Goal: Task Accomplishment & Management: Use online tool/utility

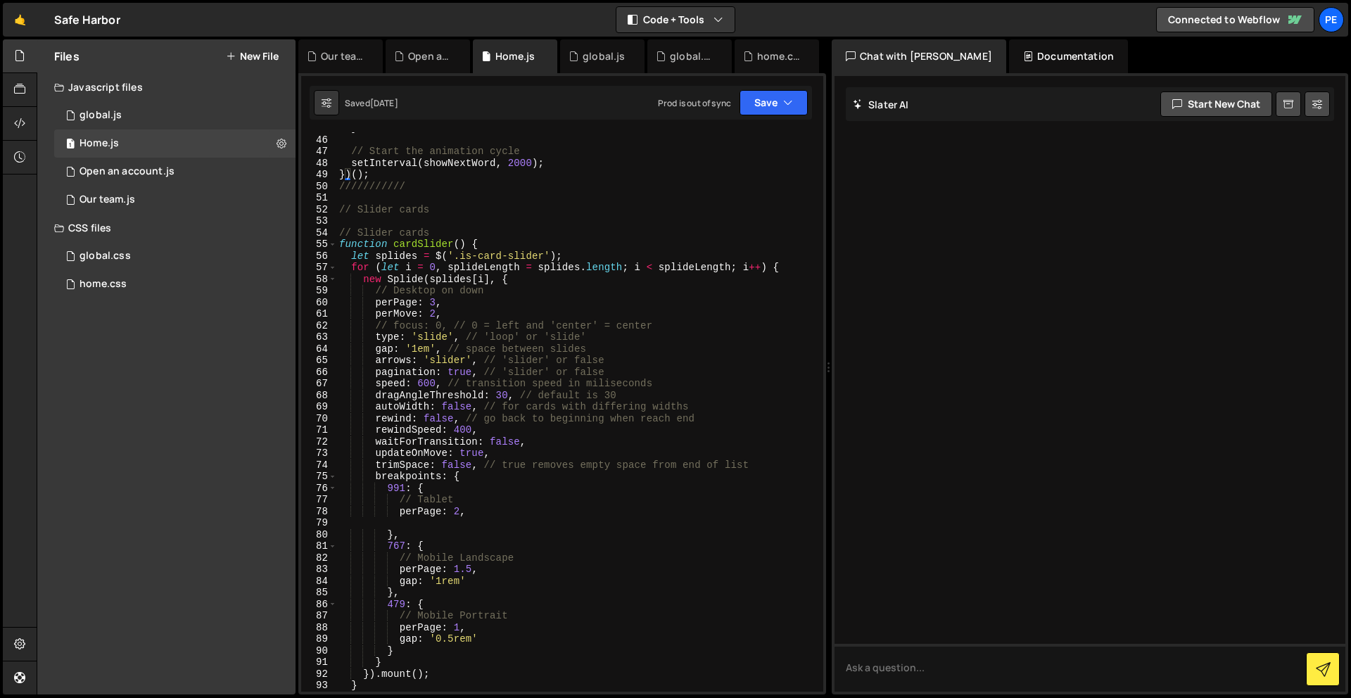
scroll to position [824, 0]
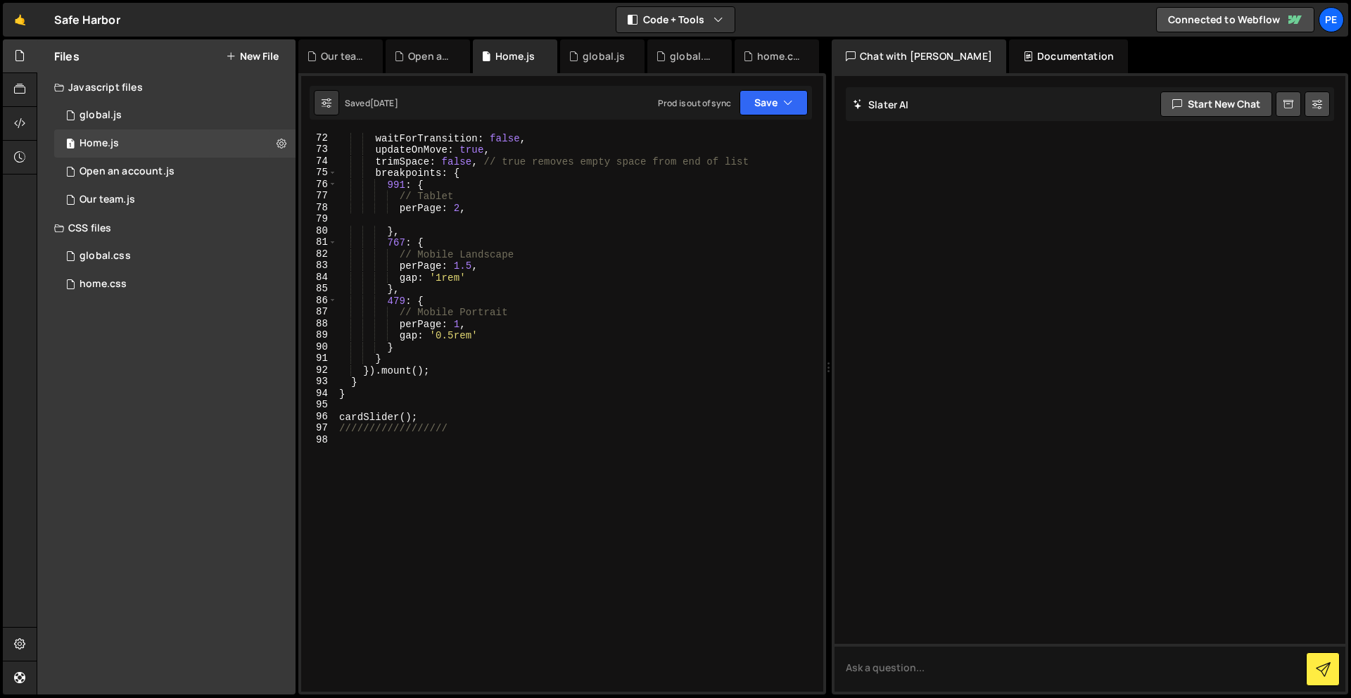
click at [443, 475] on div "waitForTransition : false , updateOnMove : true , trimSpace : false , // true r…" at bounding box center [576, 423] width 481 height 583
click at [465, 420] on div "waitForTransition : false , updateOnMove : true , trimSpace : false , // true r…" at bounding box center [576, 423] width 481 height 583
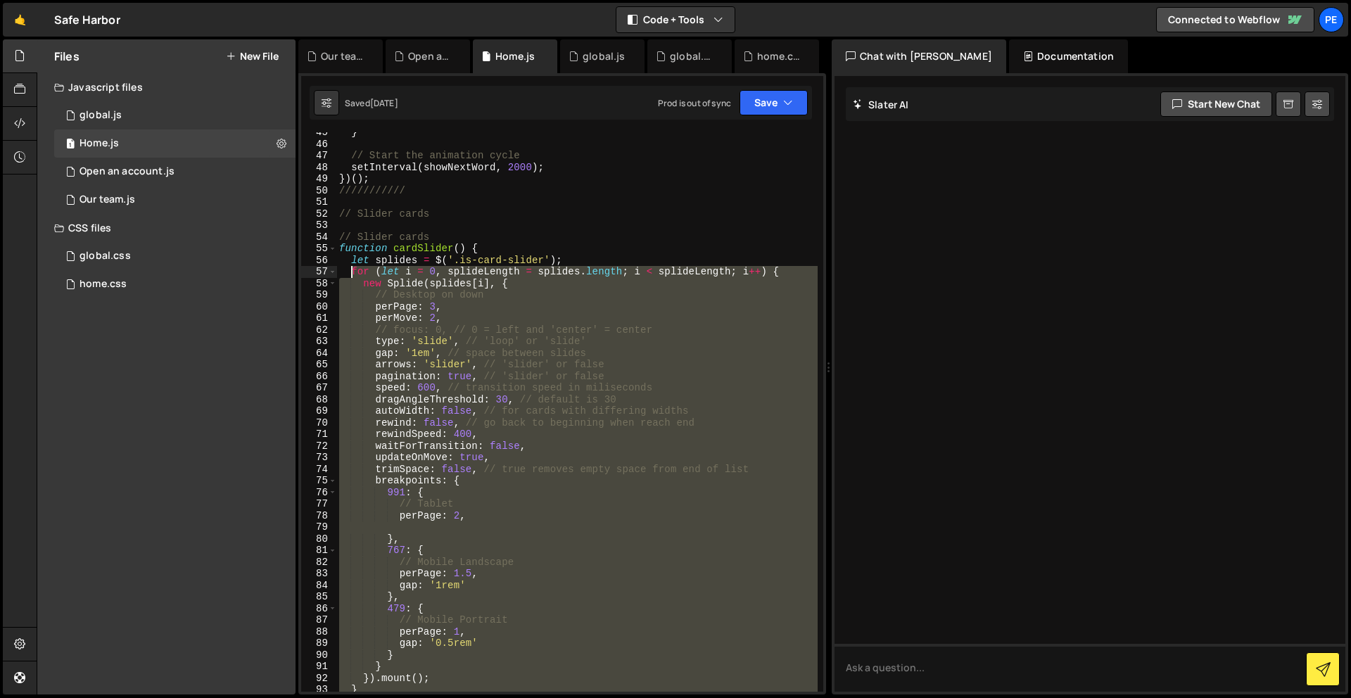
scroll to position [517, 0]
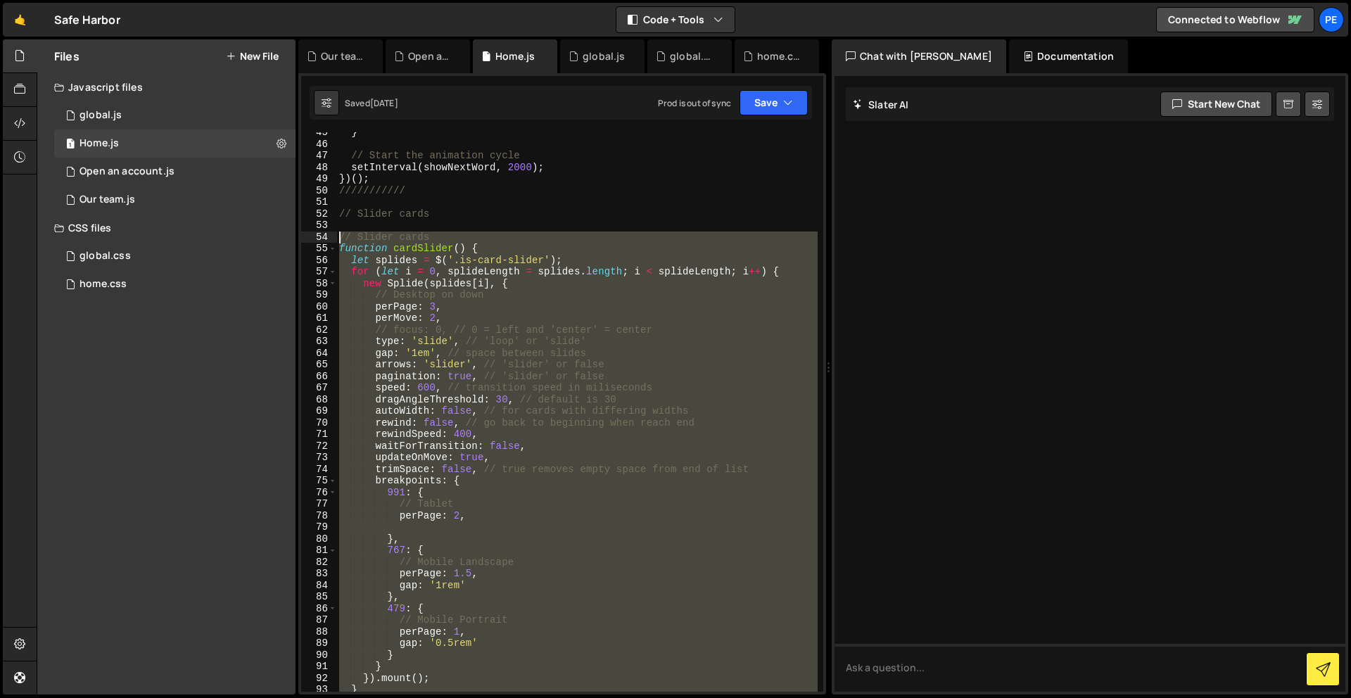
drag, startPoint x: 465, startPoint y: 420, endPoint x: 340, endPoint y: 239, distance: 220.1
click at [340, 239] on div "} // Start the animation cycle setInterval ( showNextWord , 2000 ) ; }) ( ) ; /…" at bounding box center [576, 418] width 481 height 583
type textarea "// Slider cards function cardSlider() {"
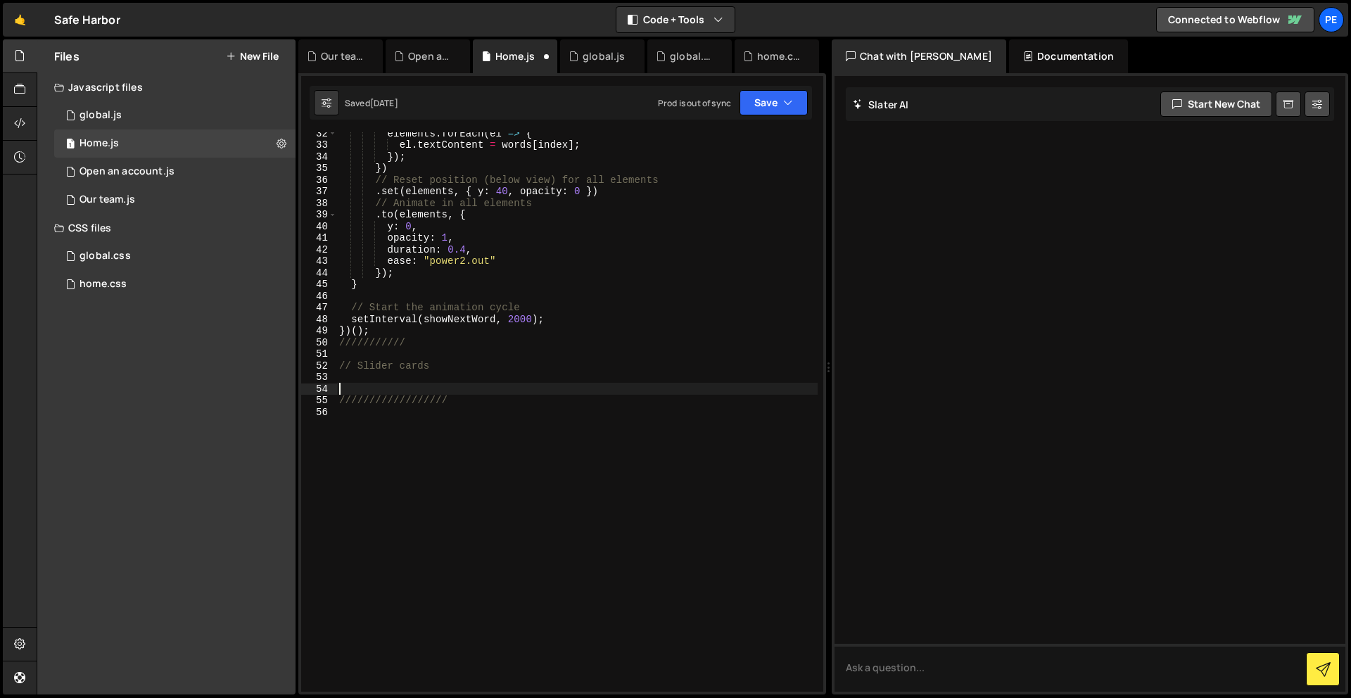
scroll to position [365, 0]
click at [132, 117] on div "1 global.js 0" at bounding box center [174, 115] width 241 height 28
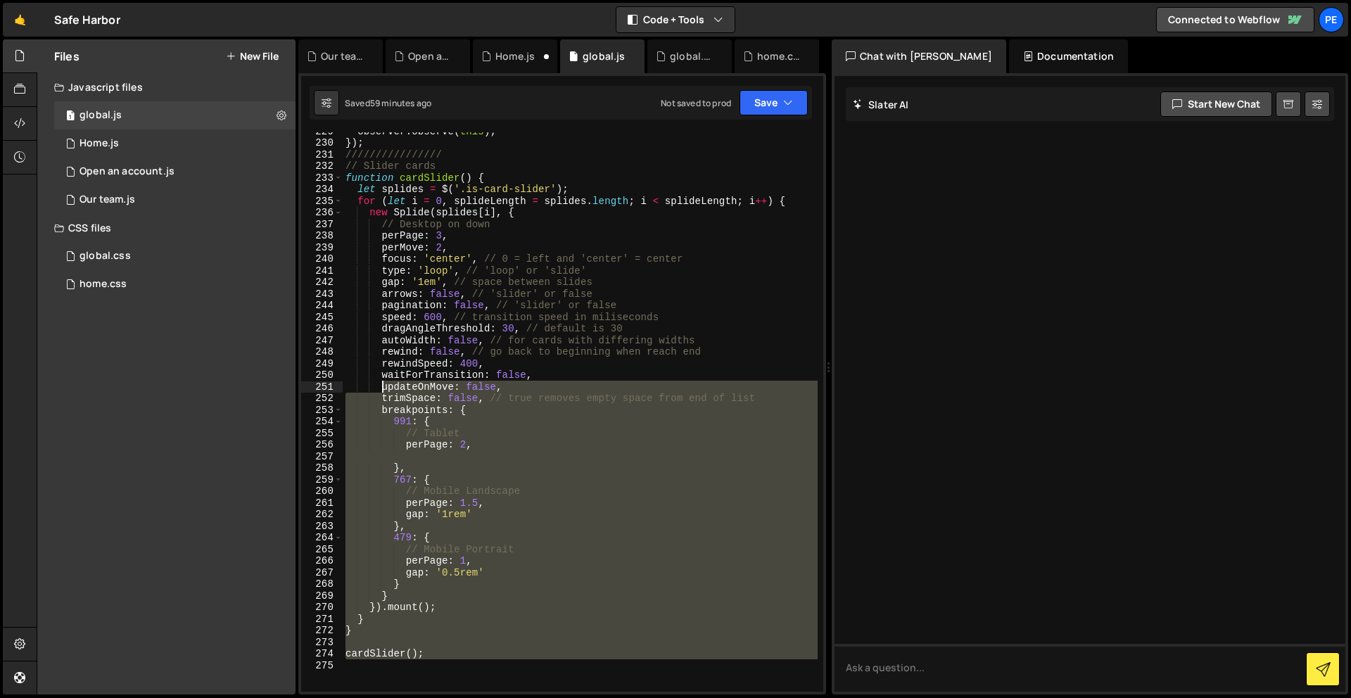
scroll to position [2690, 0]
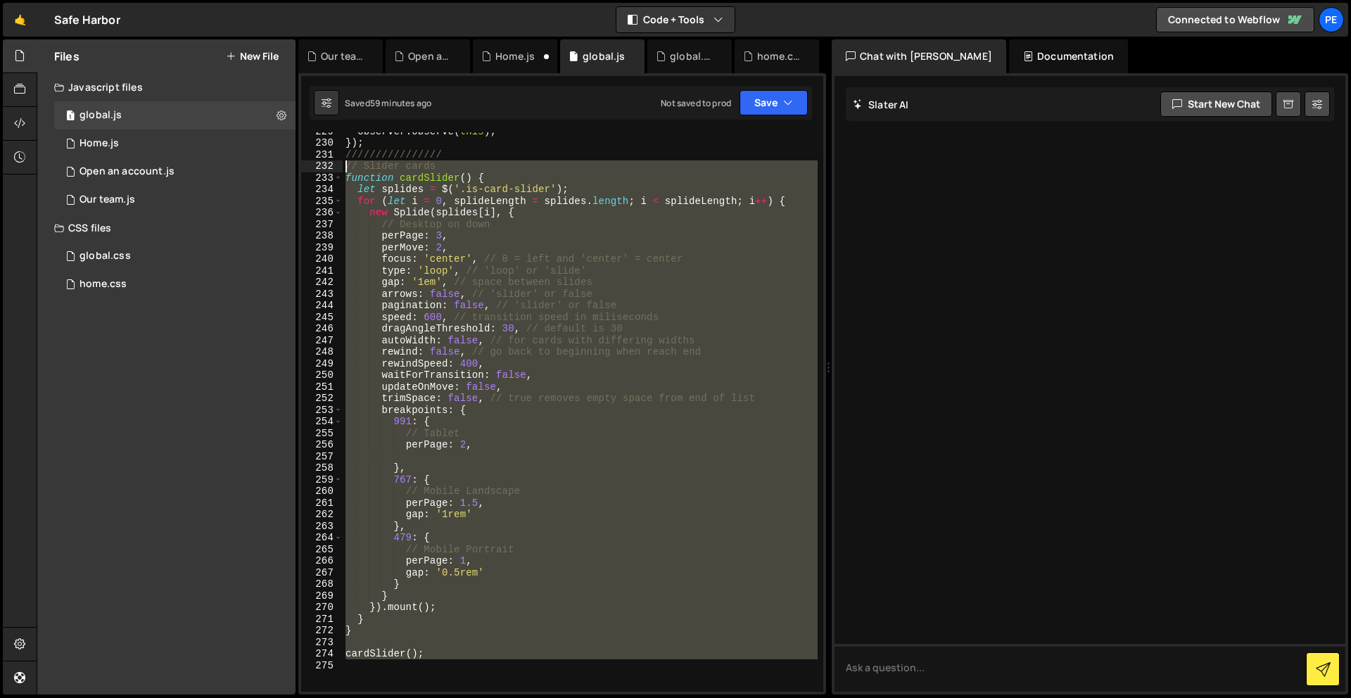
drag, startPoint x: 431, startPoint y: 448, endPoint x: 337, endPoint y: 163, distance: 300.3
click at [337, 163] on div "229 230 231 232 233 234 235 236 237 238 239 240 241 242 243 244 245 246 247 248…" at bounding box center [562, 412] width 522 height 560
paste textarea "cardSlider();"
type textarea "cardSlider();"
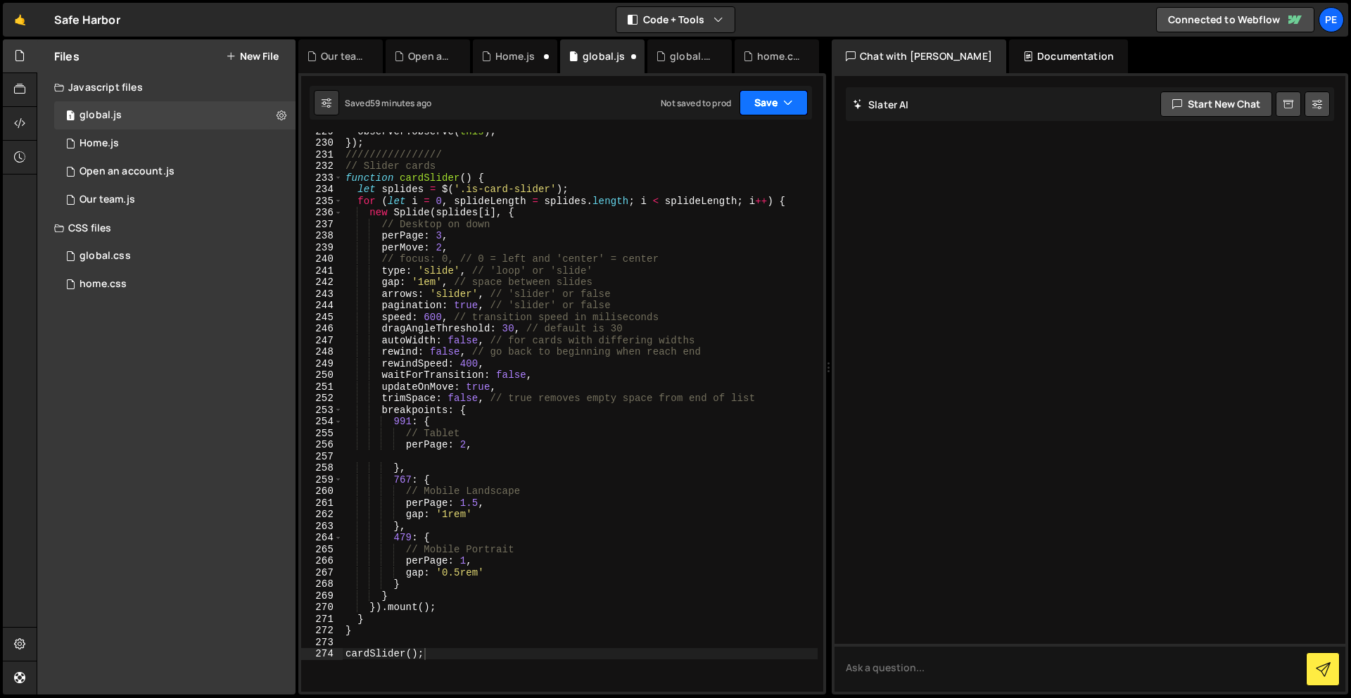
click at [778, 99] on button "Save" at bounding box center [774, 102] width 68 height 25
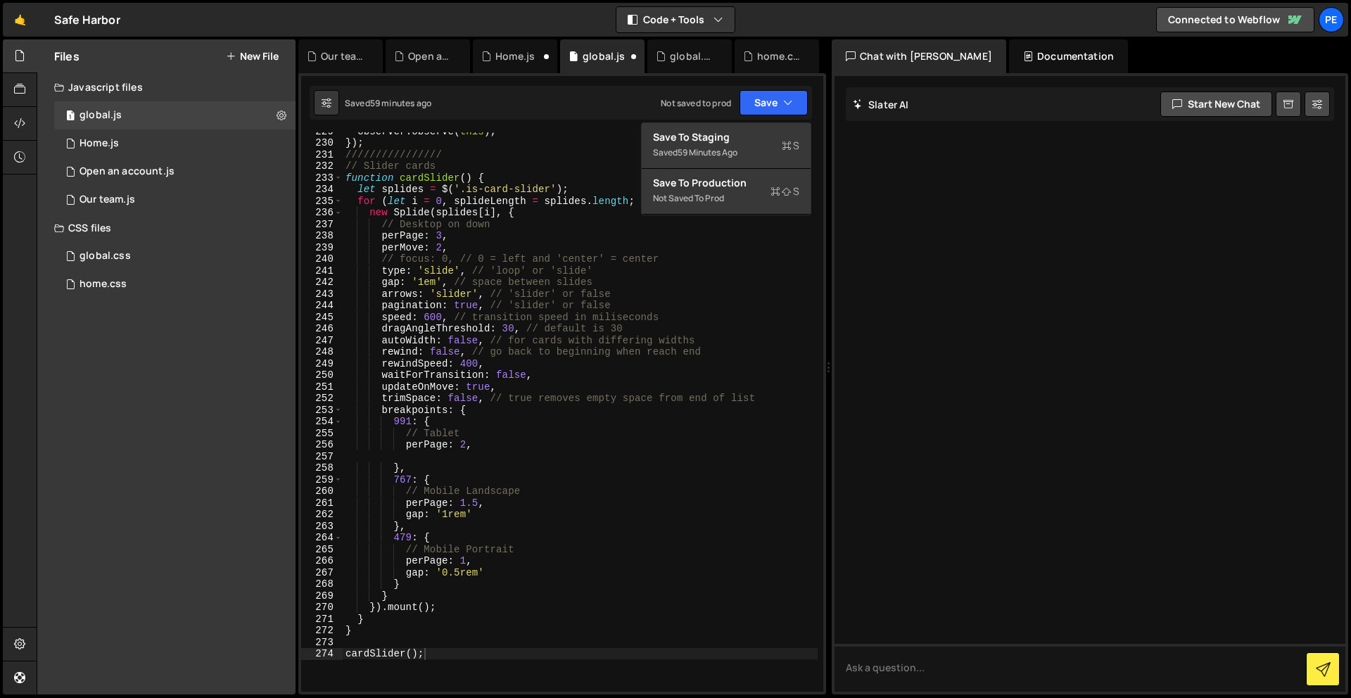
click at [779, 121] on div "XXXXXXXXXXXXXXXXXXXXXXXXXXXXXXXXXXXXXXXXXXXXXXXXXXXXXXXXXXXXXXXXXXXXXXXXXXXXXXX…" at bounding box center [562, 384] width 528 height 622
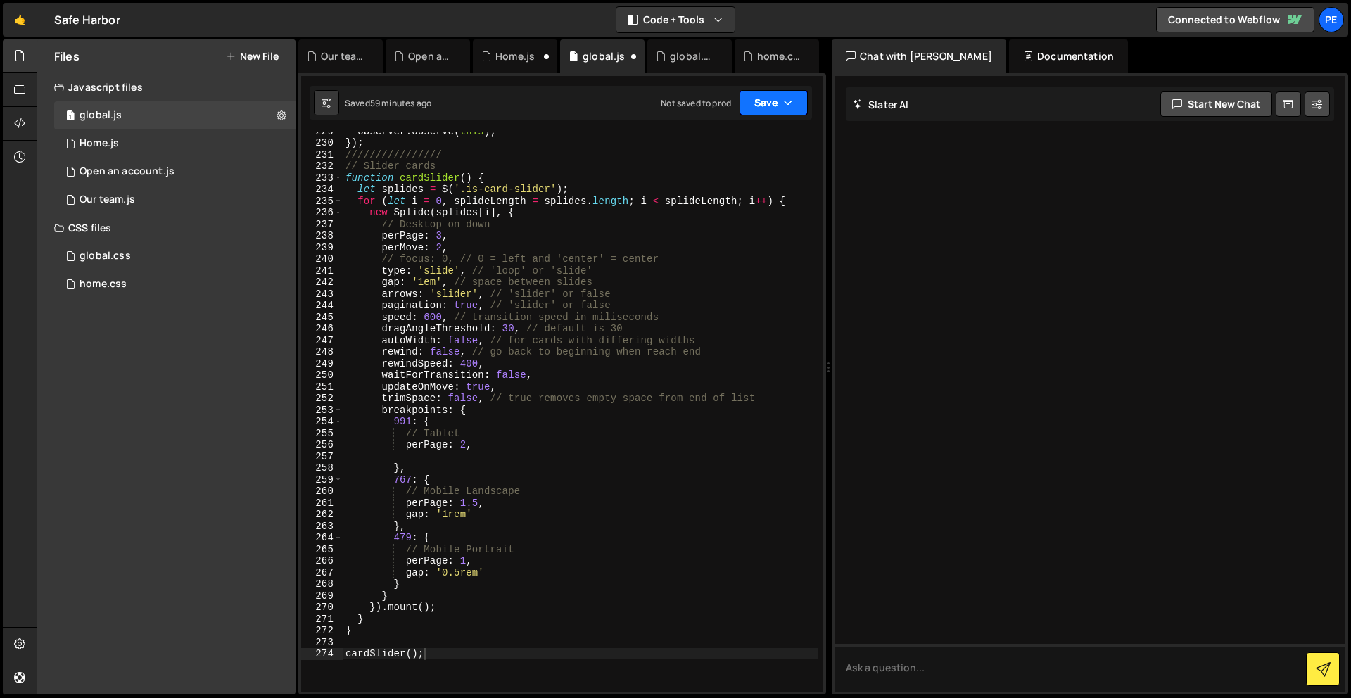
click at [775, 103] on button "Save" at bounding box center [774, 102] width 68 height 25
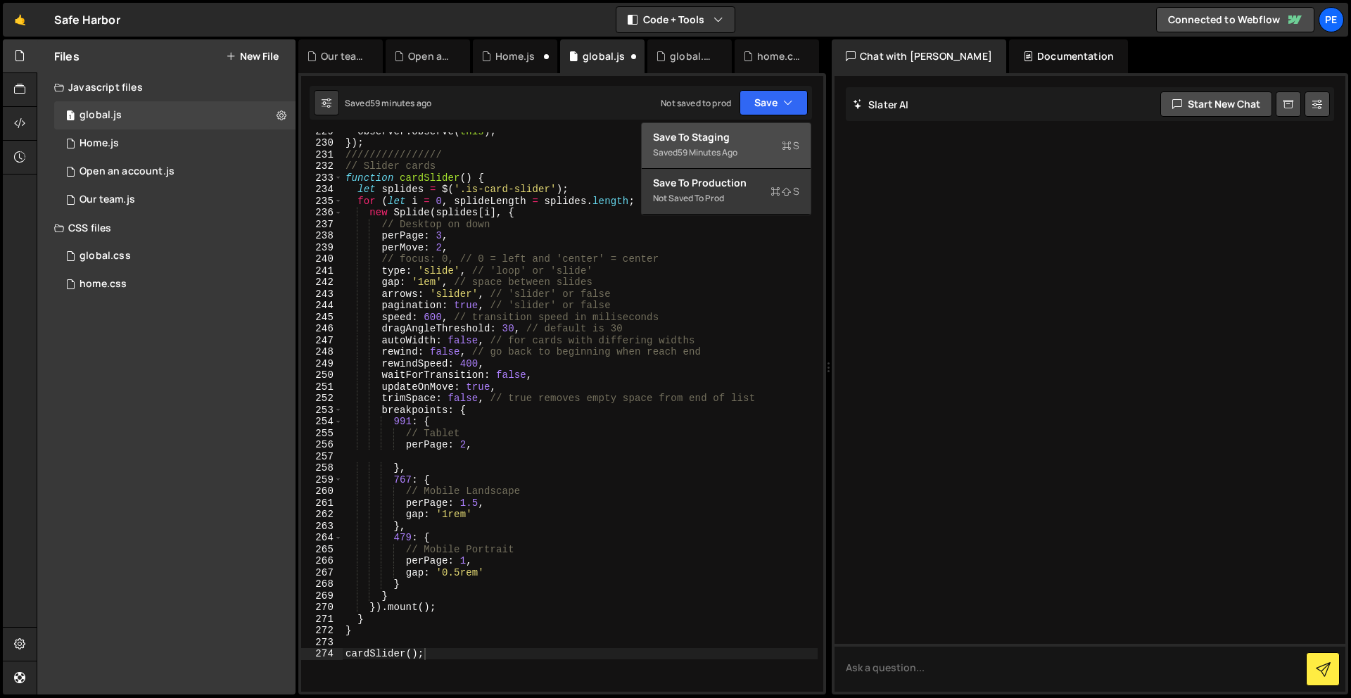
click at [776, 135] on div "Save to Staging S" at bounding box center [726, 137] width 146 height 14
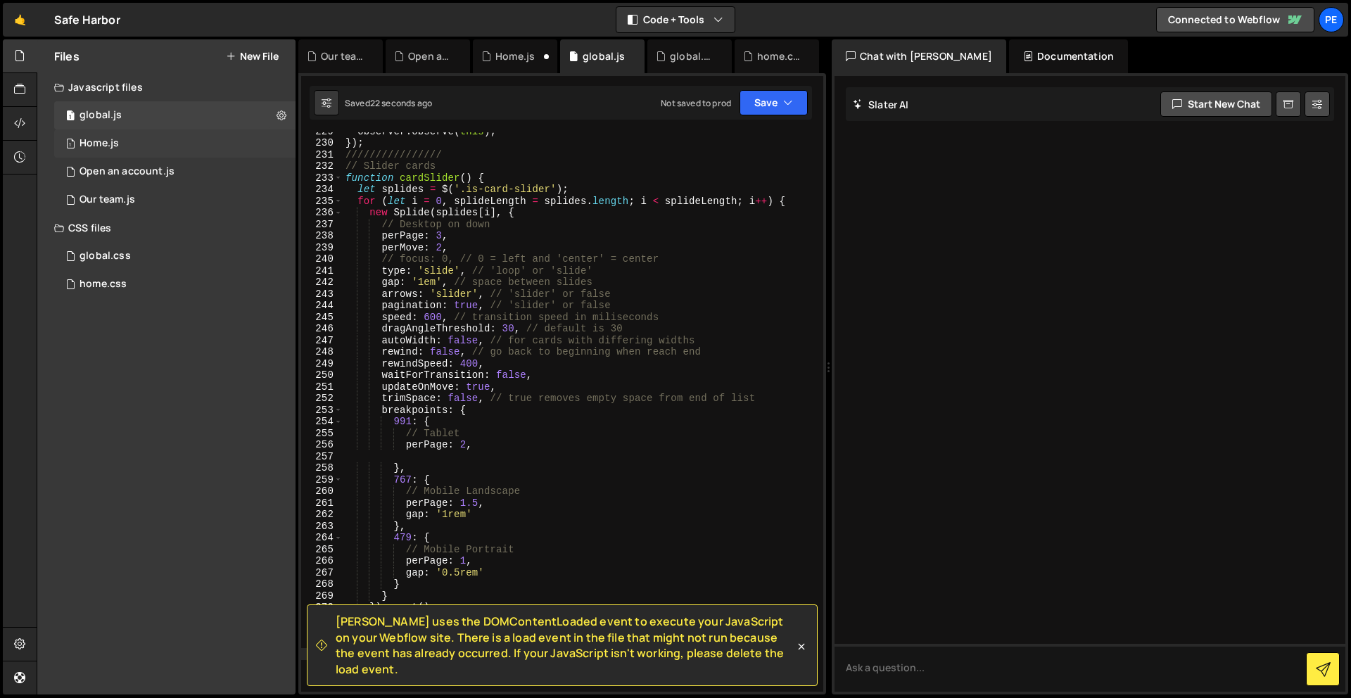
click at [128, 144] on div "1 Home.js 0" at bounding box center [174, 144] width 241 height 28
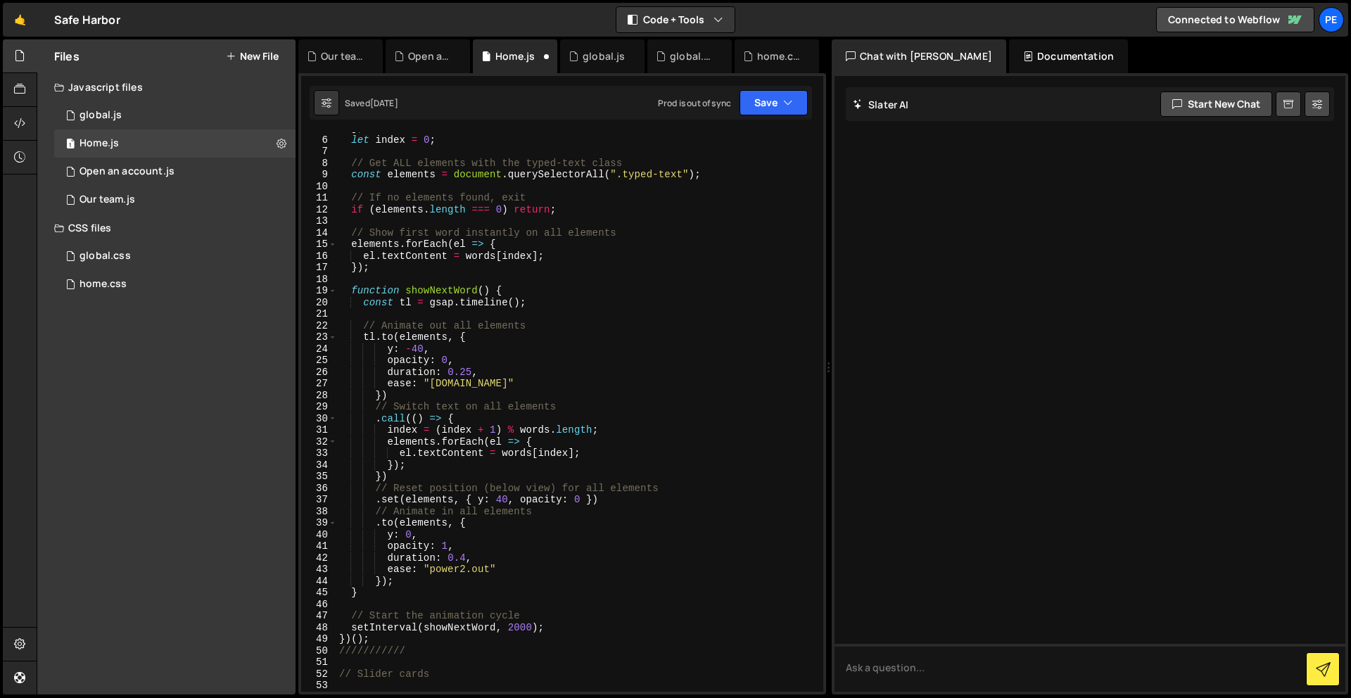
scroll to position [0, 0]
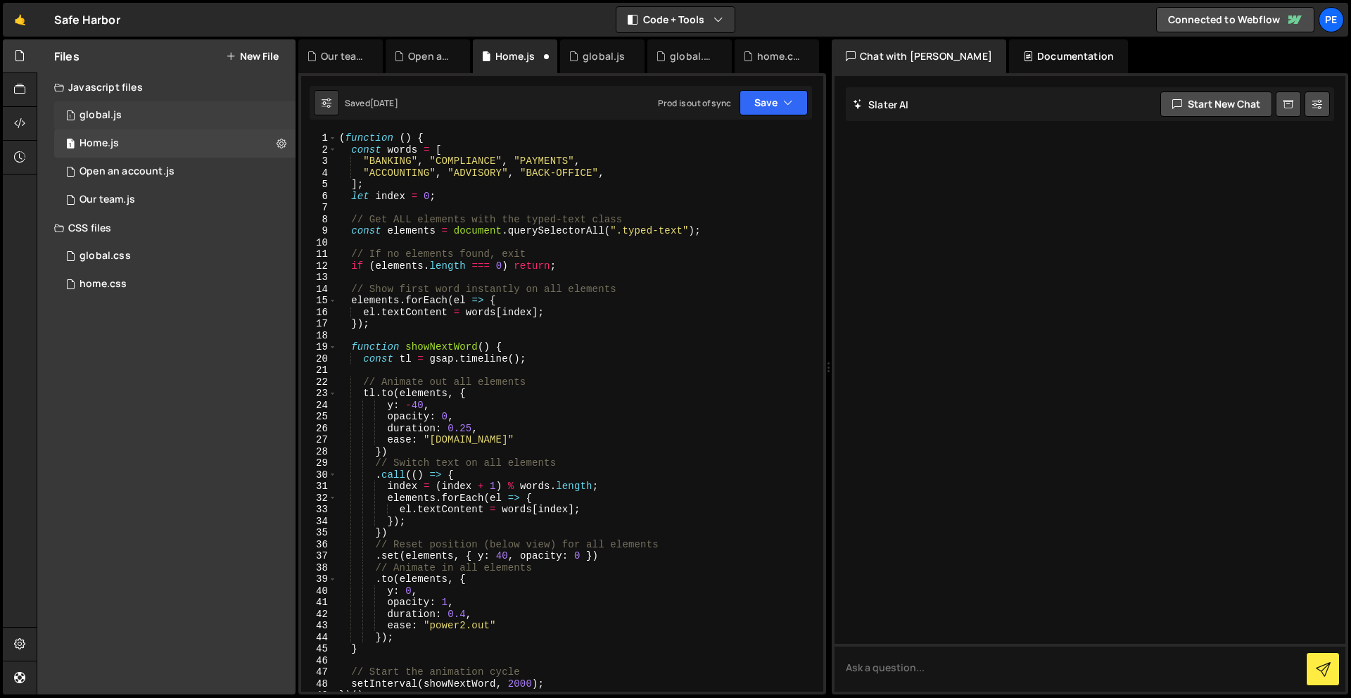
click at [95, 111] on div "global.js" at bounding box center [101, 115] width 42 height 13
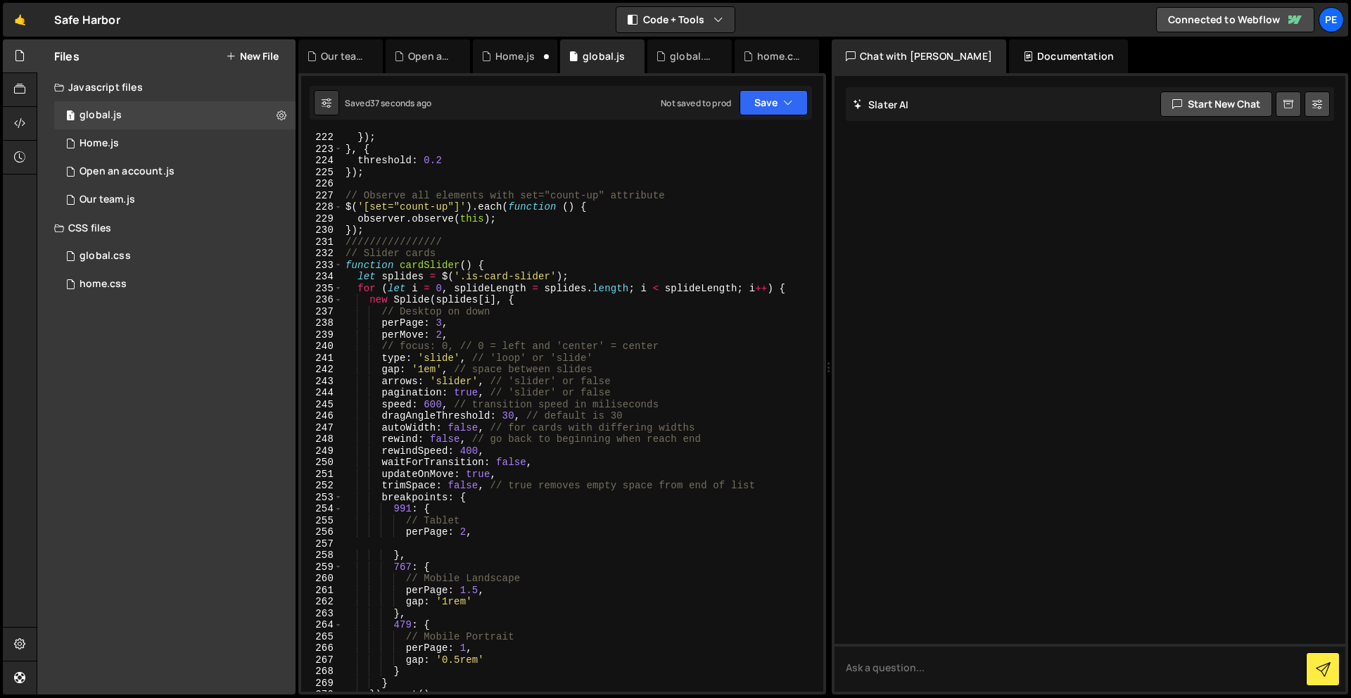
scroll to position [2516, 0]
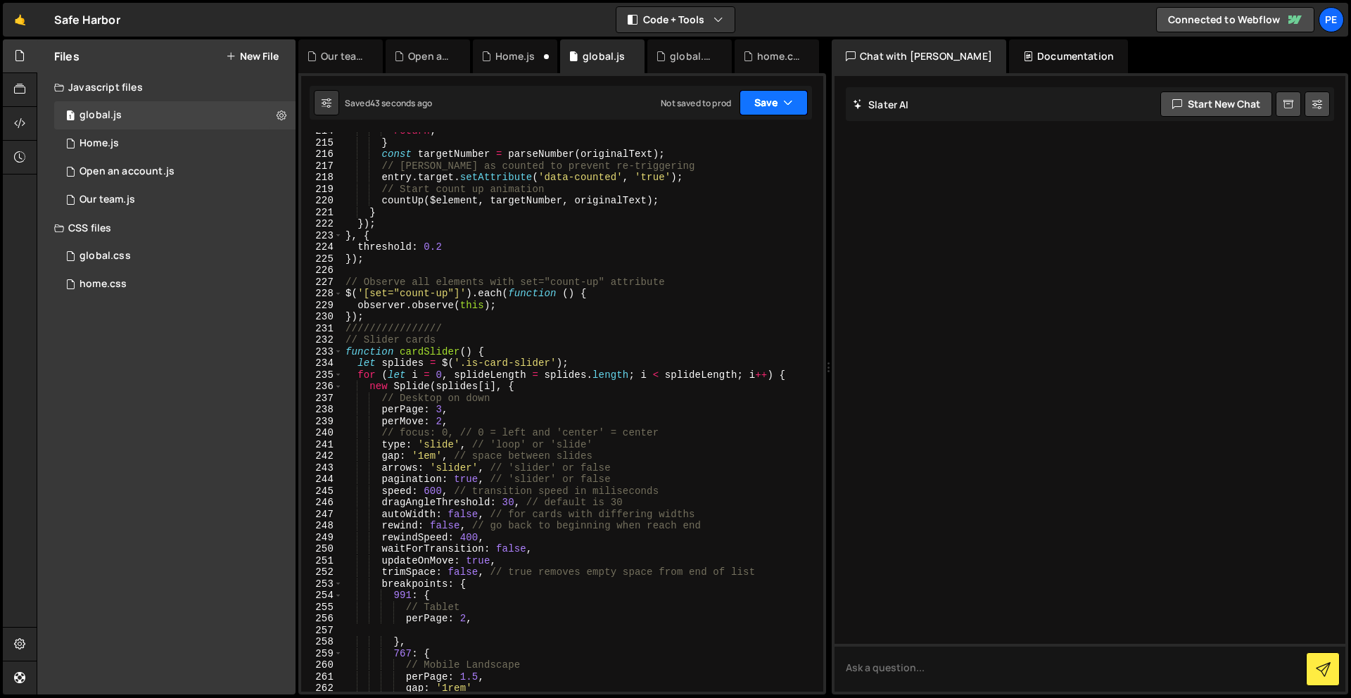
click at [769, 101] on button "Save" at bounding box center [774, 102] width 68 height 25
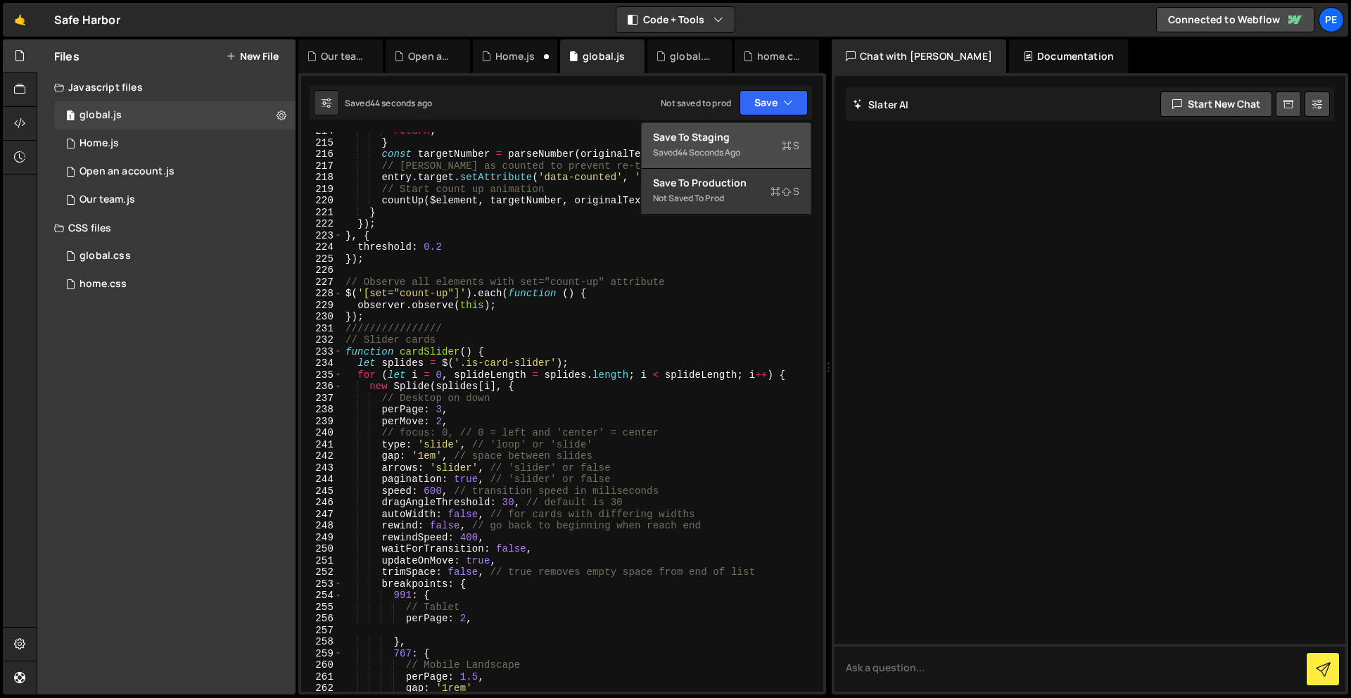
click at [761, 131] on div "Save to Staging S" at bounding box center [726, 137] width 146 height 14
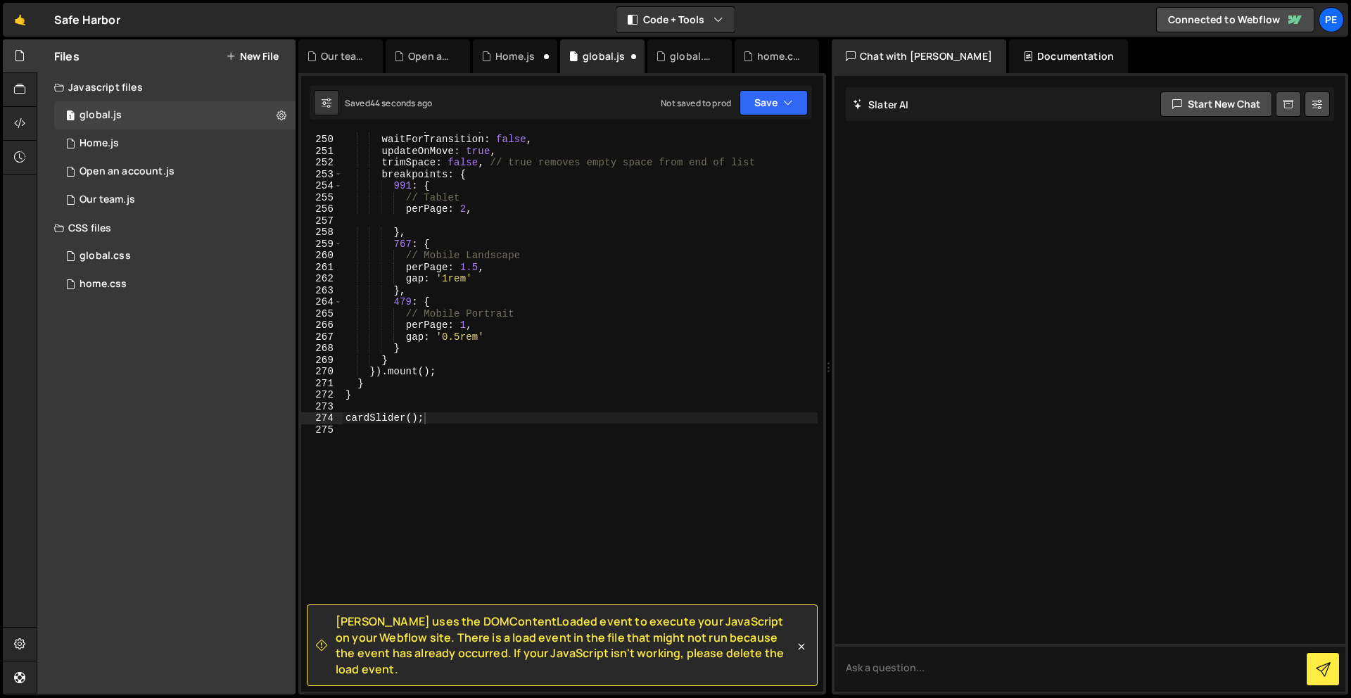
scroll to position [2925, 0]
click at [120, 252] on div "global.css" at bounding box center [105, 256] width 51 height 13
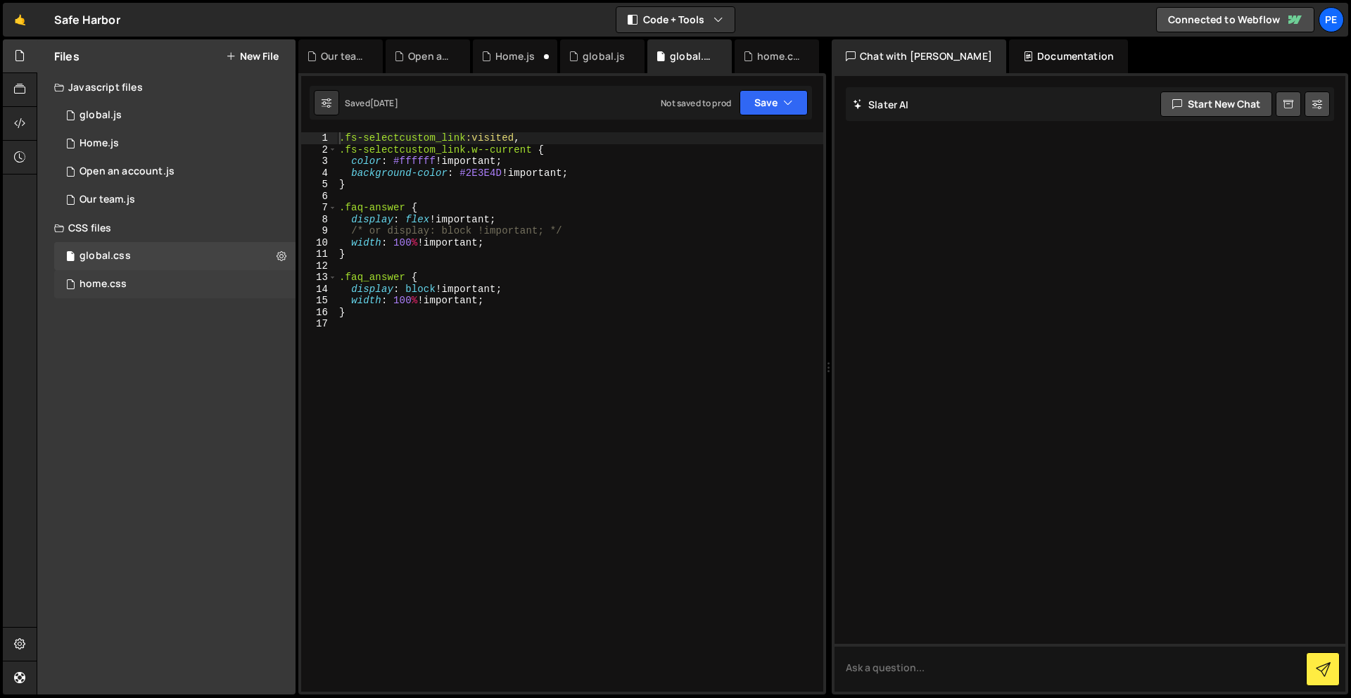
click at [142, 283] on div "home.css 0" at bounding box center [174, 284] width 241 height 28
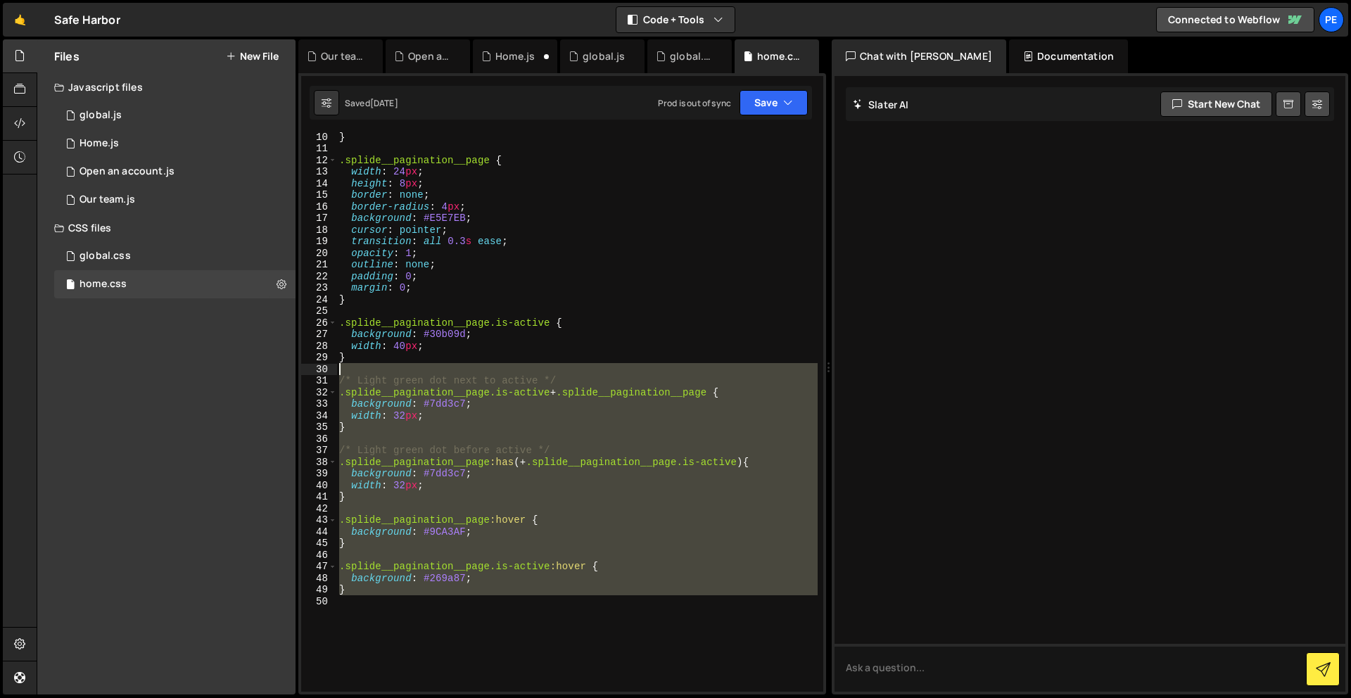
scroll to position [0, 0]
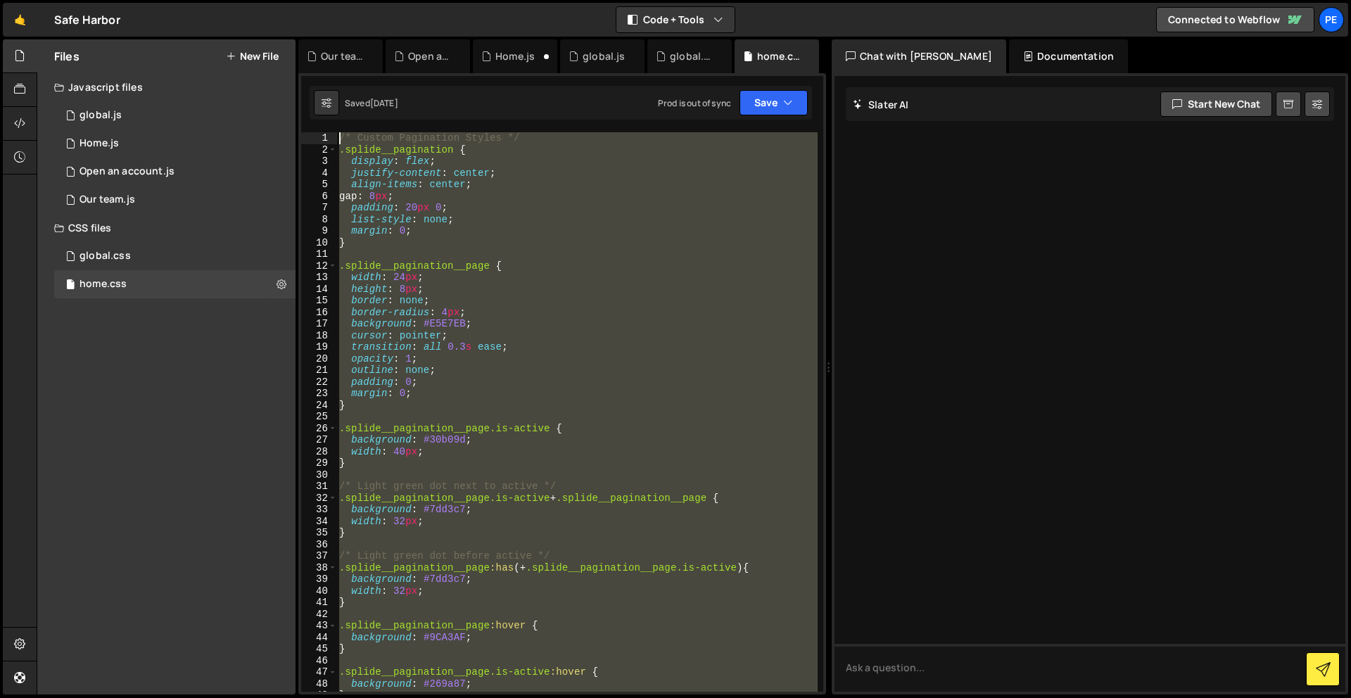
drag, startPoint x: 412, startPoint y: 444, endPoint x: 301, endPoint y: 130, distance: 333.1
click at [301, 130] on div "1 2 3 4 5 6 7 8 9 10 11 12 13 14 15 16 17 18 19 20 21 22 23 24 25 26 27 28 29 3…" at bounding box center [562, 384] width 528 height 622
type textarea "/* Custom Pagination Styles */ .splide__pagination {"
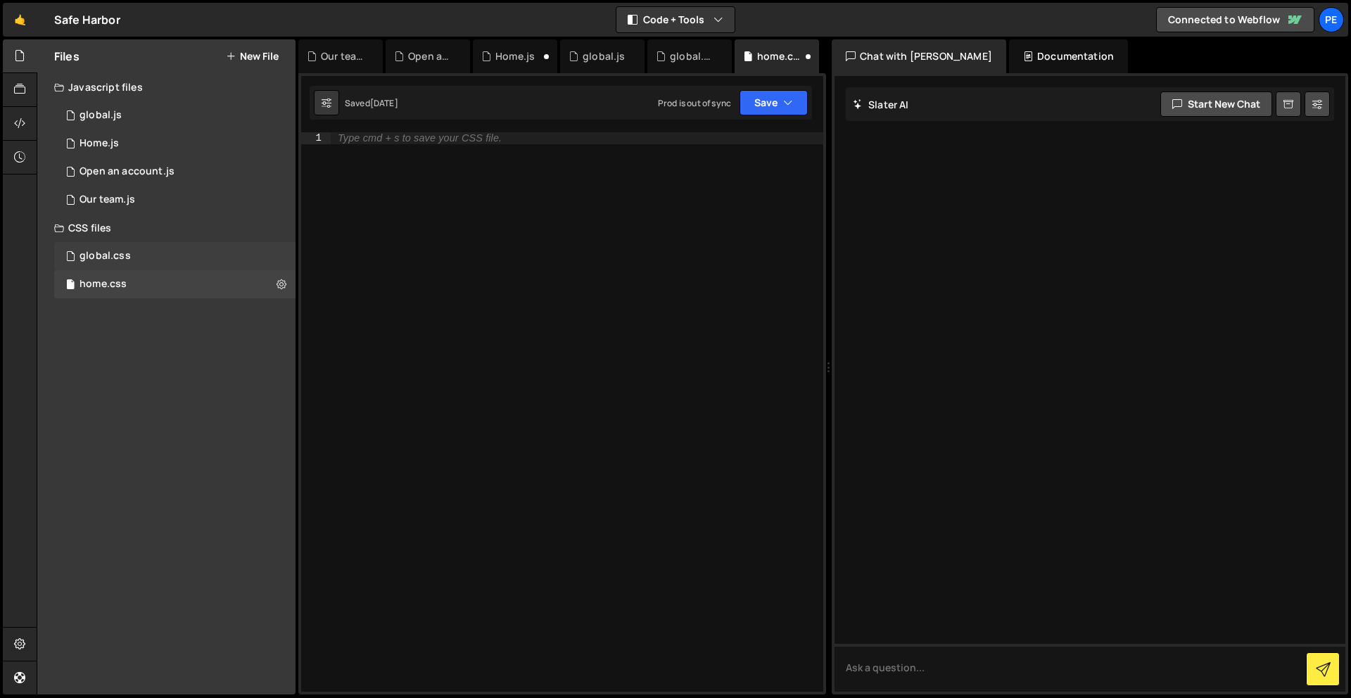
click at [93, 253] on div "global.css" at bounding box center [105, 256] width 51 height 13
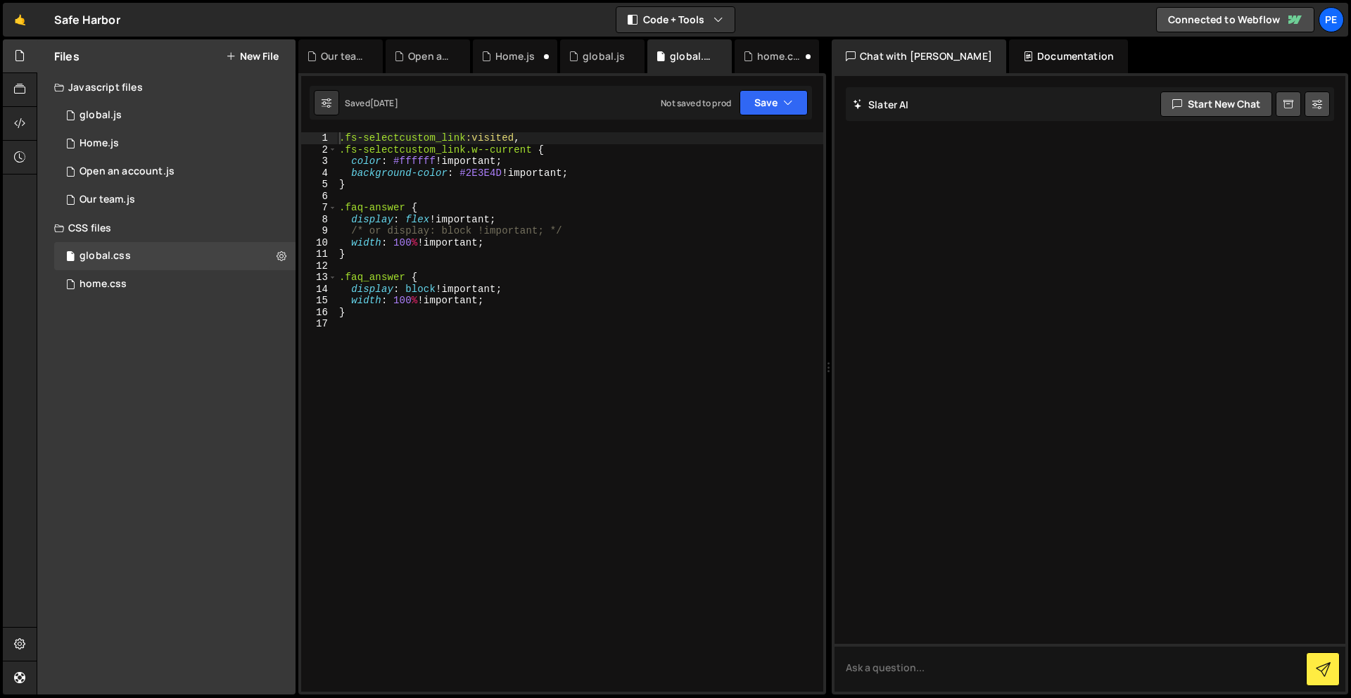
click at [384, 361] on div ".fs-selectcustom_link :visited , .fs-selectcustom_link.w--current { color : #ff…" at bounding box center [579, 423] width 487 height 583
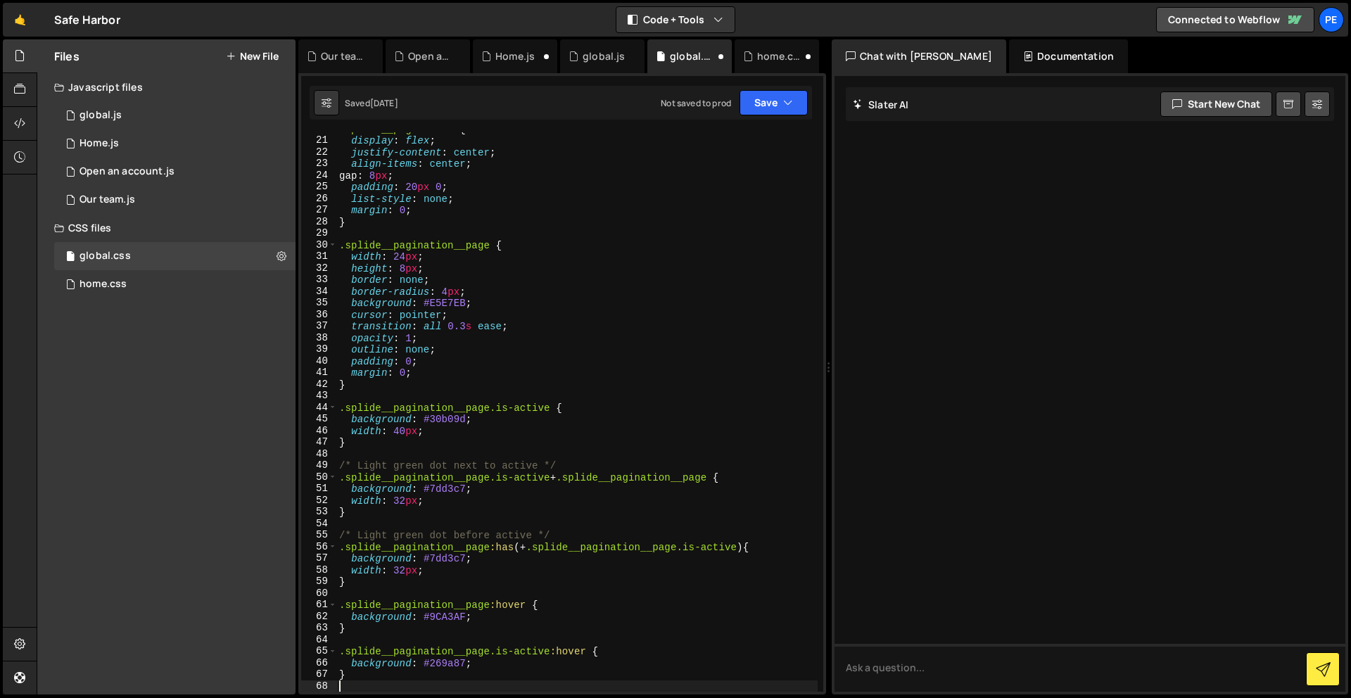
scroll to position [230, 0]
click at [755, 101] on button "Save" at bounding box center [774, 102] width 68 height 25
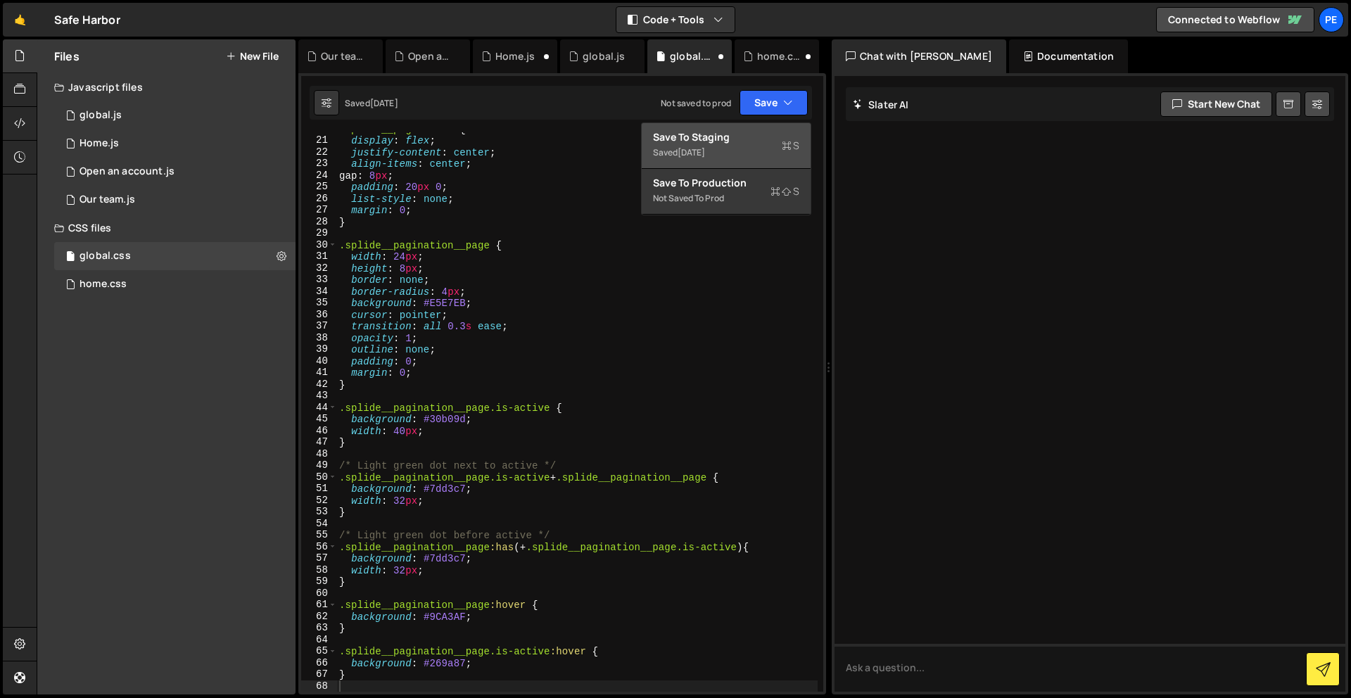
click at [741, 134] on div "Save to Staging S" at bounding box center [726, 137] width 146 height 14
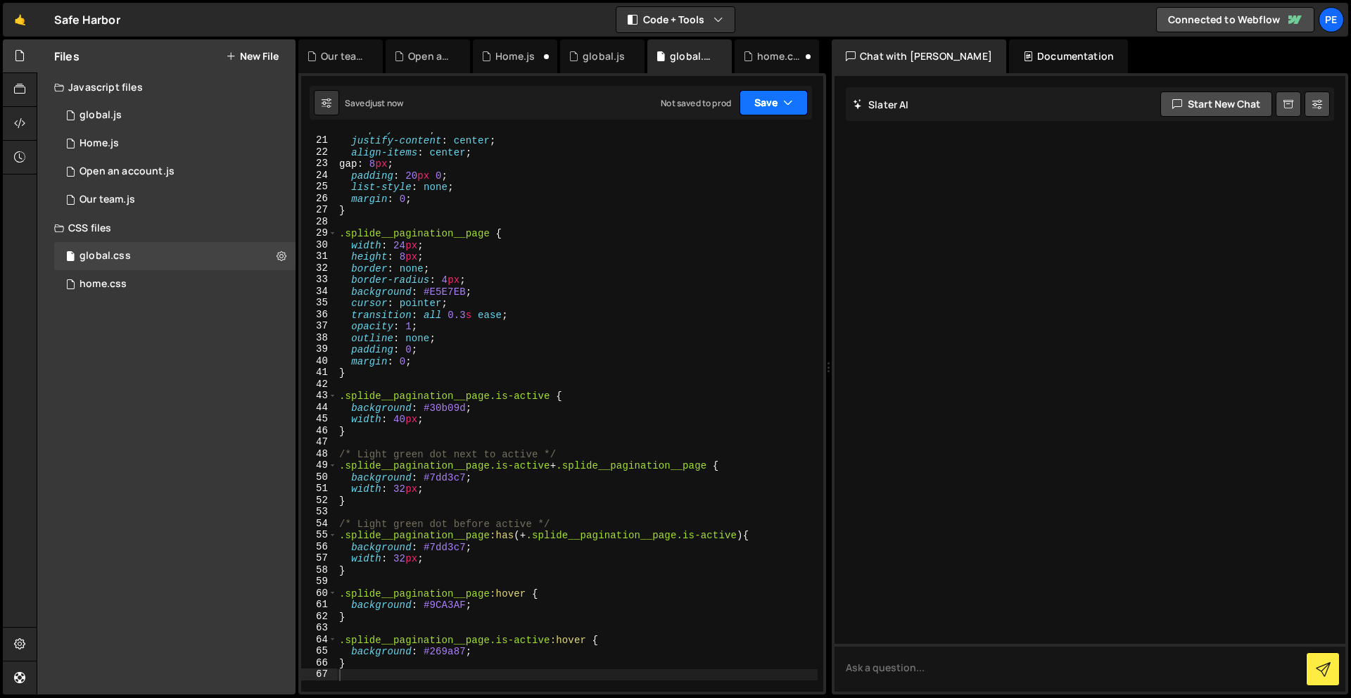
click at [779, 100] on button "Save" at bounding box center [774, 102] width 68 height 25
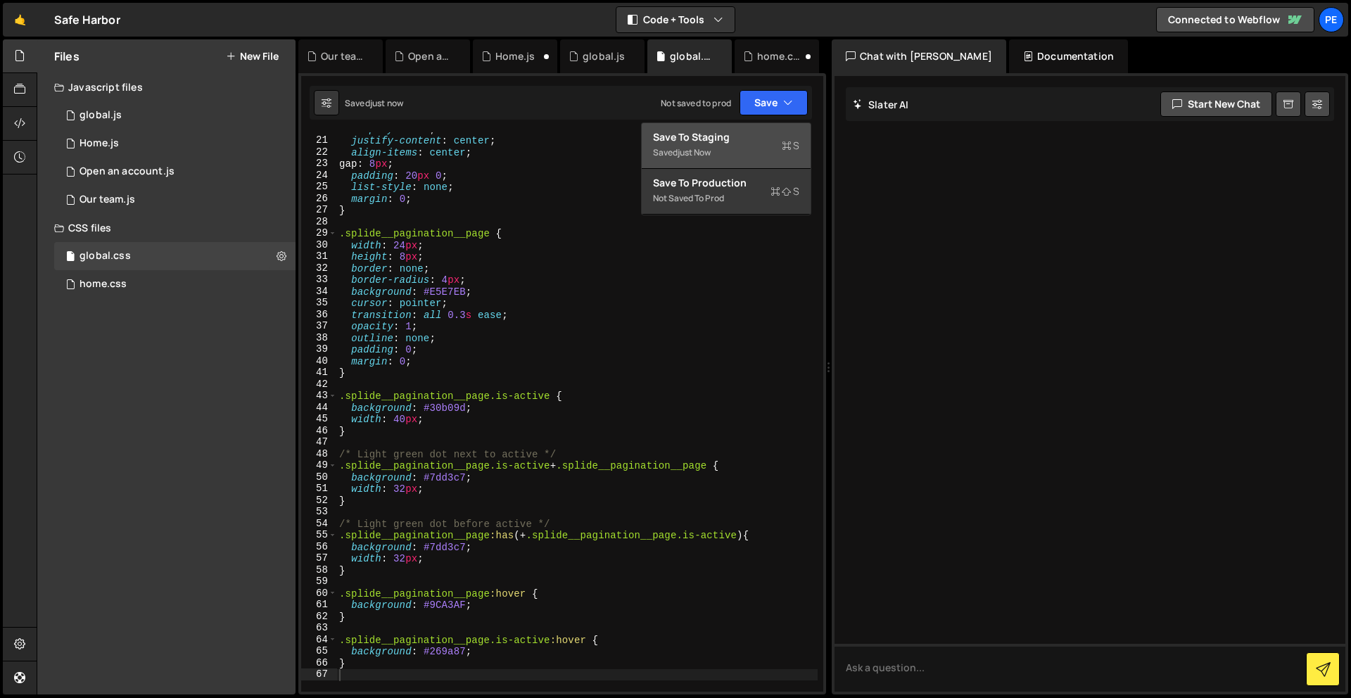
click at [785, 142] on icon at bounding box center [787, 146] width 10 height 14
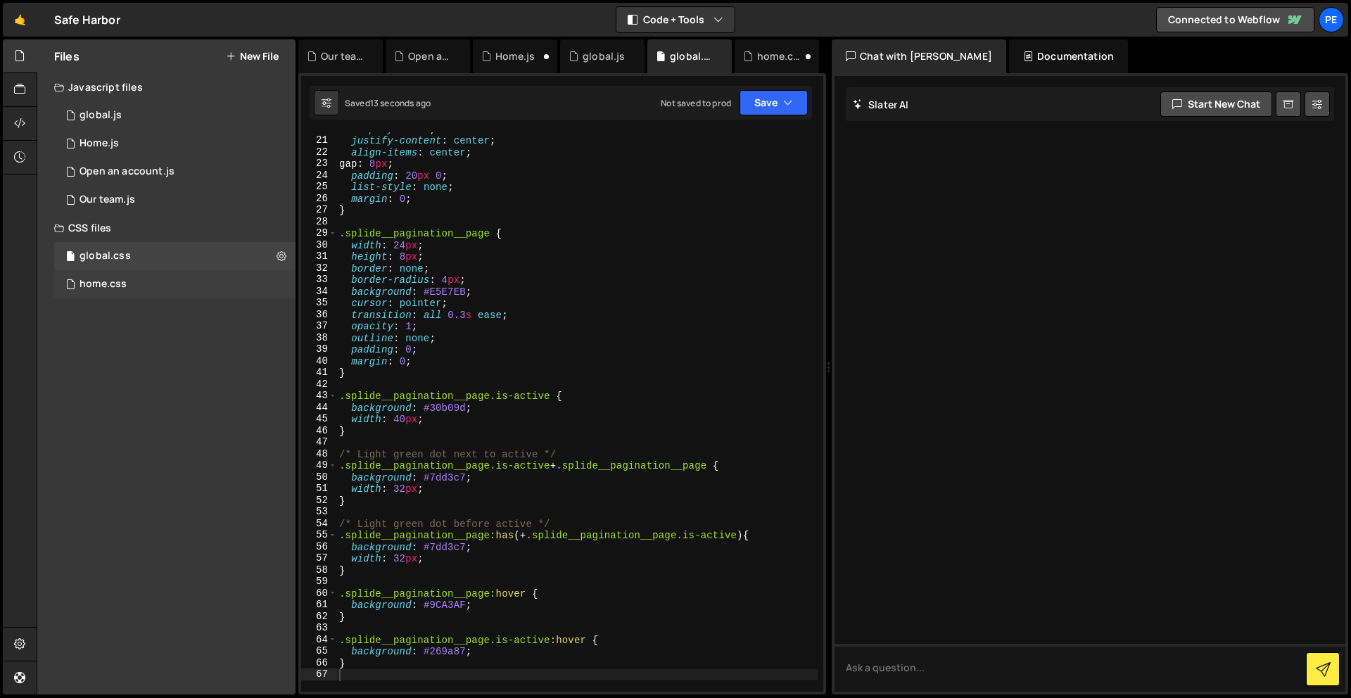
click at [92, 284] on div "home.css" at bounding box center [103, 284] width 47 height 13
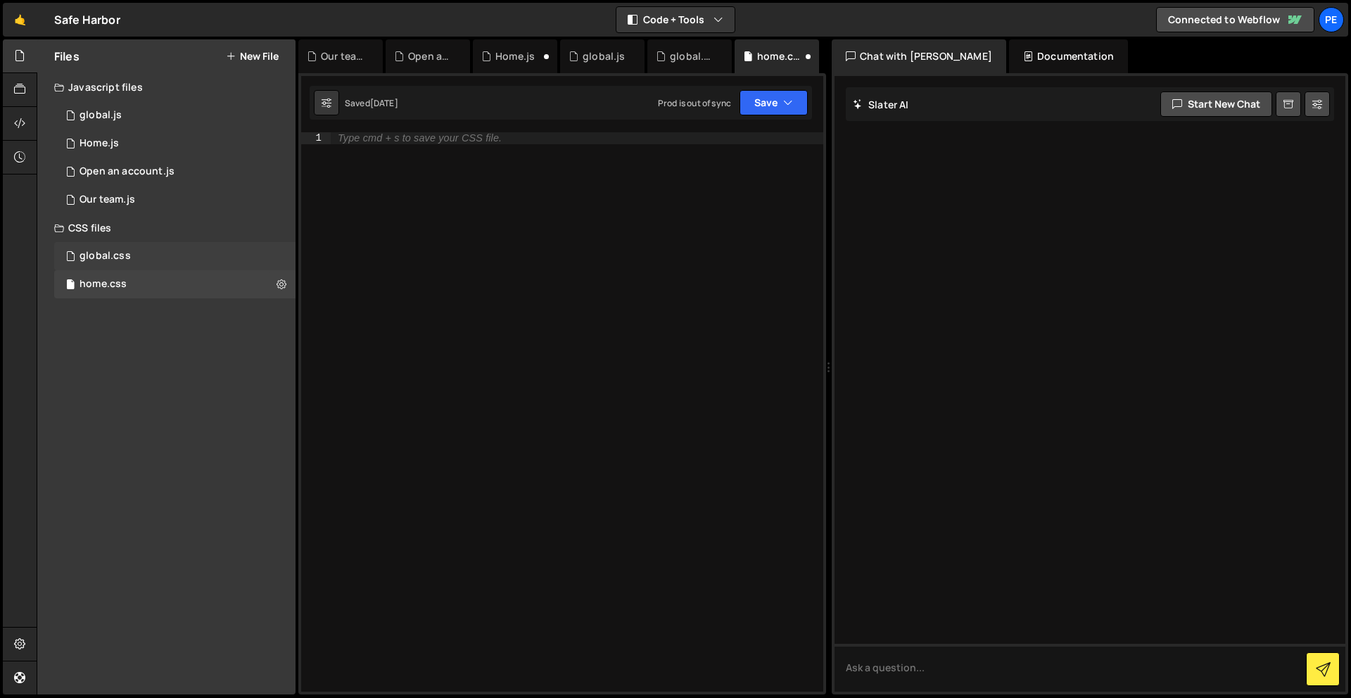
click at [113, 257] on div "global.css" at bounding box center [105, 256] width 51 height 13
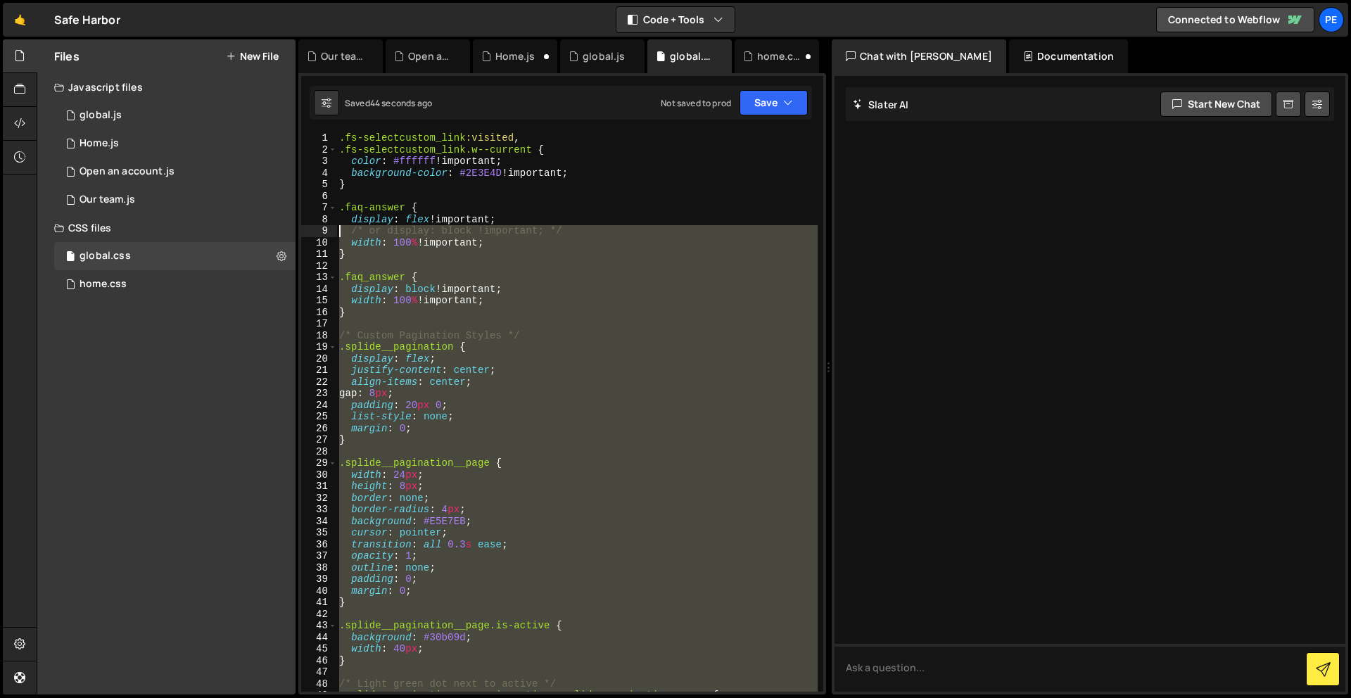
scroll to position [0, 0]
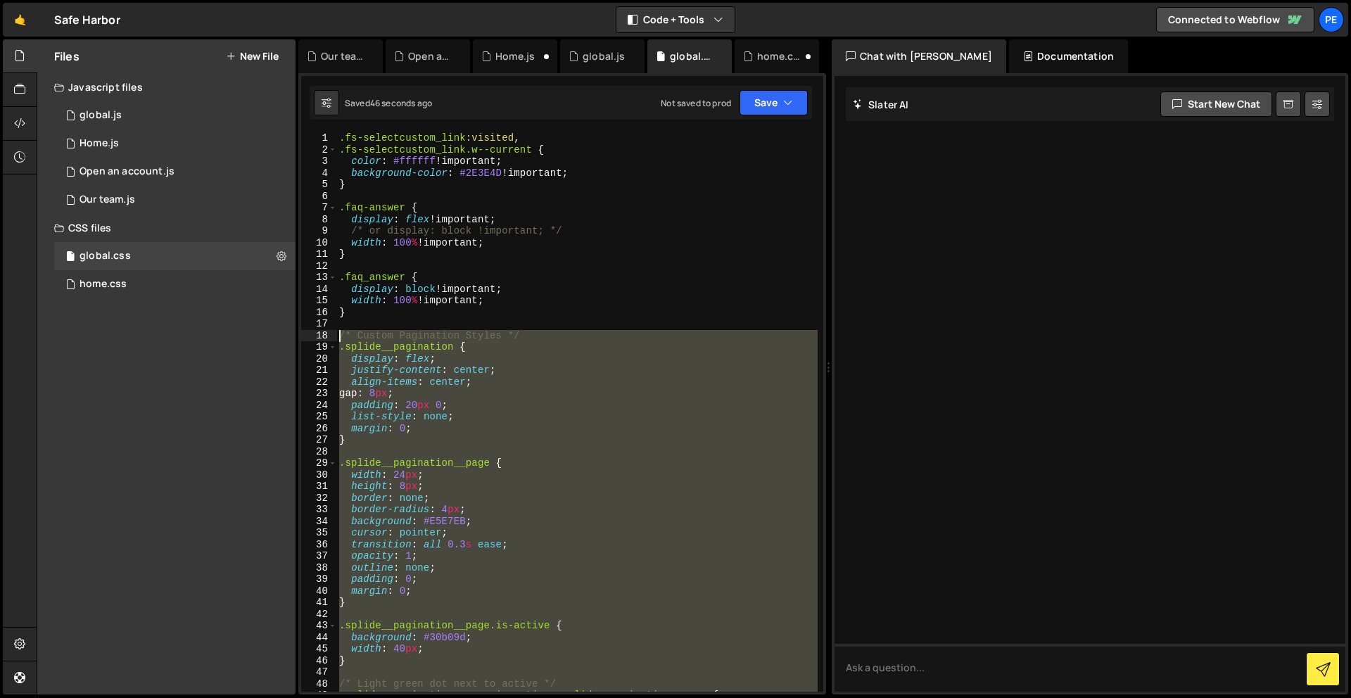
drag, startPoint x: 442, startPoint y: 456, endPoint x: 341, endPoint y: 338, distance: 155.8
click at [341, 338] on div ".fs-selectcustom_link :visited , .fs-selectcustom_link.w--current { color : #ff…" at bounding box center [576, 423] width 481 height 583
type textarea "/* Custom Pagination Styles */ .splide__pagination {"
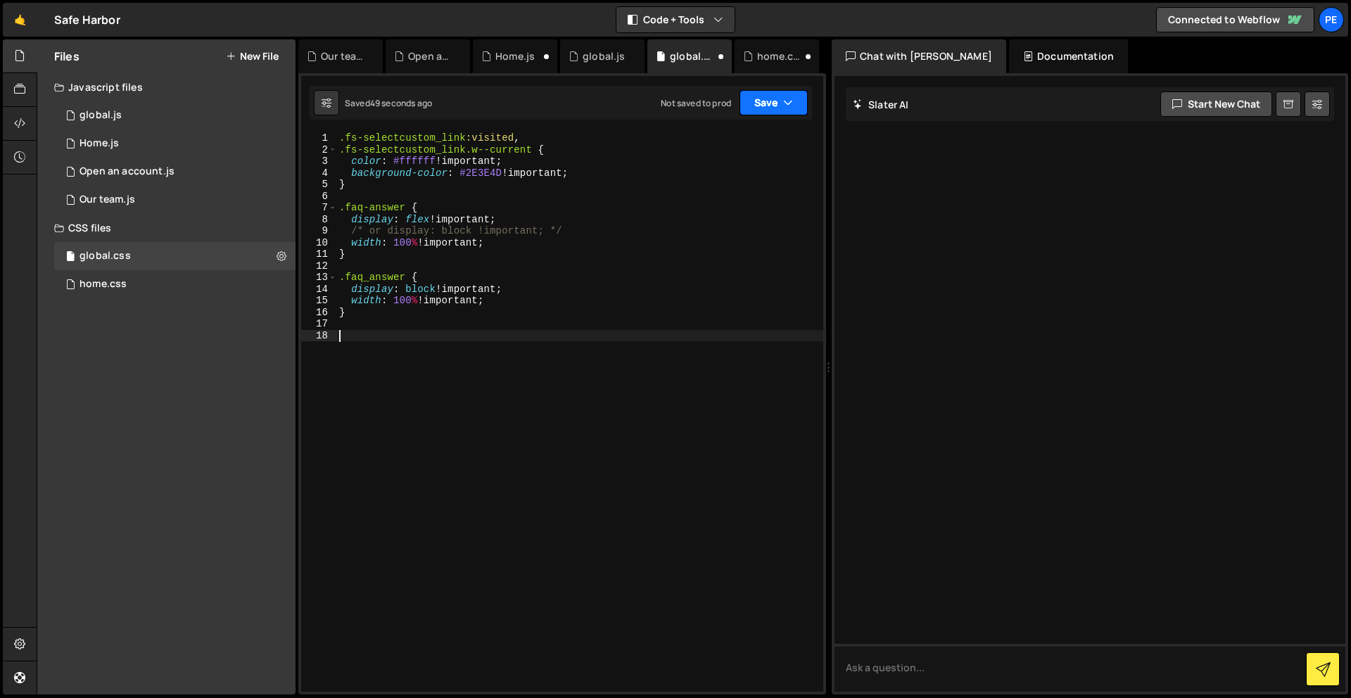
click at [760, 102] on button "Save" at bounding box center [774, 102] width 68 height 25
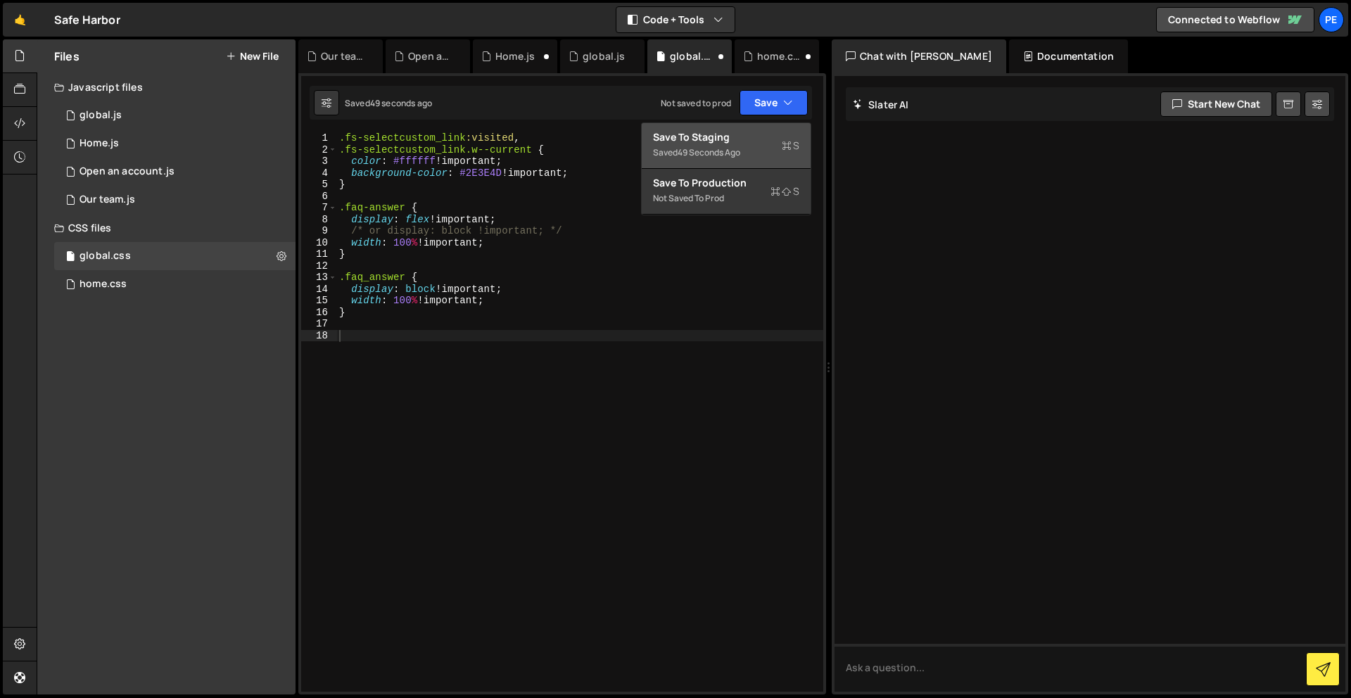
click at [757, 139] on div "Save to Staging S" at bounding box center [726, 137] width 146 height 14
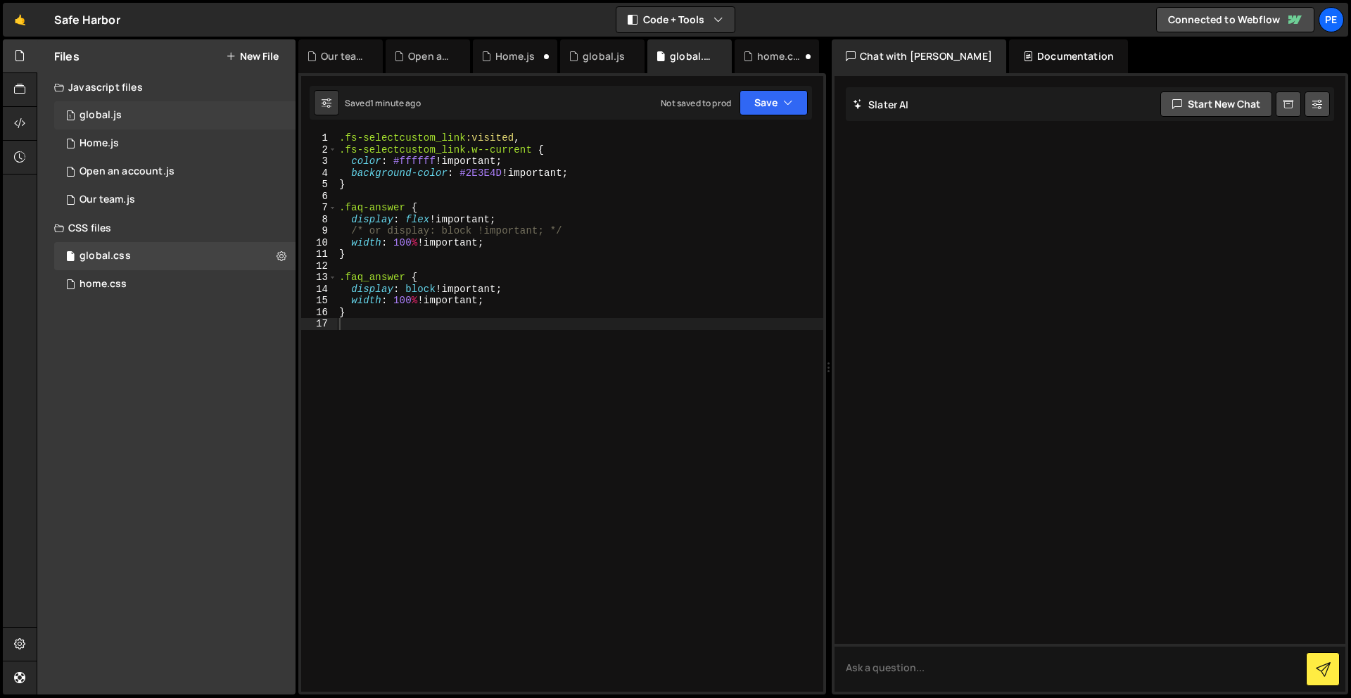
click at [129, 120] on div "1 global.js 0" at bounding box center [174, 115] width 241 height 28
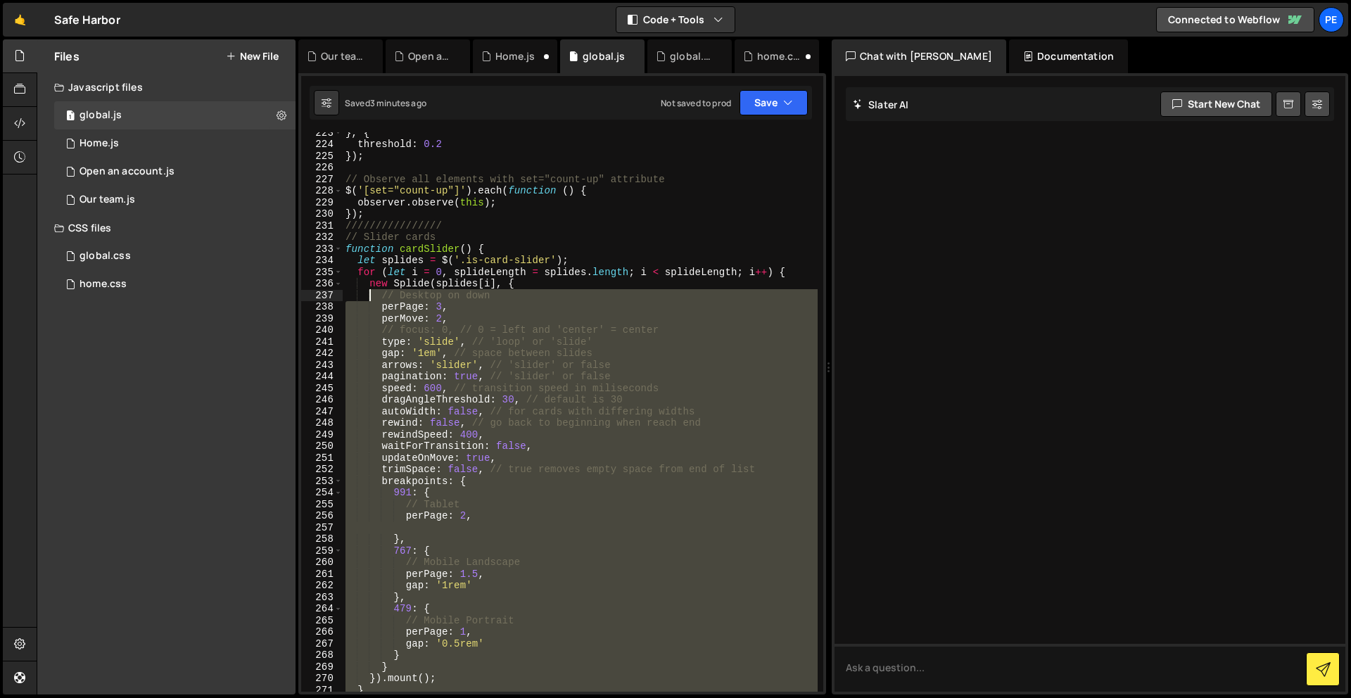
scroll to position [2619, 0]
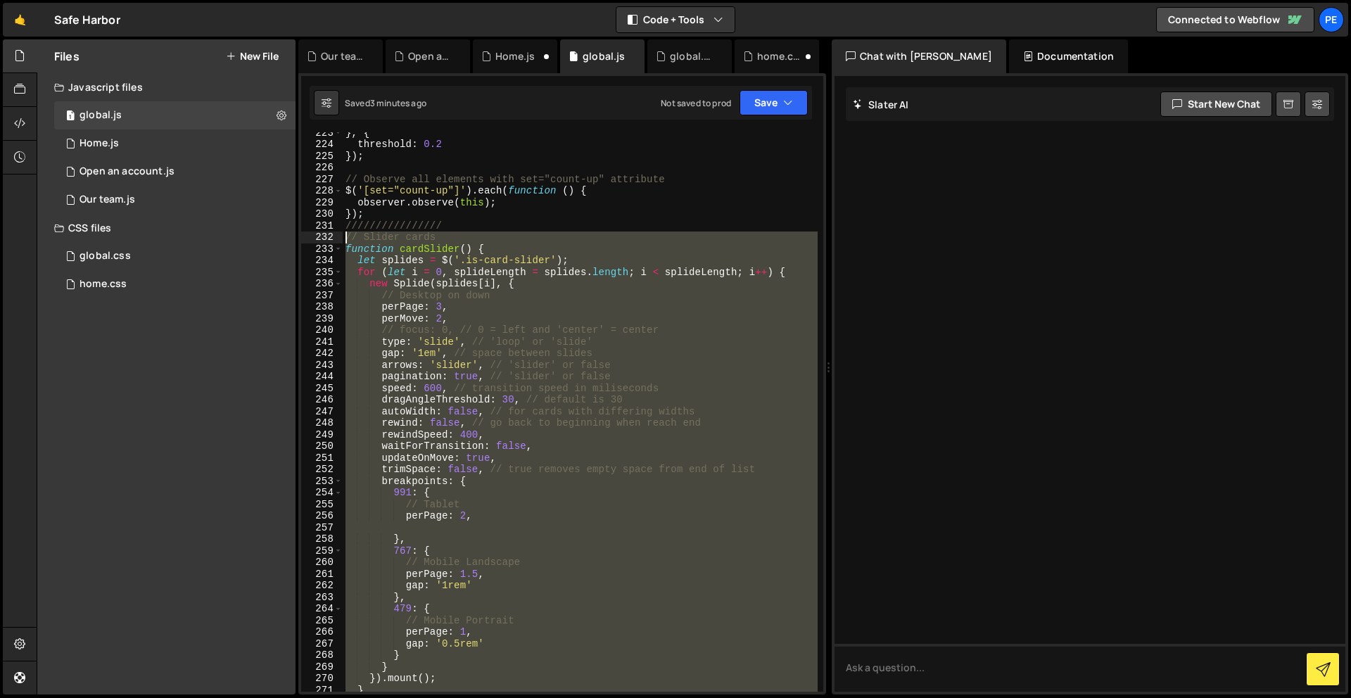
drag, startPoint x: 456, startPoint y: 451, endPoint x: 336, endPoint y: 240, distance: 243.1
click at [336, 240] on div "223 224 225 226 227 228 229 230 231 232 233 234 235 236 237 238 239 240 241 242…" at bounding box center [562, 412] width 522 height 560
type textarea "// Slider cards function cardSlider() {"
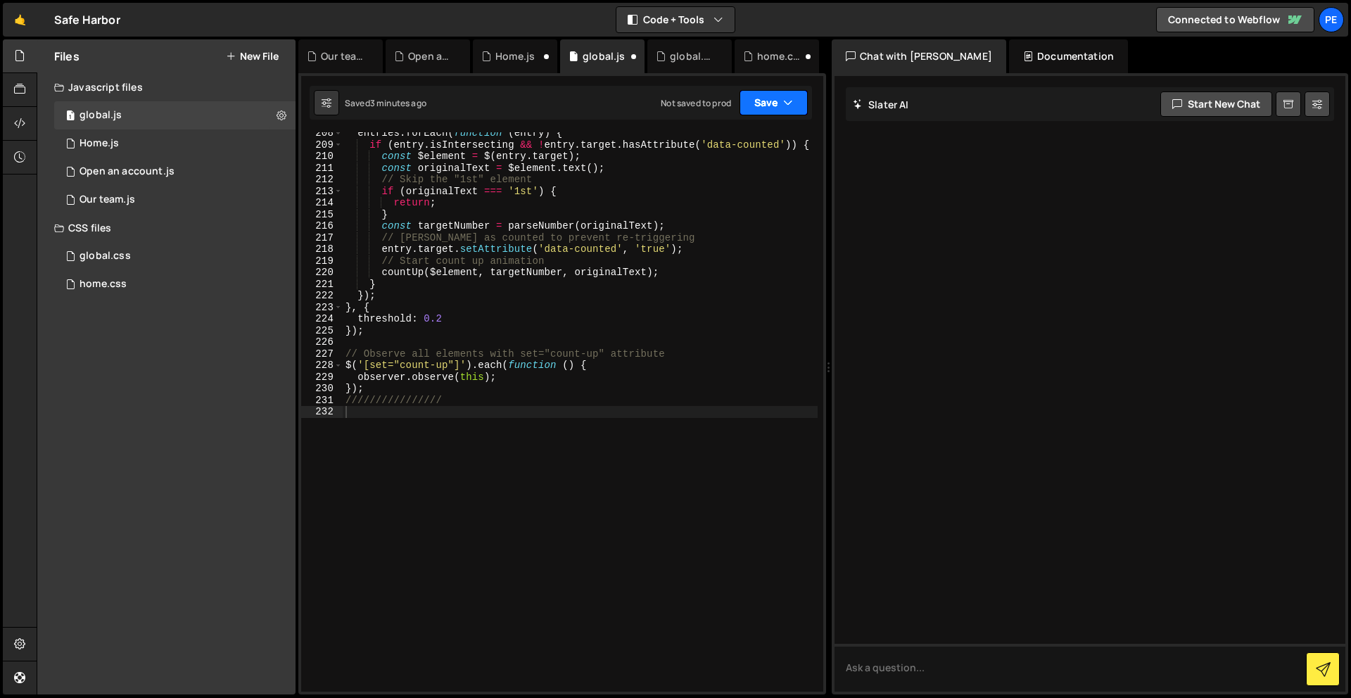
click at [762, 96] on button "Save" at bounding box center [774, 102] width 68 height 25
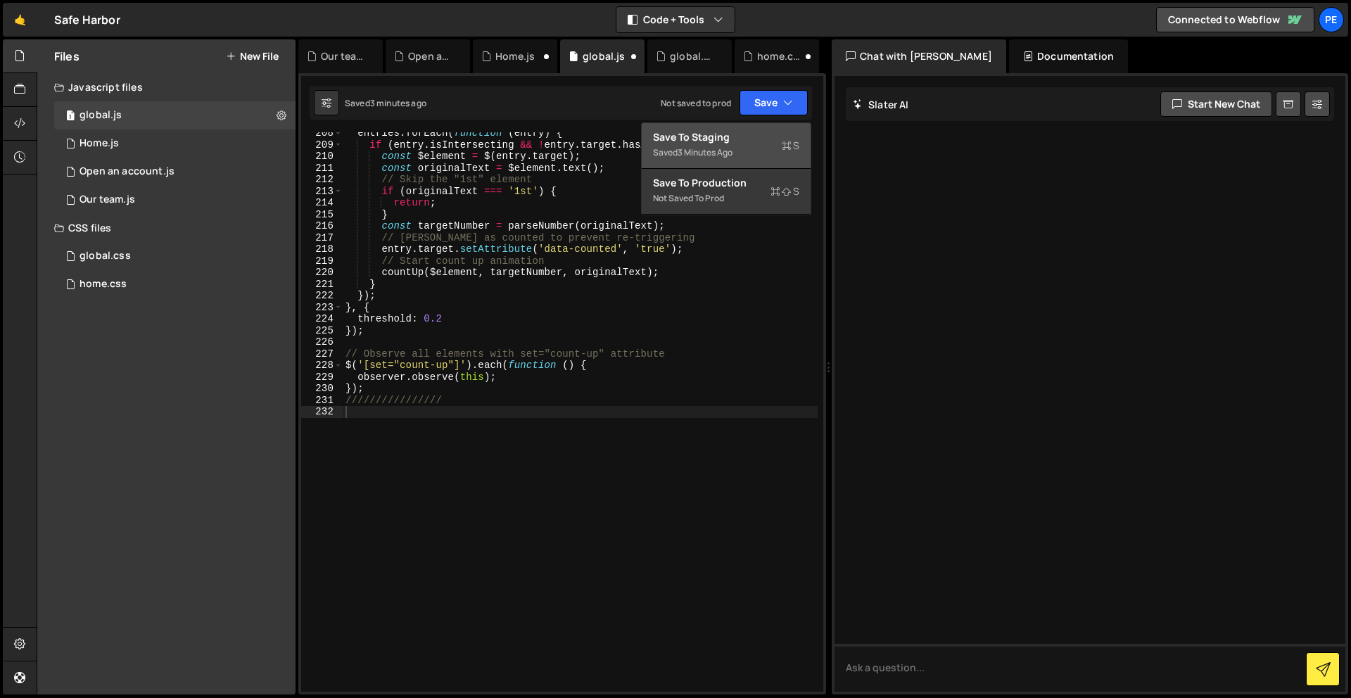
click at [738, 145] on div "Saved 3 minutes ago" at bounding box center [726, 152] width 146 height 17
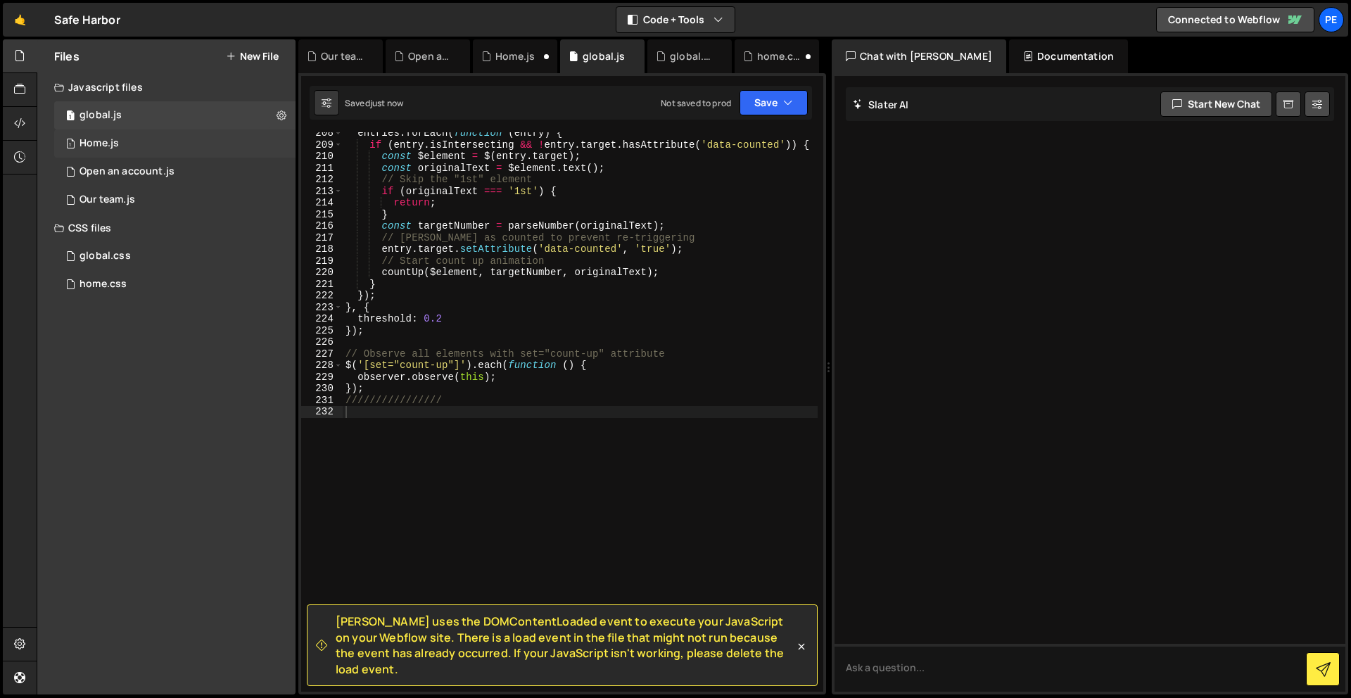
click at [115, 134] on div "1 Home.js 0" at bounding box center [174, 144] width 241 height 28
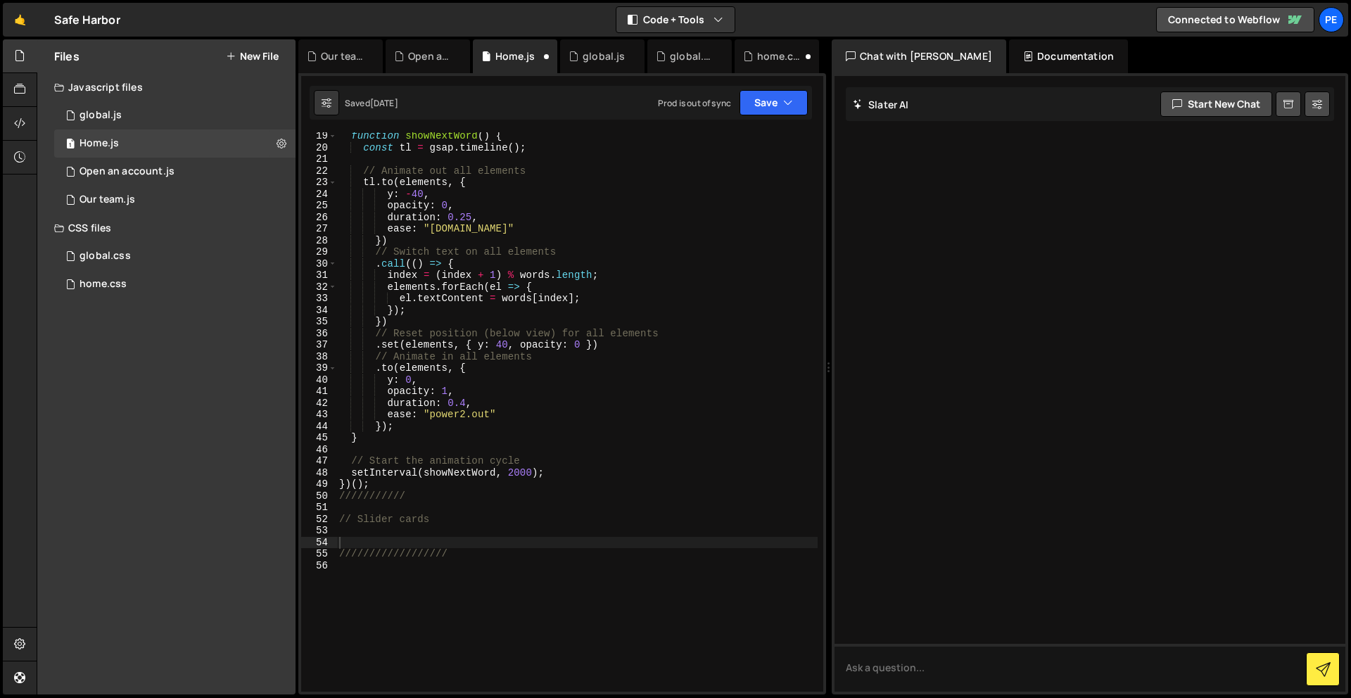
scroll to position [298, 0]
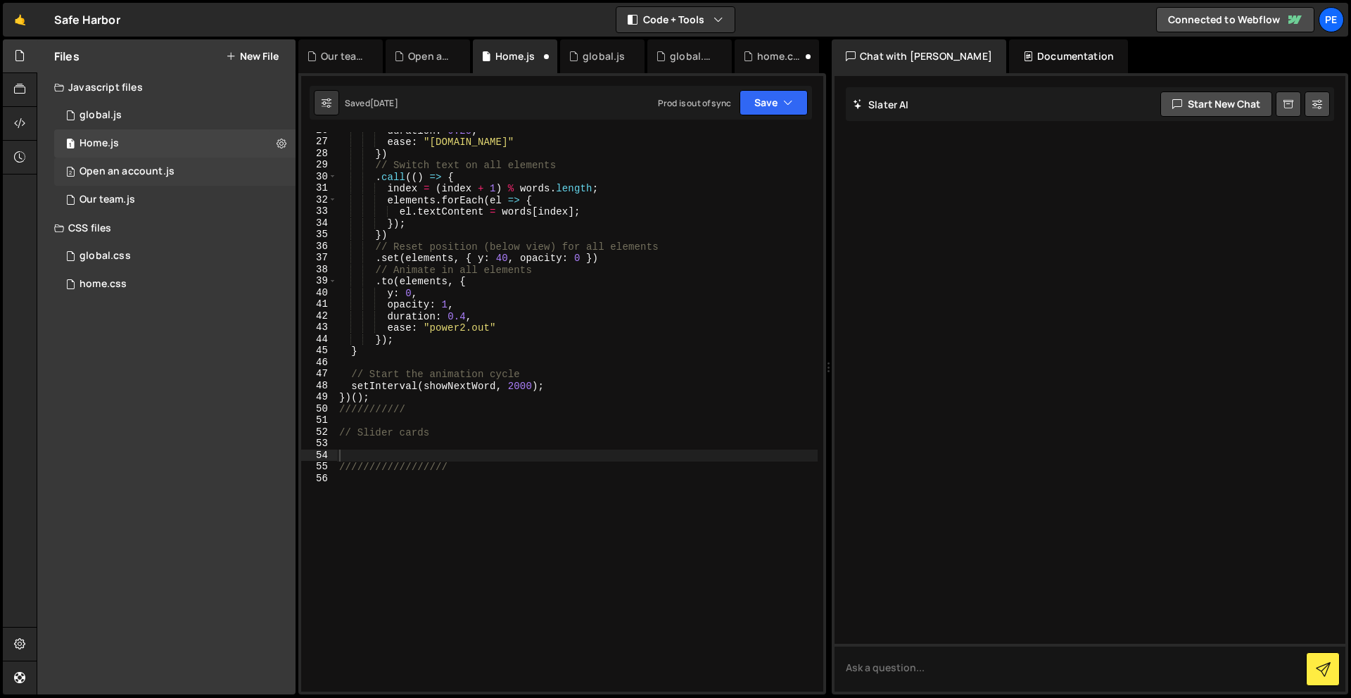
click at [98, 164] on div "2 Open an account.js 0" at bounding box center [174, 172] width 241 height 28
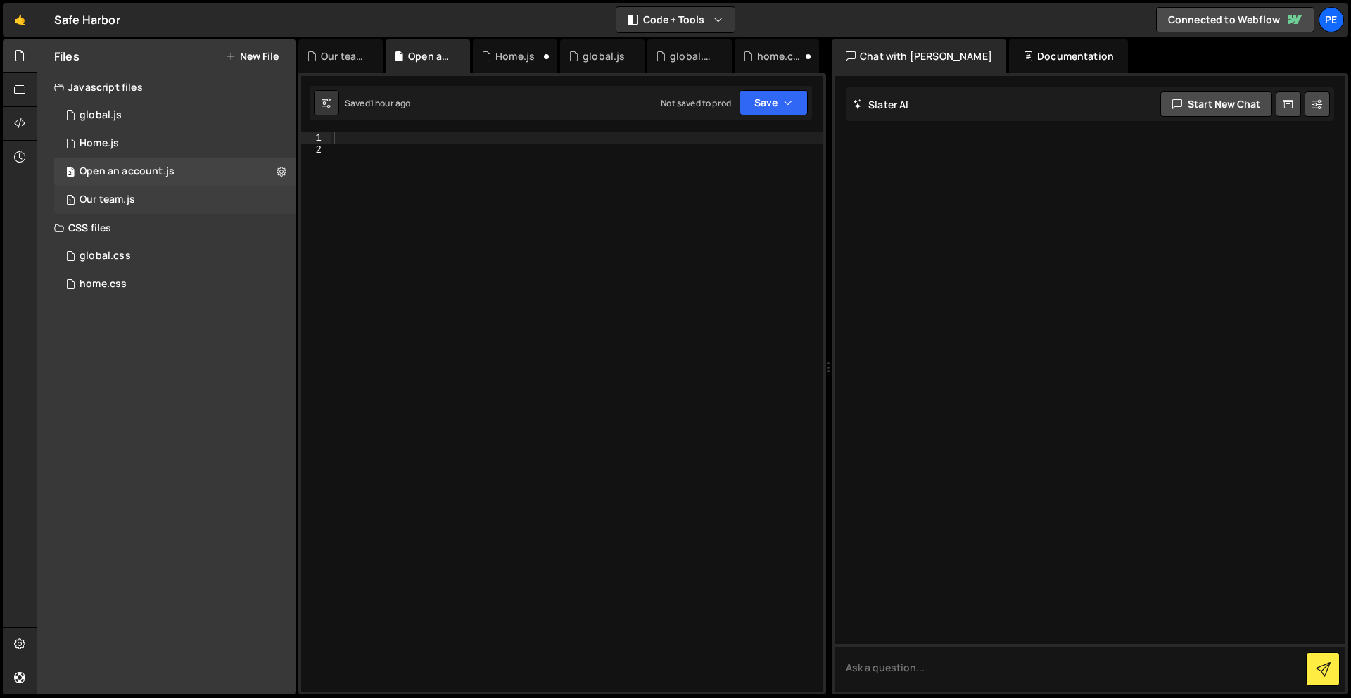
click at [111, 200] on div "Our team.js" at bounding box center [108, 200] width 56 height 13
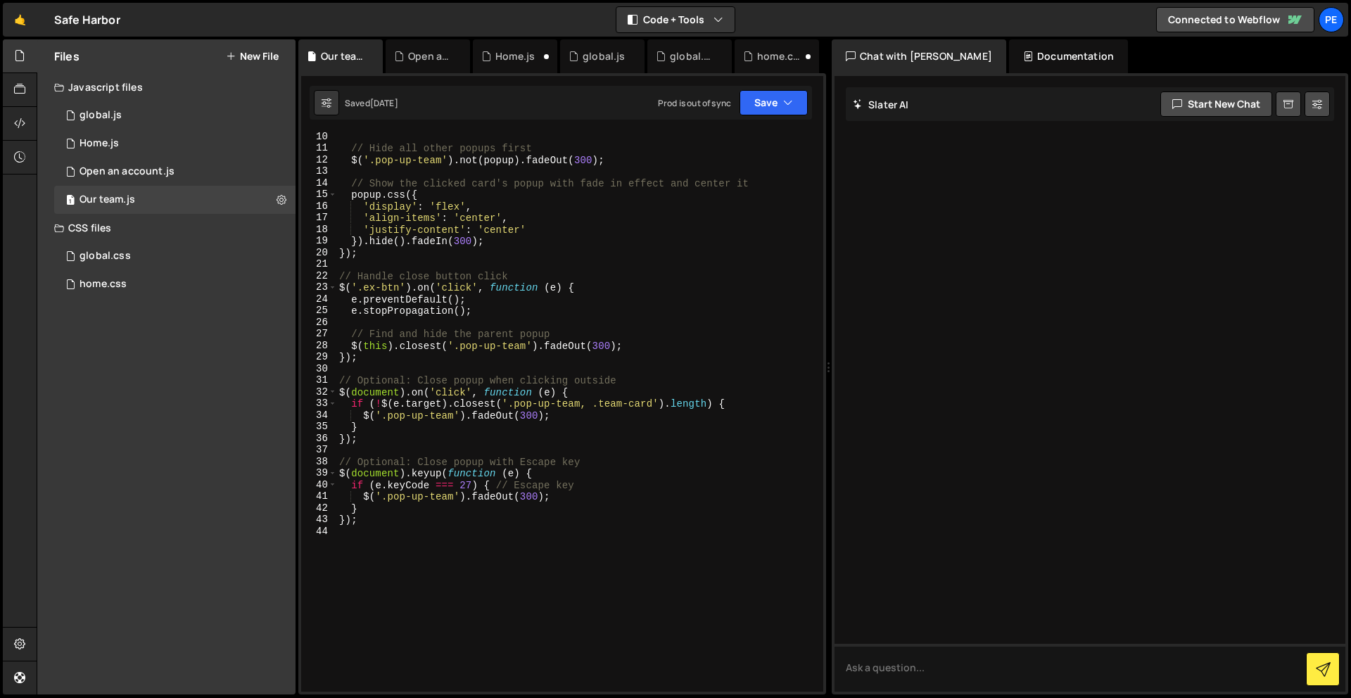
scroll to position [0, 0]
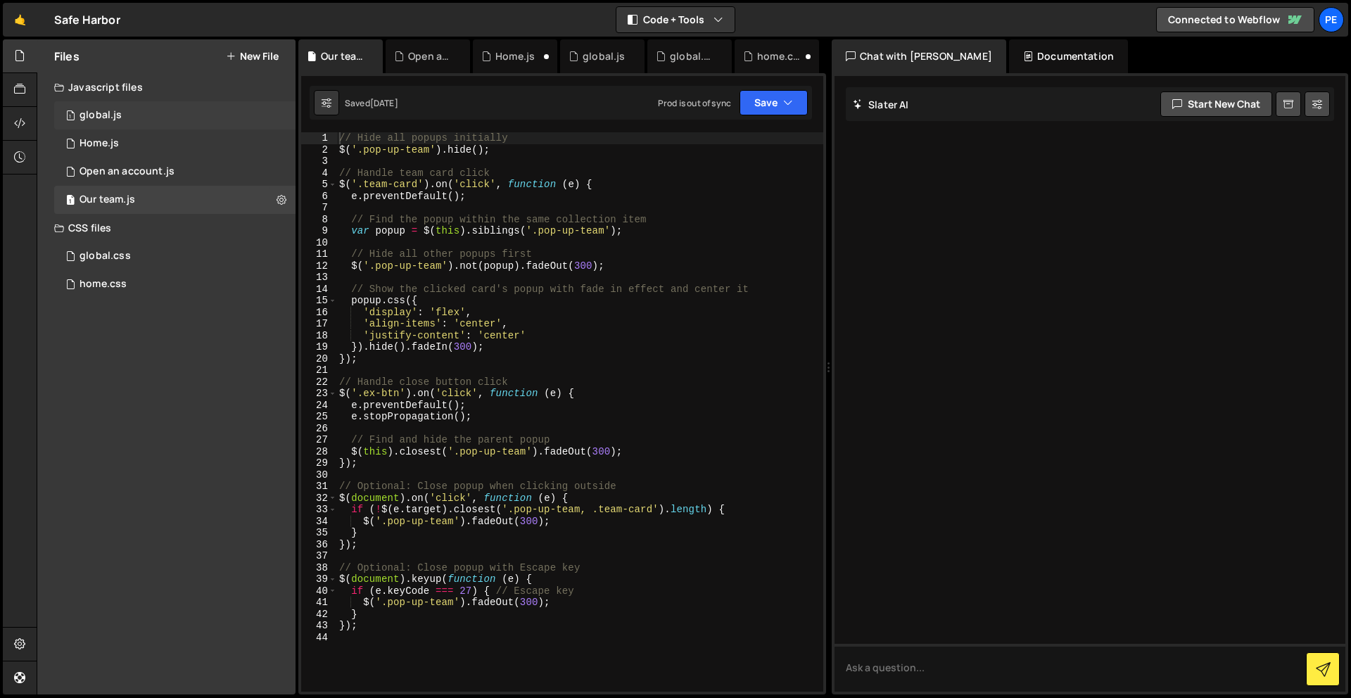
click at [93, 125] on div "1 global.js 0" at bounding box center [174, 115] width 241 height 28
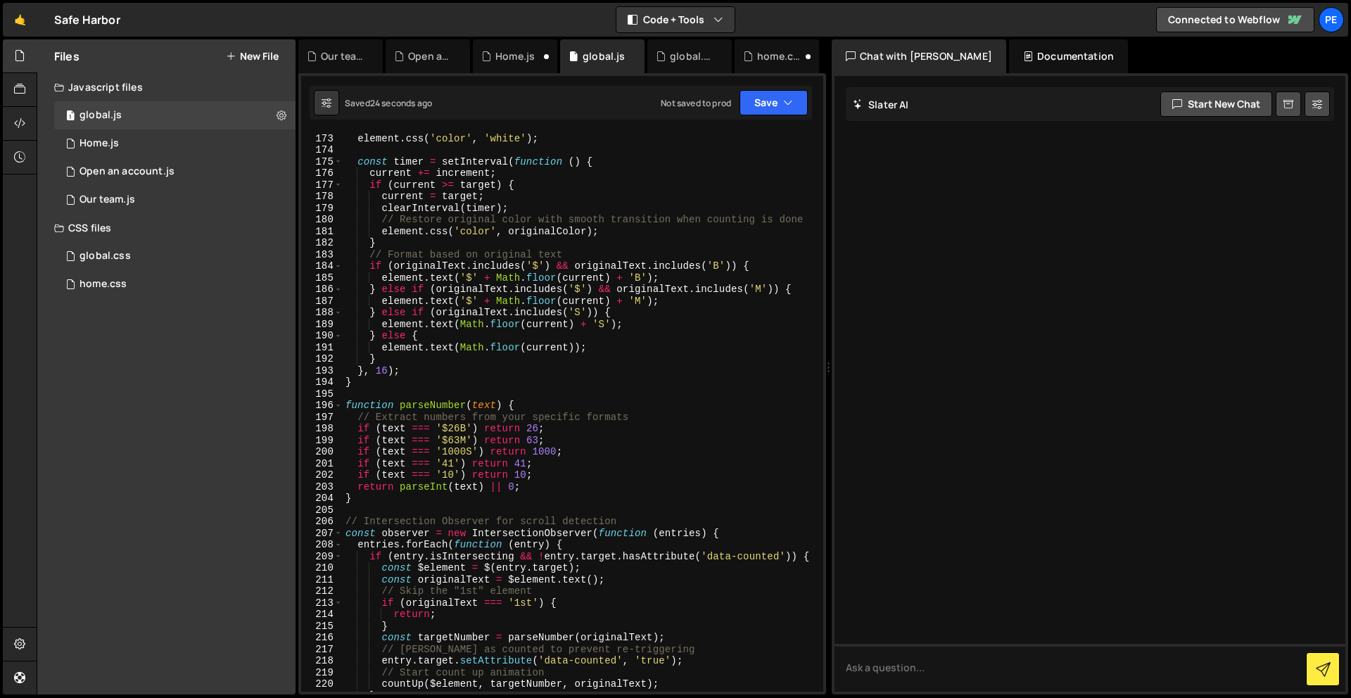
scroll to position [2032, 0]
click at [175, 149] on div "1 Home.js 0" at bounding box center [174, 144] width 241 height 28
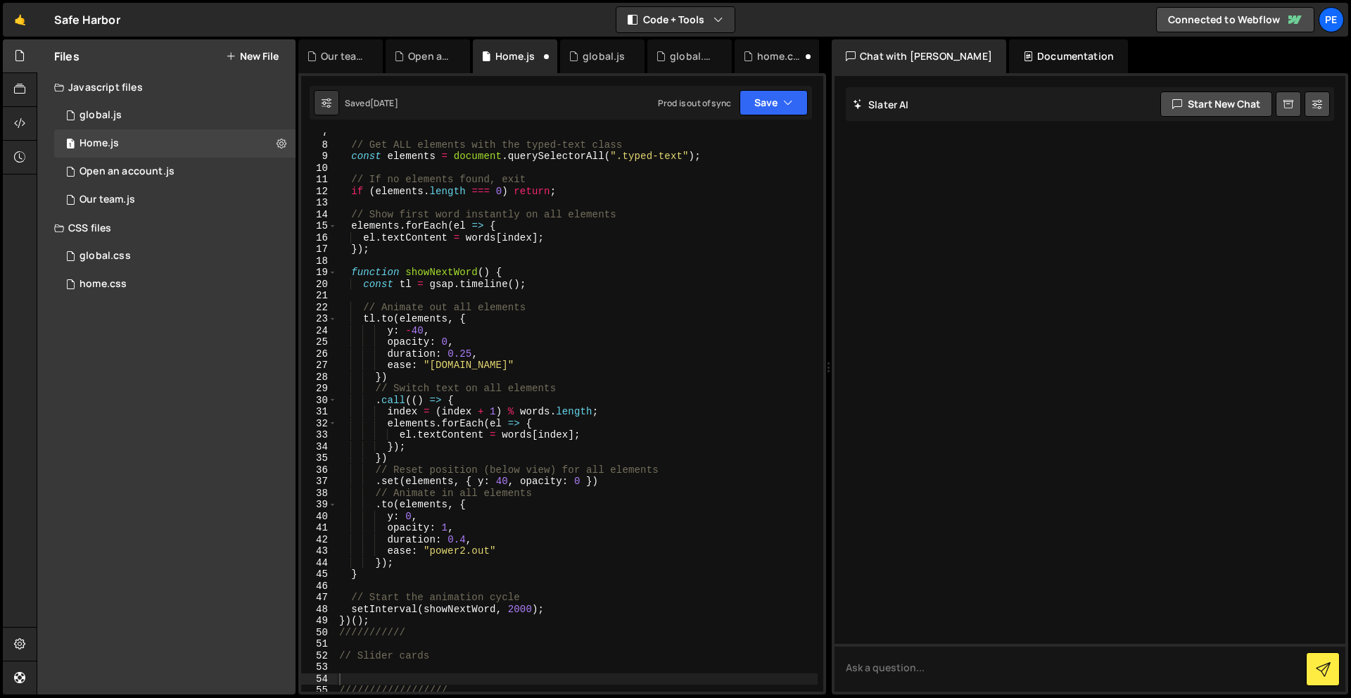
scroll to position [185, 0]
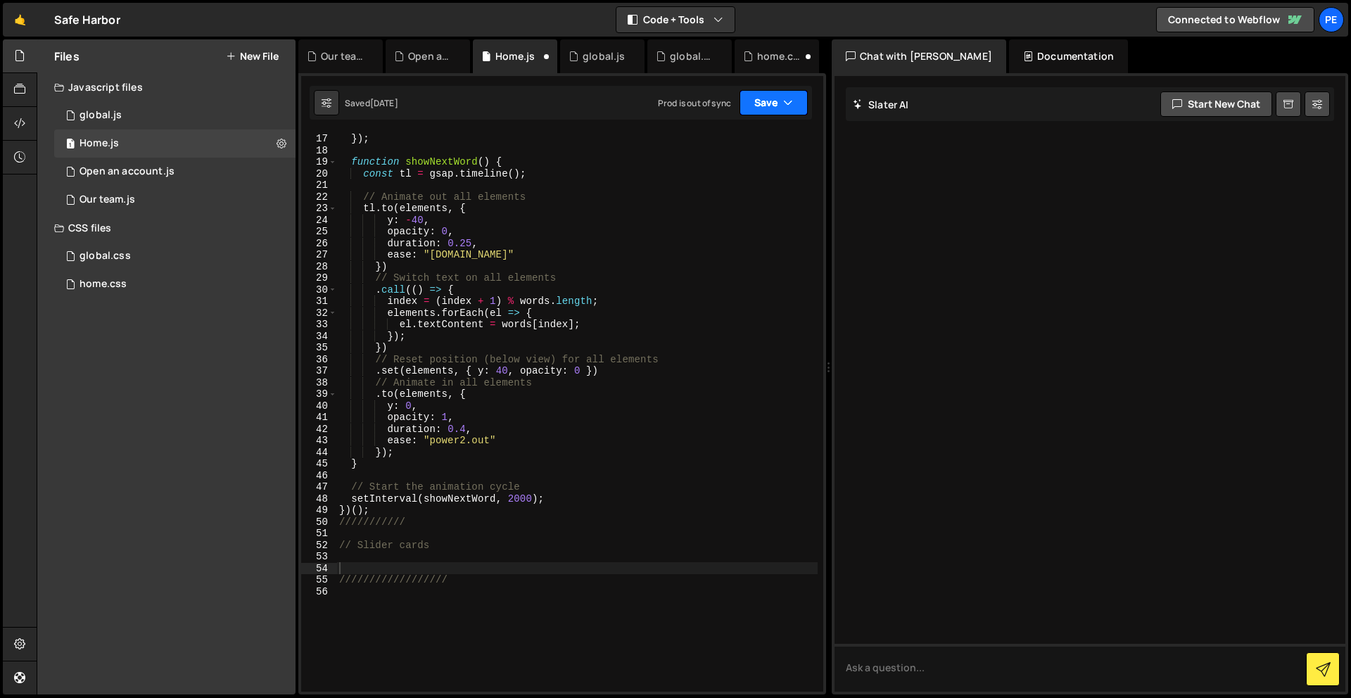
click at [775, 104] on button "Save" at bounding box center [774, 102] width 68 height 25
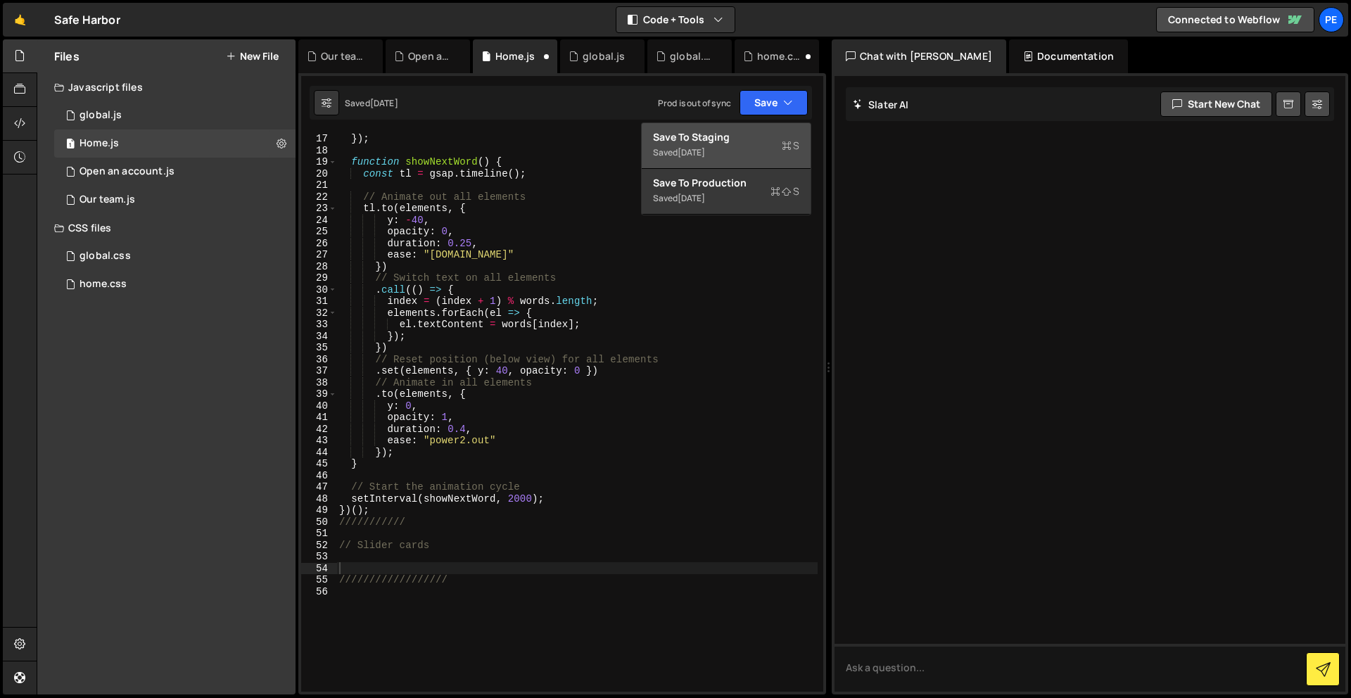
click at [766, 151] on div "Saved [DATE]" at bounding box center [726, 152] width 146 height 17
type textarea "//////////////////"
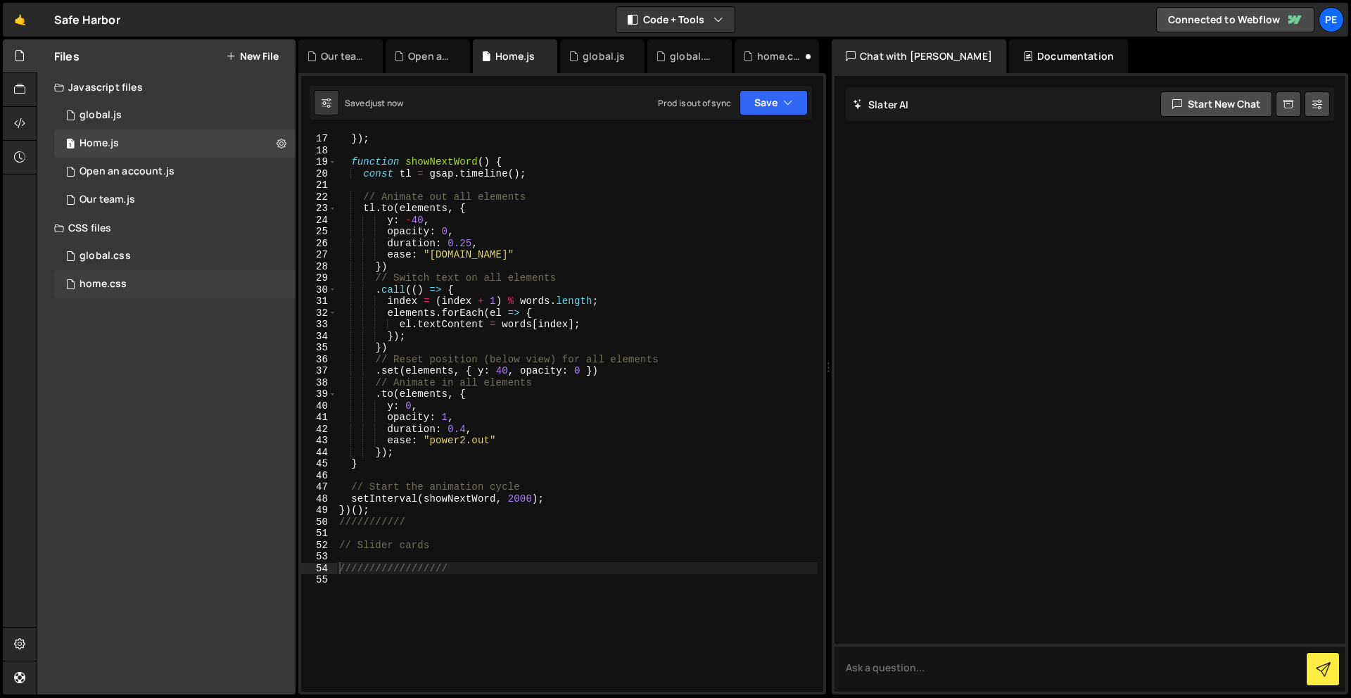
click at [118, 273] on div "home.css 0" at bounding box center [174, 284] width 241 height 28
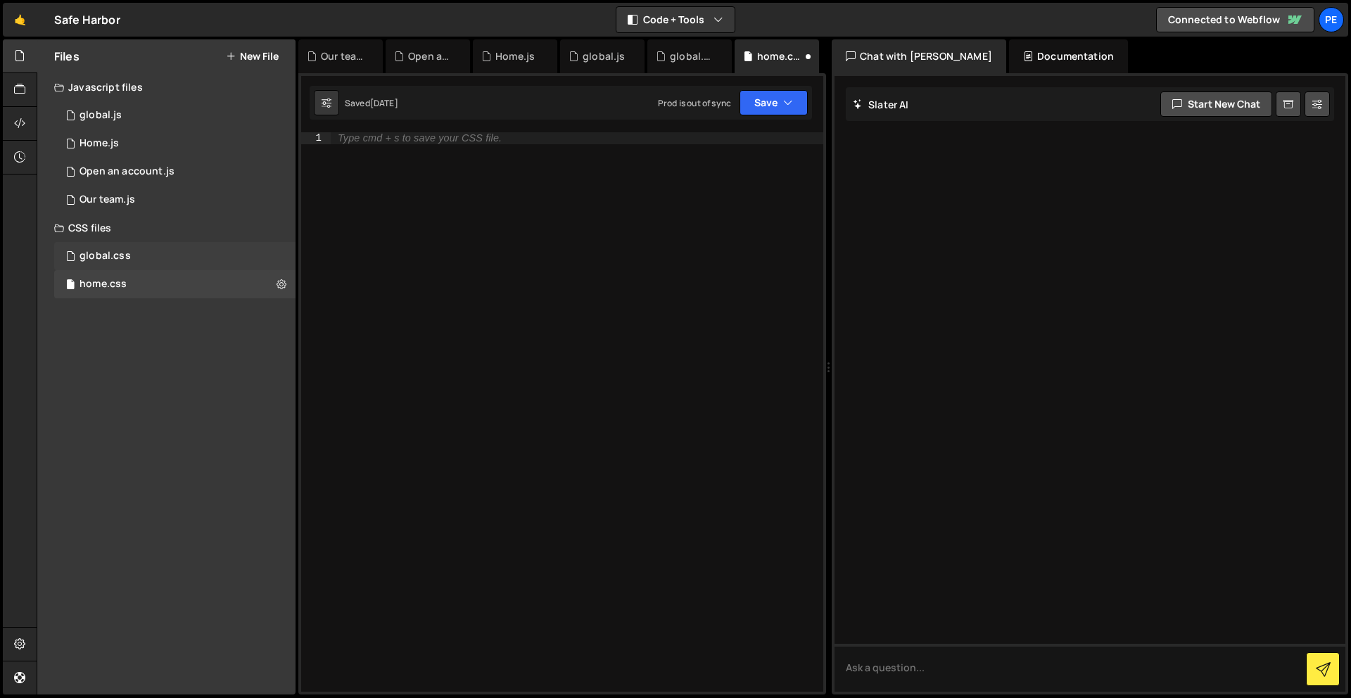
click at [122, 254] on div "global.css" at bounding box center [105, 256] width 51 height 13
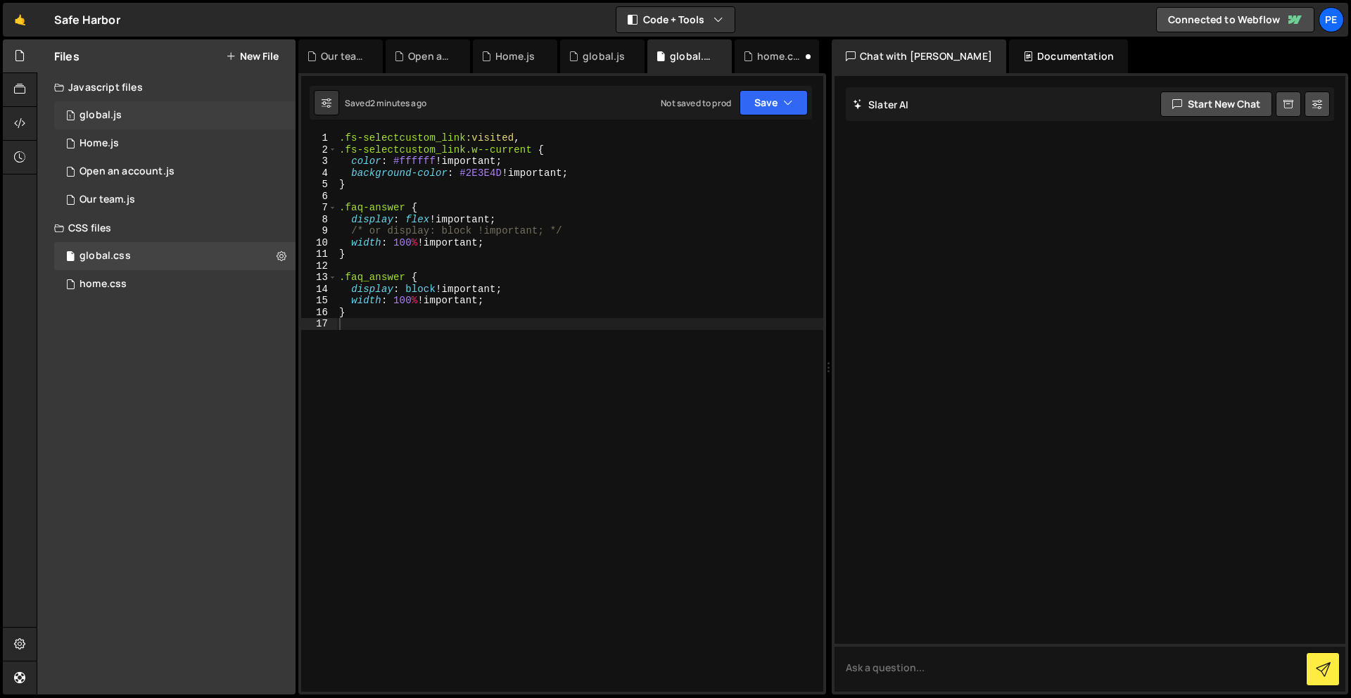
click at [127, 106] on div "1 global.js 0" at bounding box center [174, 115] width 241 height 28
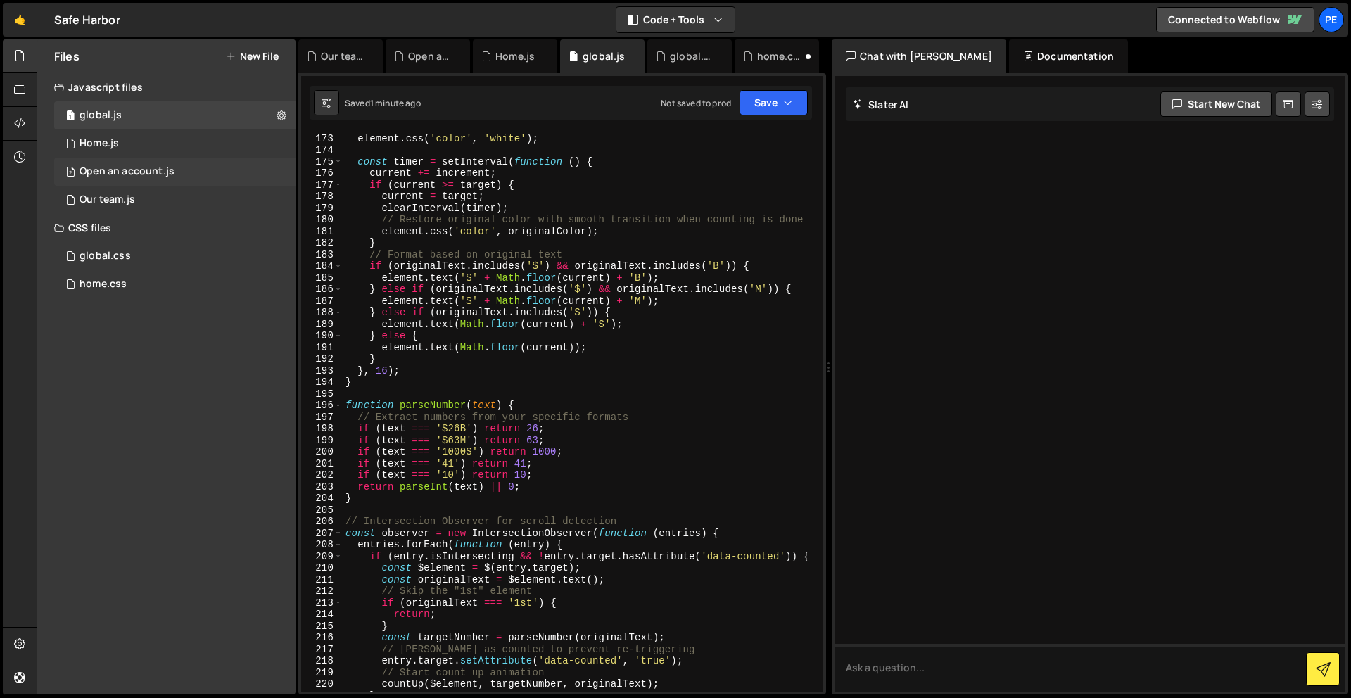
click at [155, 171] on div "Open an account.js" at bounding box center [127, 171] width 95 height 13
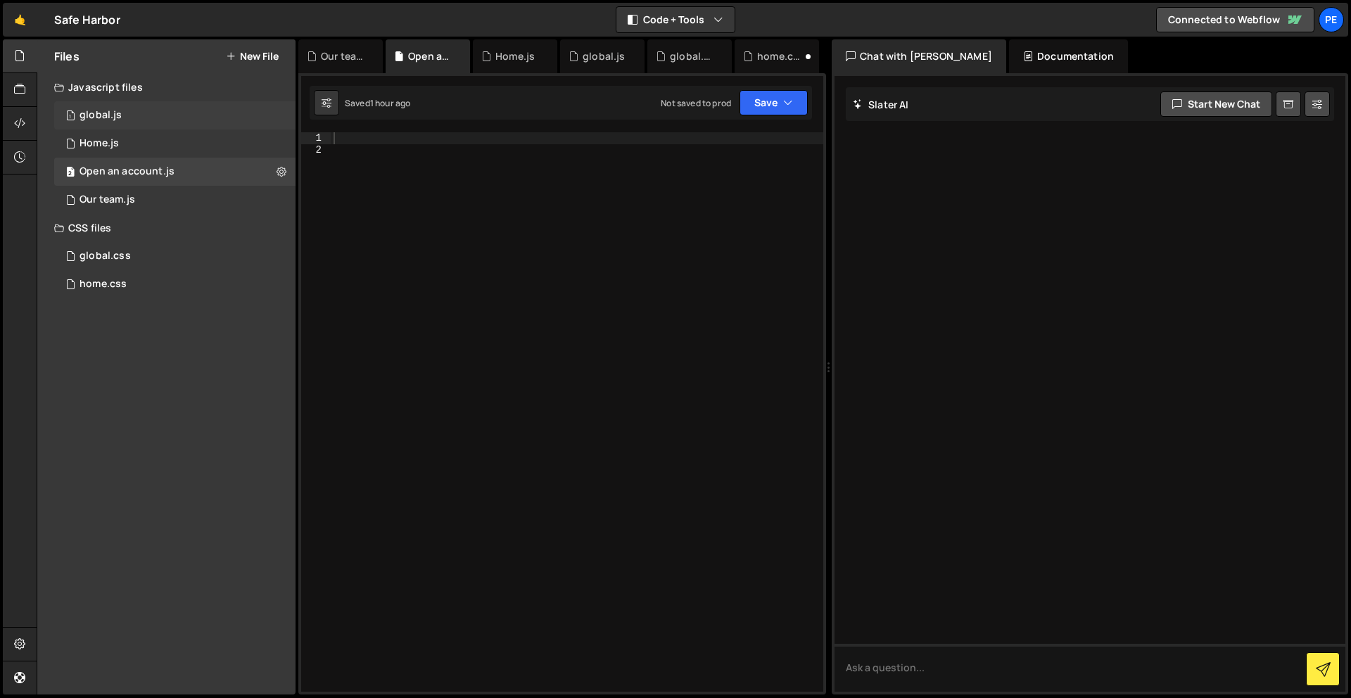
click at [130, 115] on div "1 global.js 0" at bounding box center [174, 115] width 241 height 28
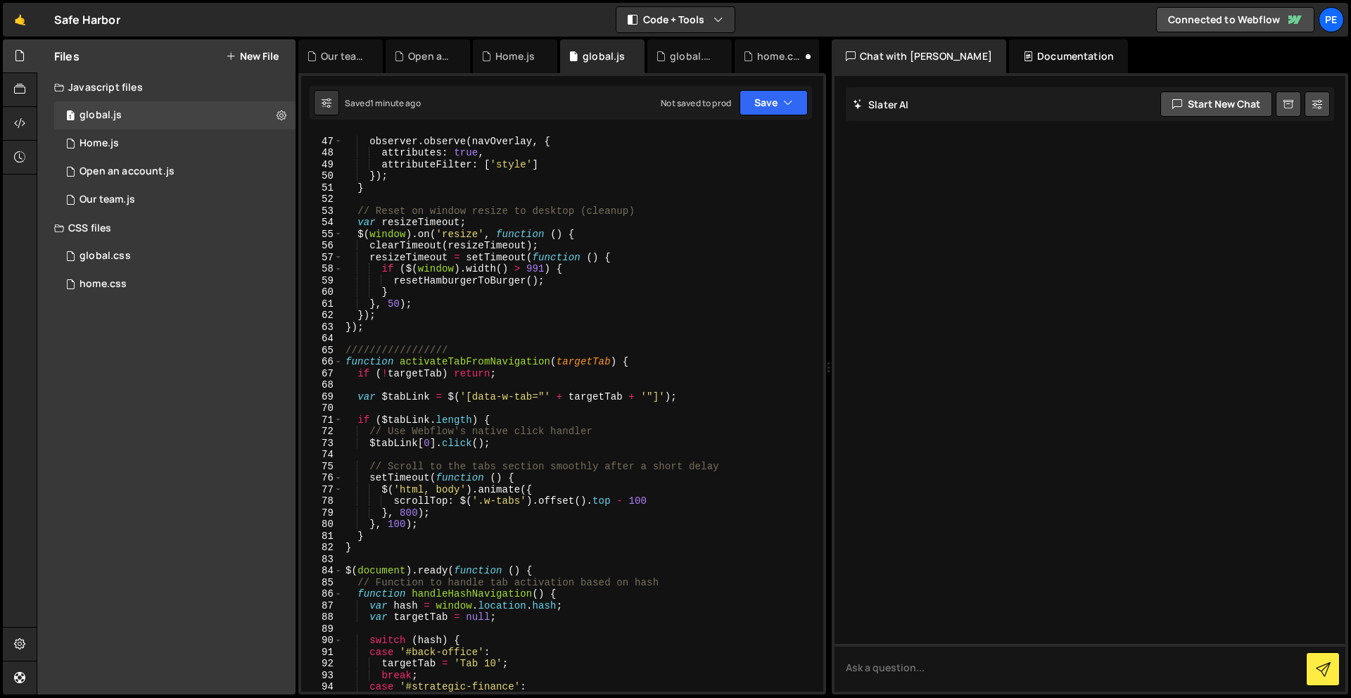
scroll to position [548, 0]
click at [476, 330] on div "observer . observe ( navOverlay , { attributes : true , attributeFilter : [ 'st…" at bounding box center [580, 422] width 475 height 583
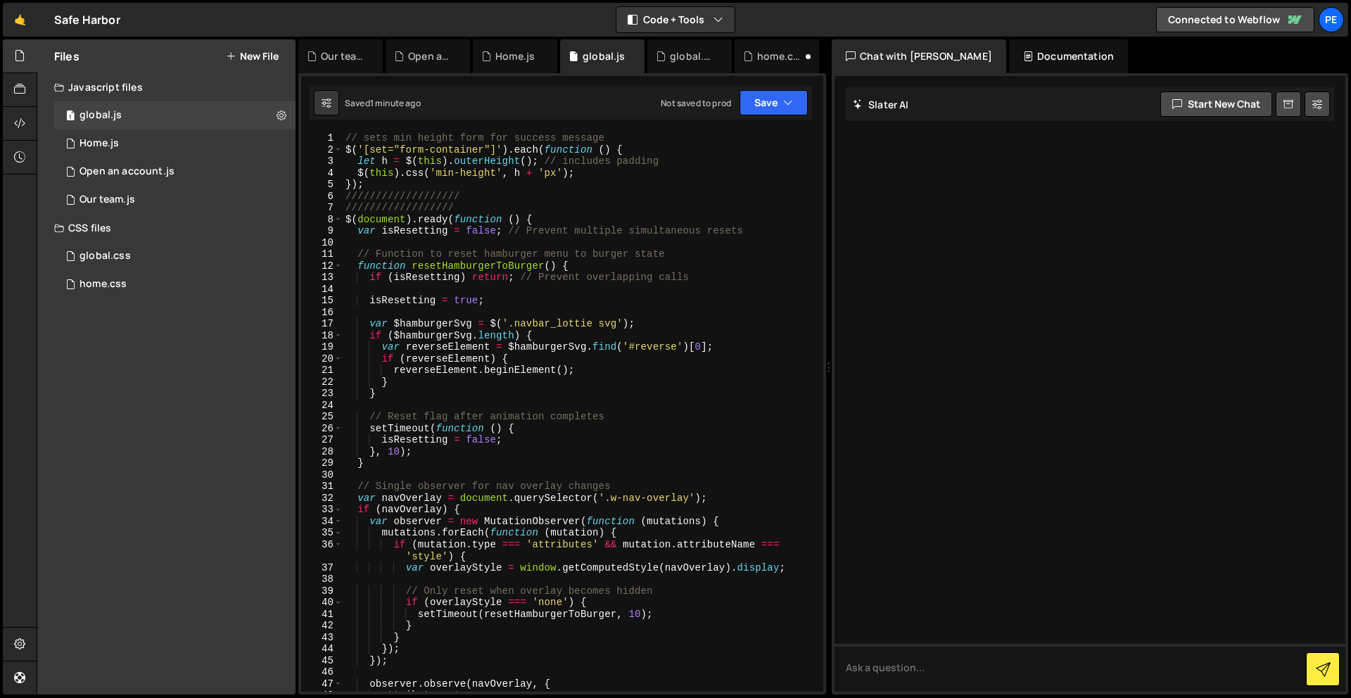
scroll to position [0, 0]
click at [473, 200] on div "// sets min height form for success message $ ( '[set="form-container"]' ) . ea…" at bounding box center [580, 423] width 475 height 583
type textarea "///////////////////"
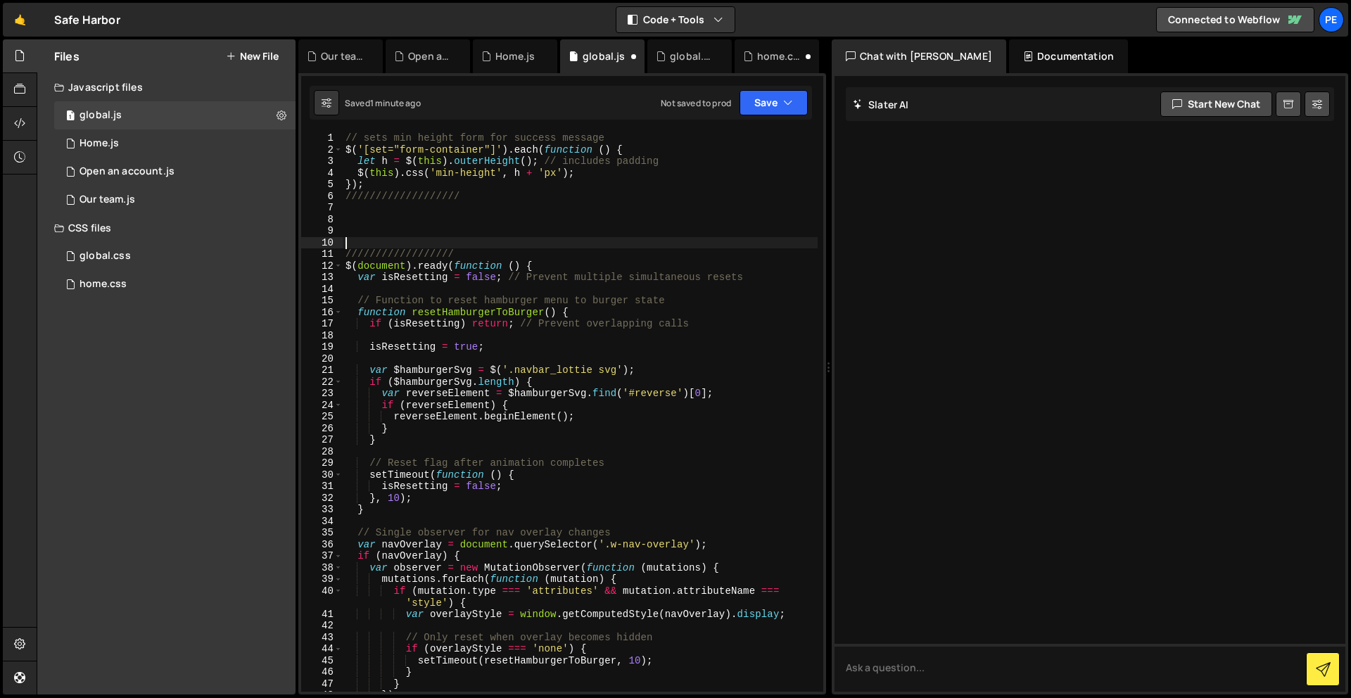
click at [410, 227] on div "// sets min height form for success message $ ( '[set="form-container"]' ) . ea…" at bounding box center [580, 423] width 475 height 583
click at [405, 213] on div "// sets min height form for success message $ ( '[set="form-container"]' ) . ea…" at bounding box center [580, 423] width 475 height 583
paste textarea
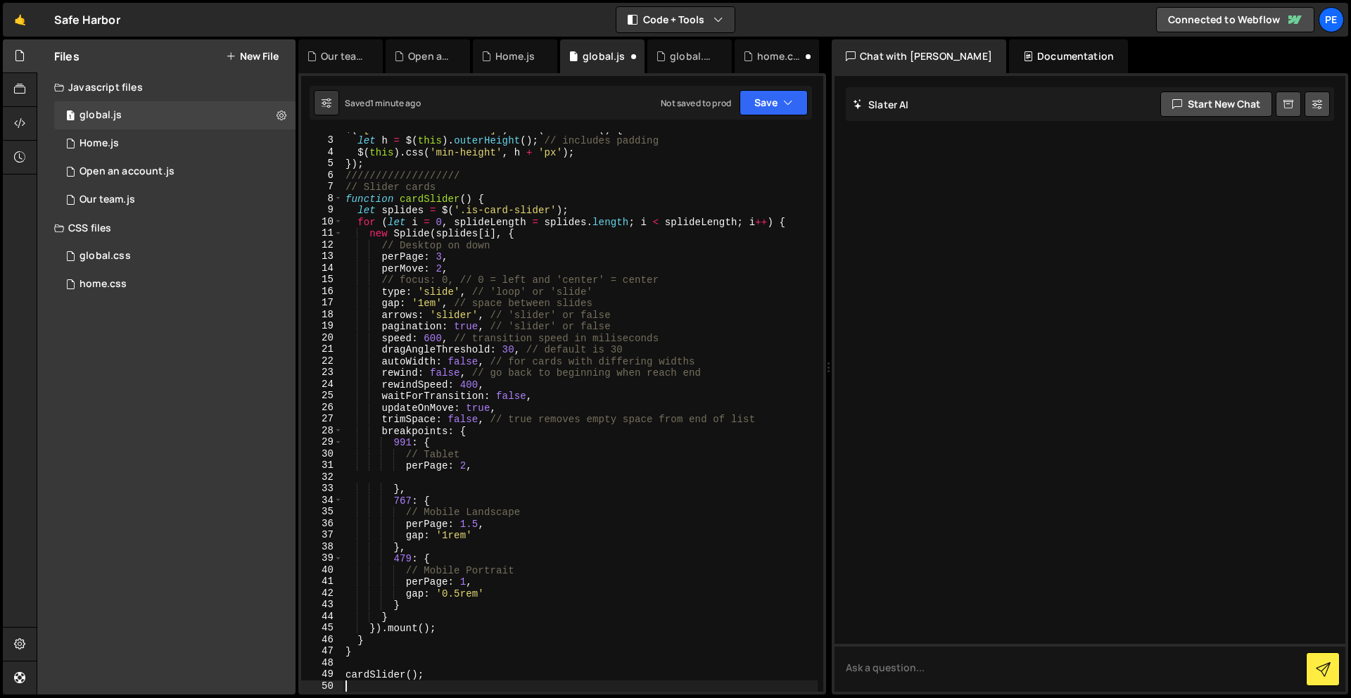
scroll to position [21, 0]
click at [783, 101] on icon "button" at bounding box center [788, 103] width 10 height 14
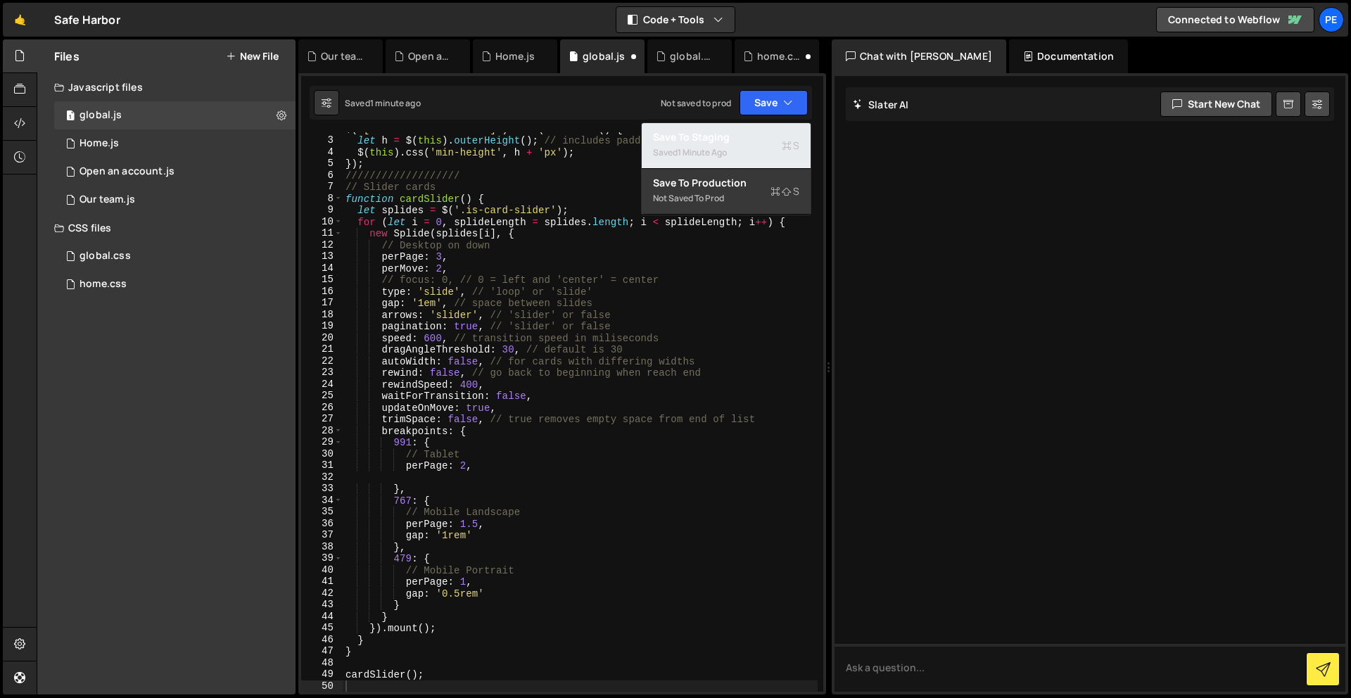
click at [766, 131] on div "Save to Staging S" at bounding box center [726, 137] width 146 height 14
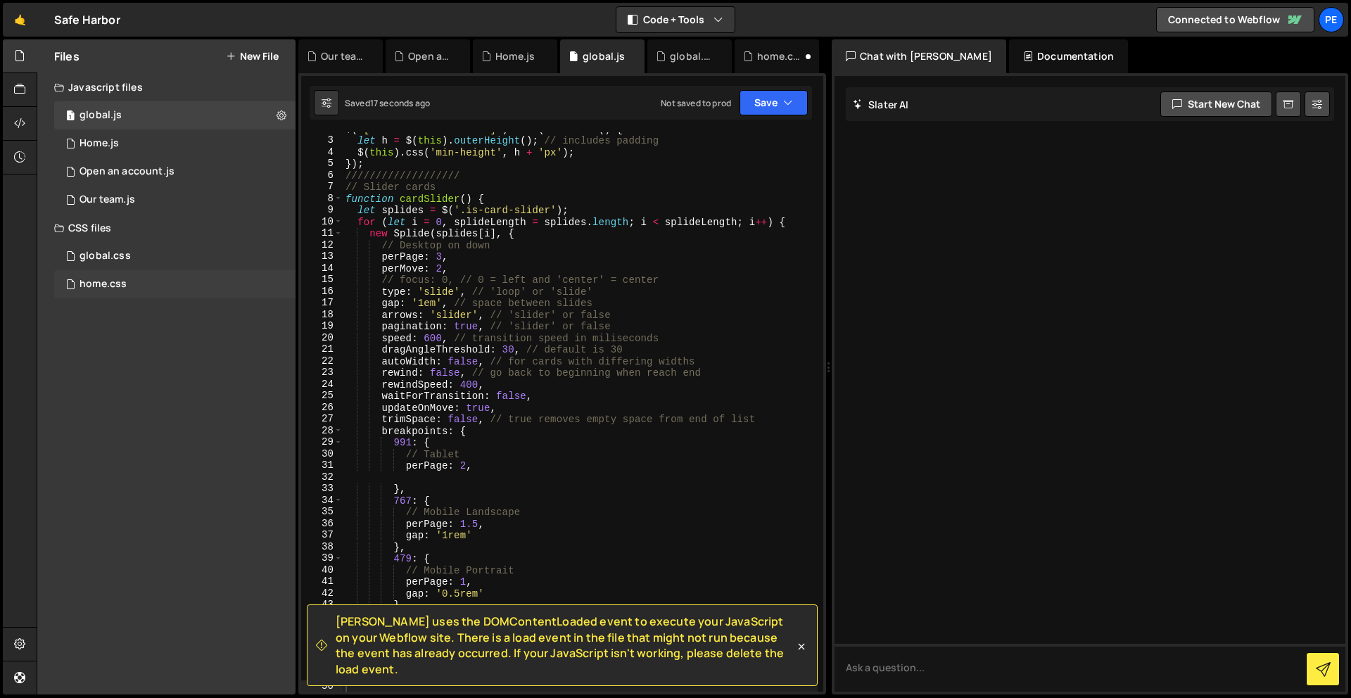
click at [145, 270] on div "home.css 0" at bounding box center [174, 284] width 241 height 28
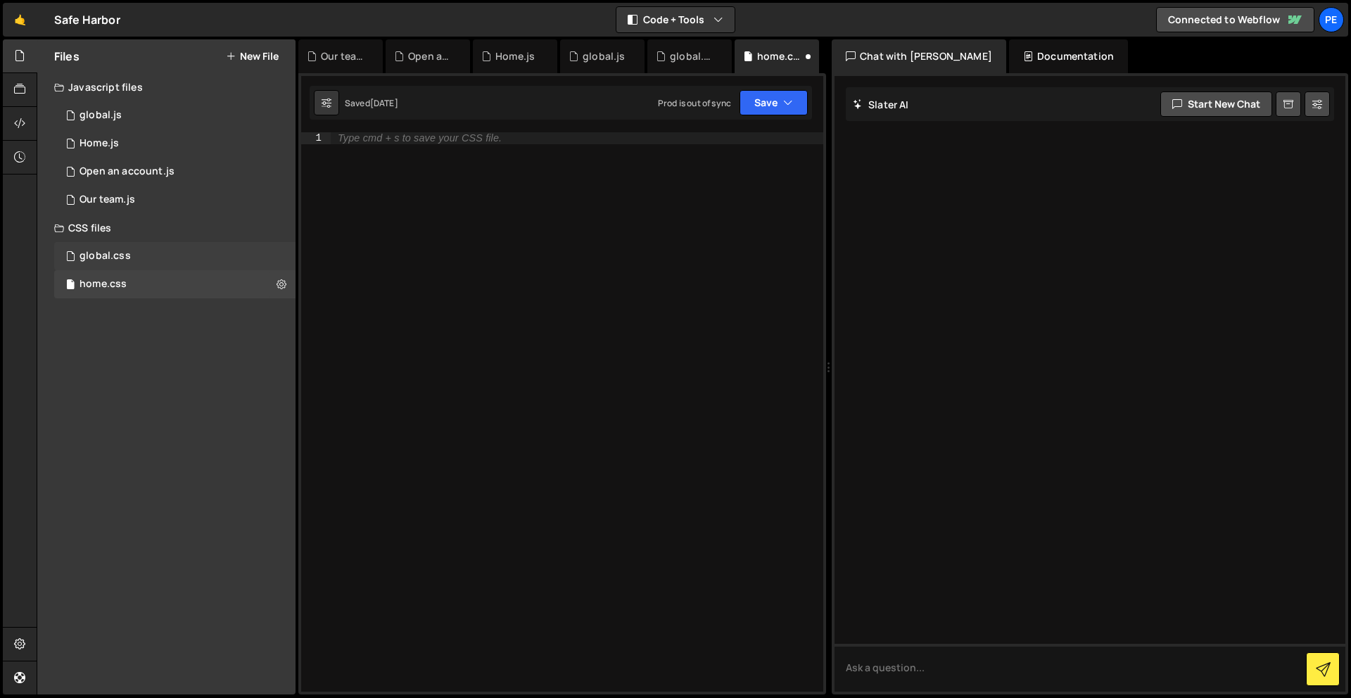
click at [116, 260] on div "global.css" at bounding box center [105, 256] width 51 height 13
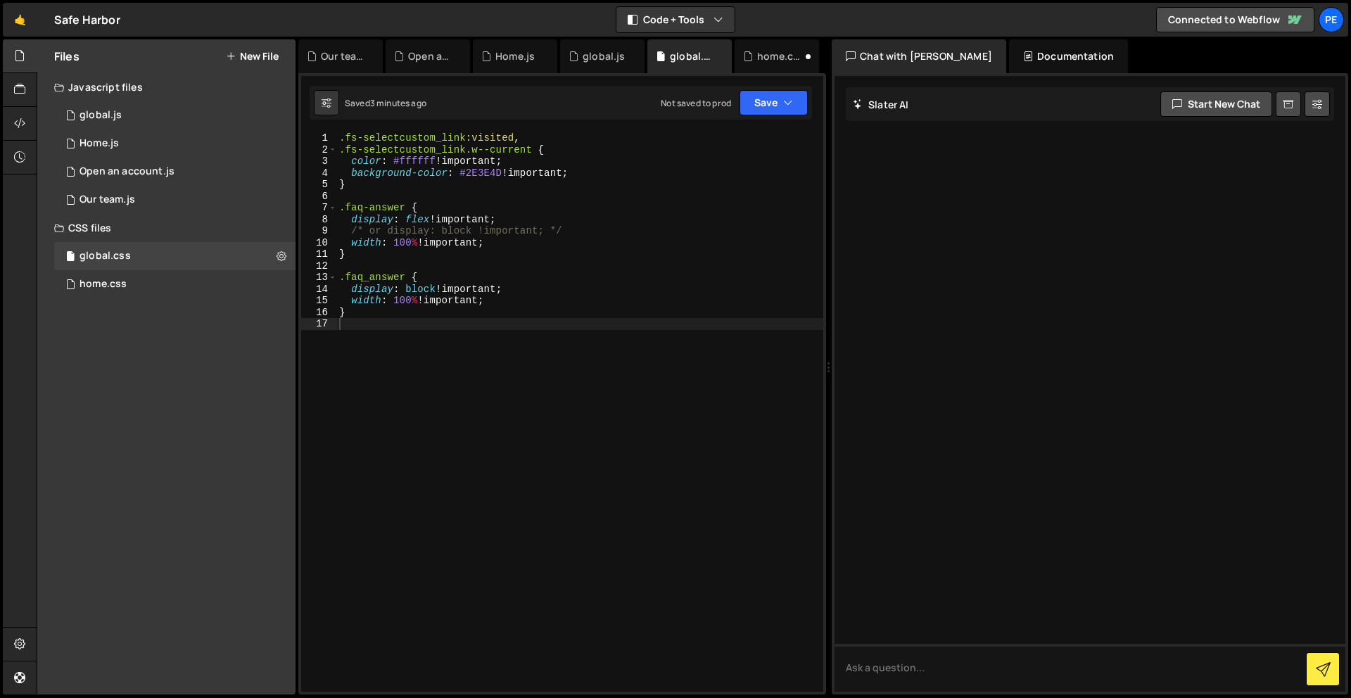
click at [441, 356] on div ".fs-selectcustom_link :visited , .fs-selectcustom_link.w--current { color : #ff…" at bounding box center [579, 423] width 487 height 583
click at [546, 408] on div ".fs-selectcustom_link :visited , .fs-selectcustom_link.w--current { color : #ff…" at bounding box center [579, 423] width 487 height 583
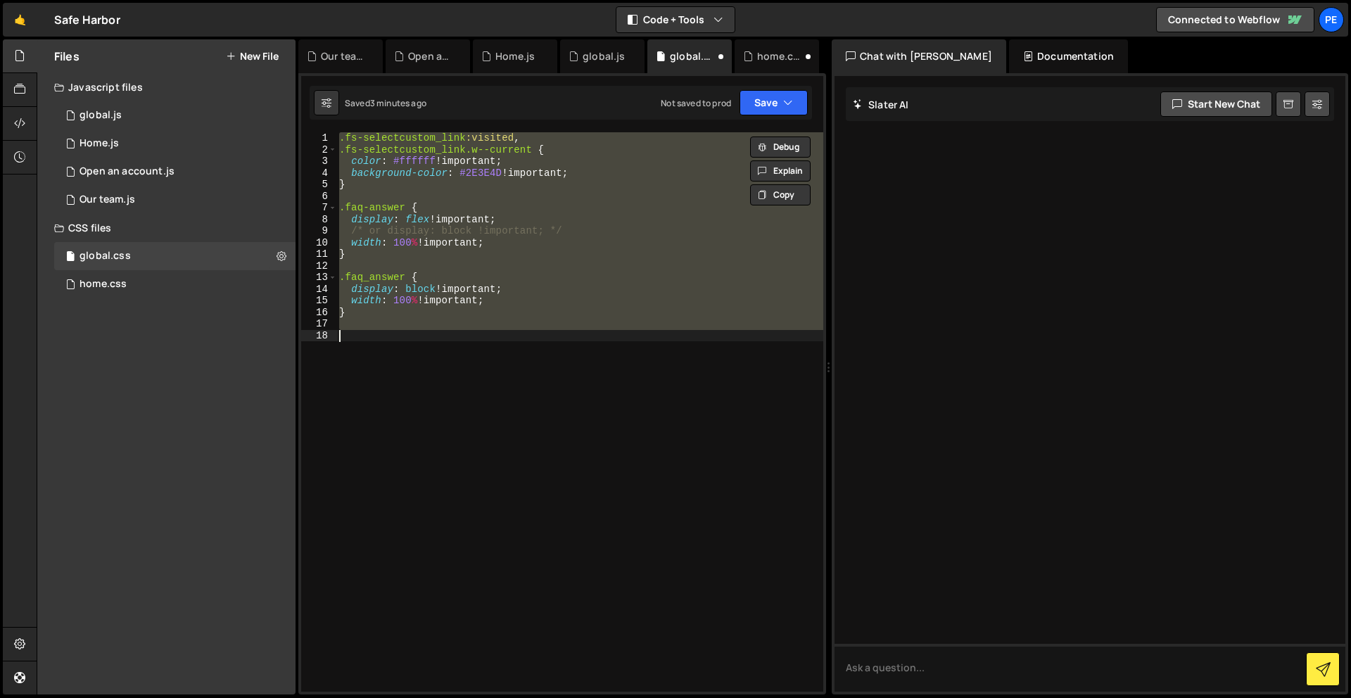
type textarea "}"
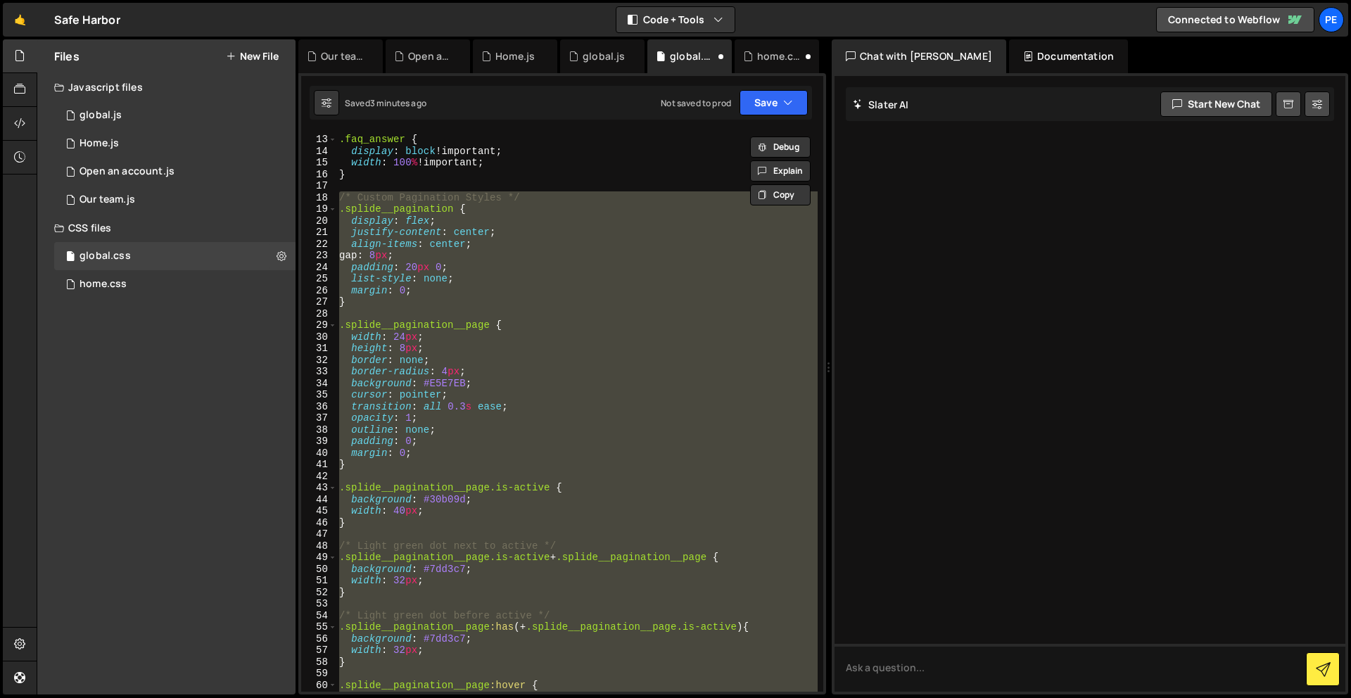
scroll to position [133, 0]
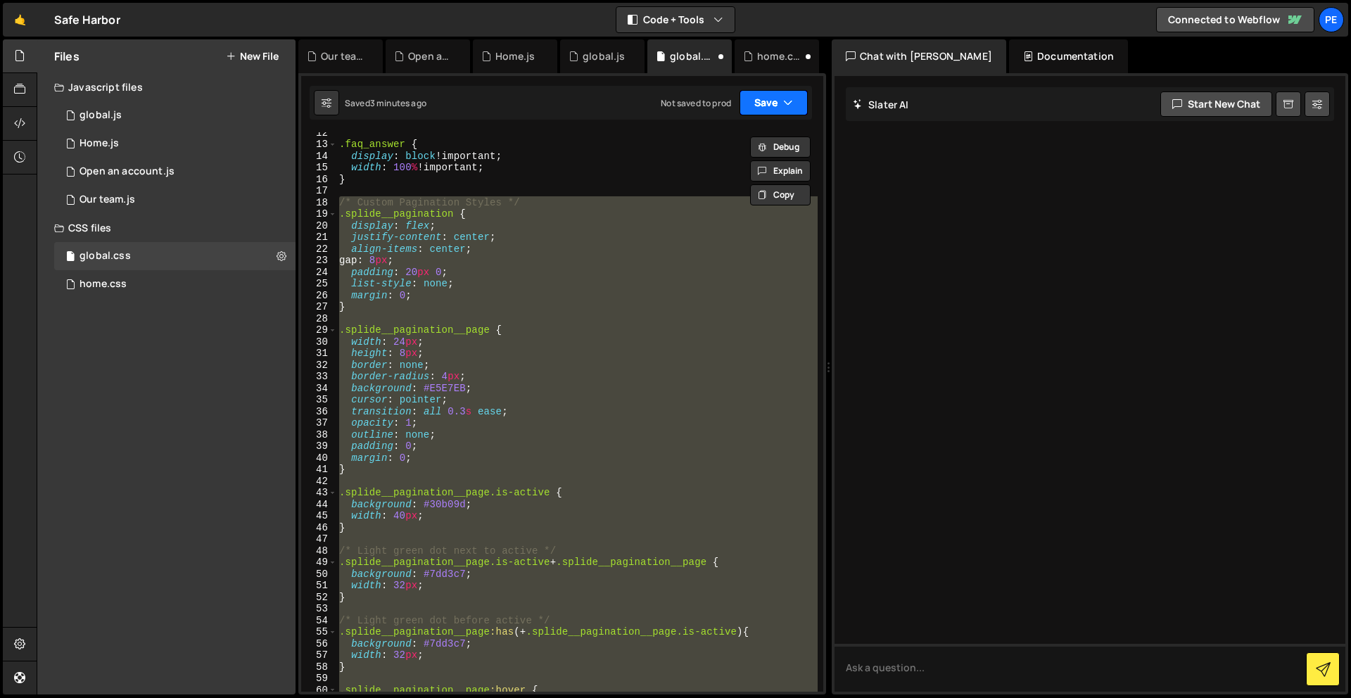
click at [764, 103] on button "Save" at bounding box center [774, 102] width 68 height 25
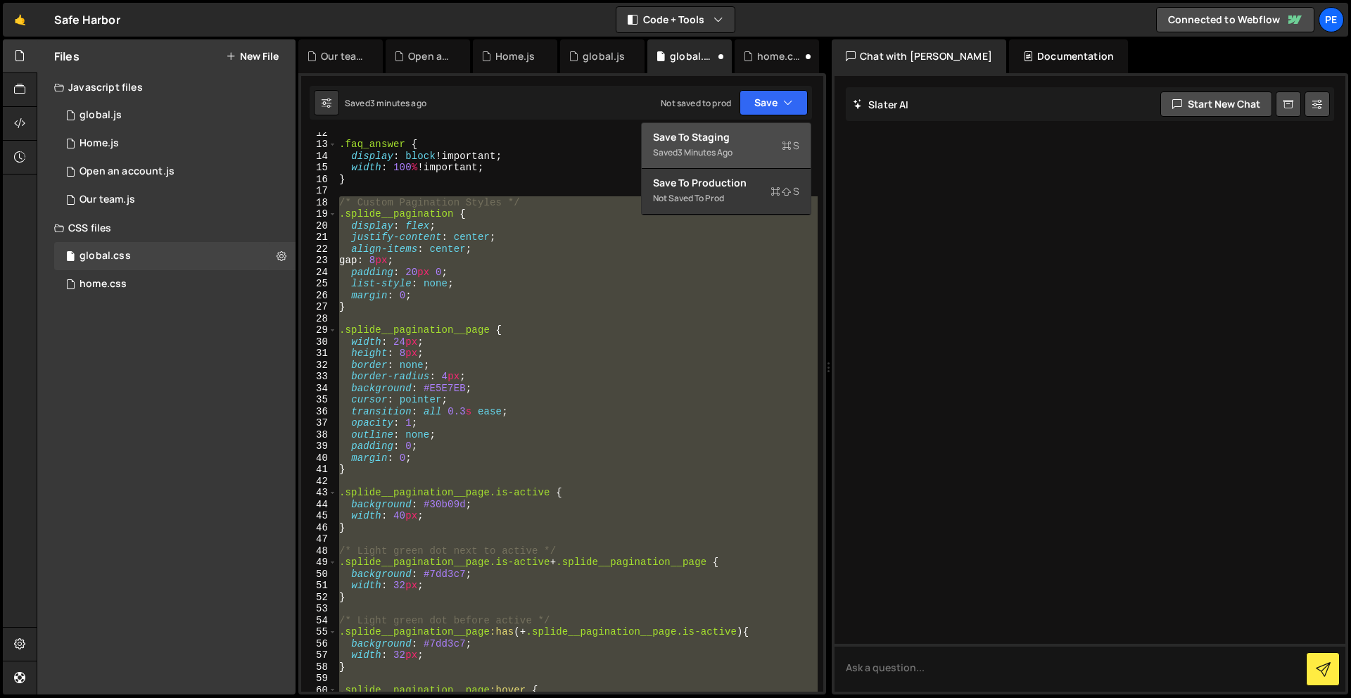
click at [759, 132] on div "Save to Staging S" at bounding box center [726, 137] width 146 height 14
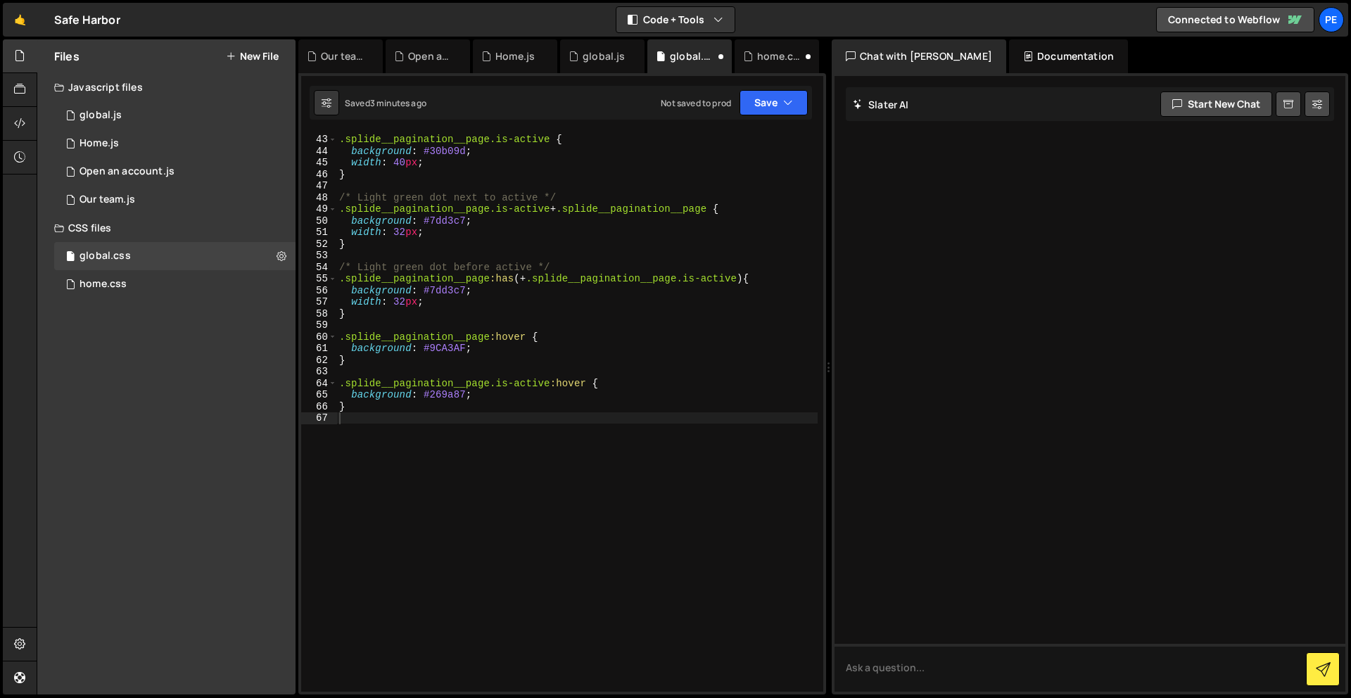
scroll to position [486, 0]
click at [127, 112] on div "1 global.js 0" at bounding box center [174, 115] width 241 height 28
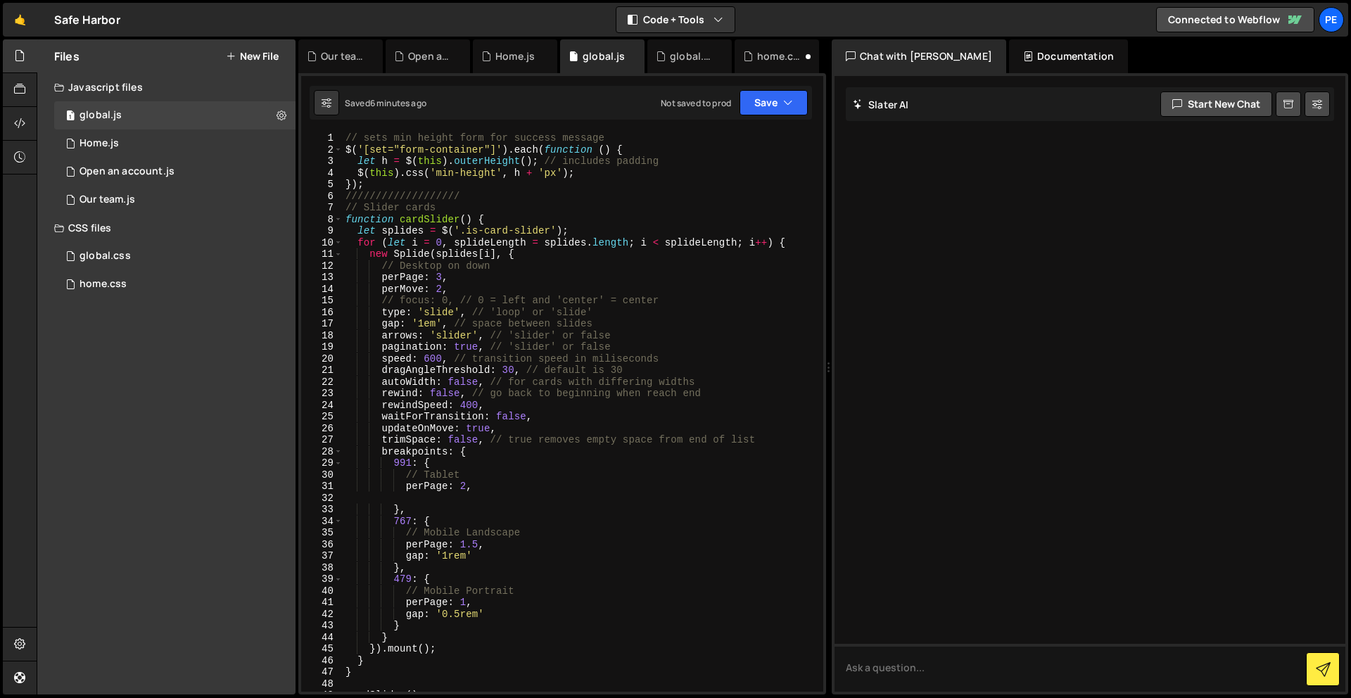
scroll to position [382, 0]
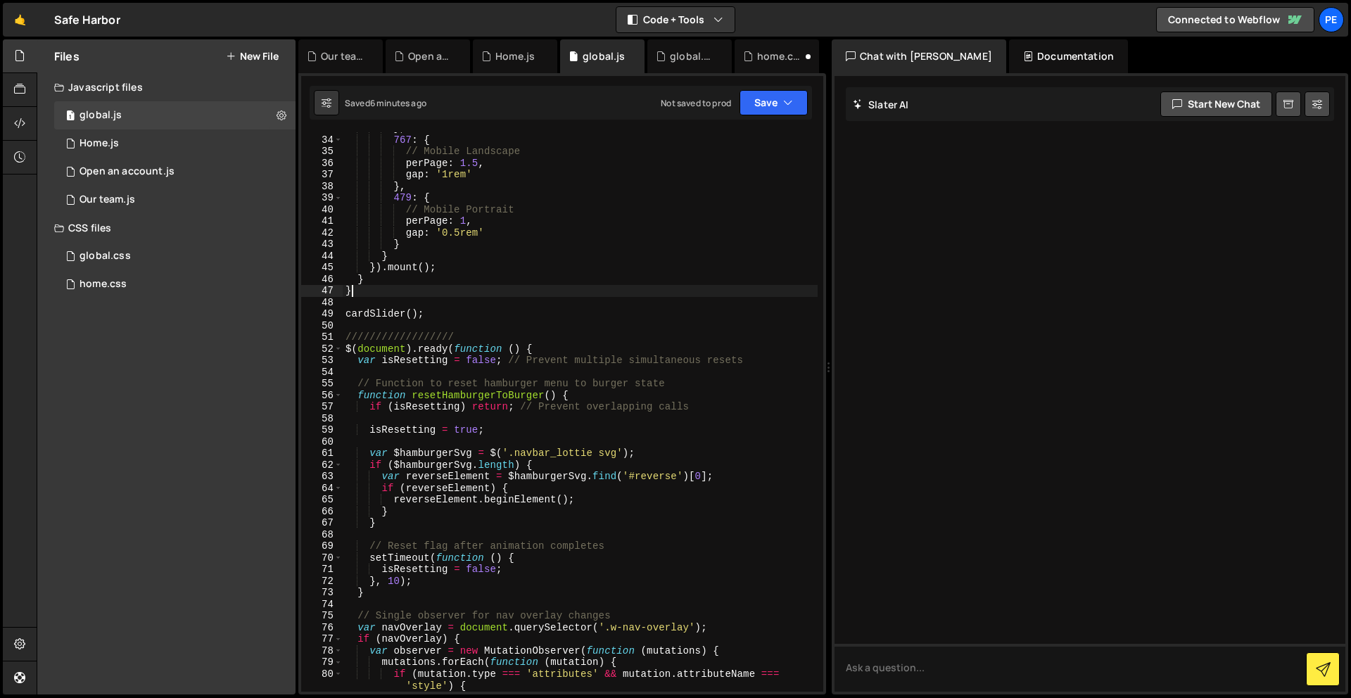
click at [503, 289] on div "} , 767 : { // Mobile Landscape perPage : 1.5 , gap : '1rem' } , 479 : { // Mob…" at bounding box center [580, 413] width 475 height 583
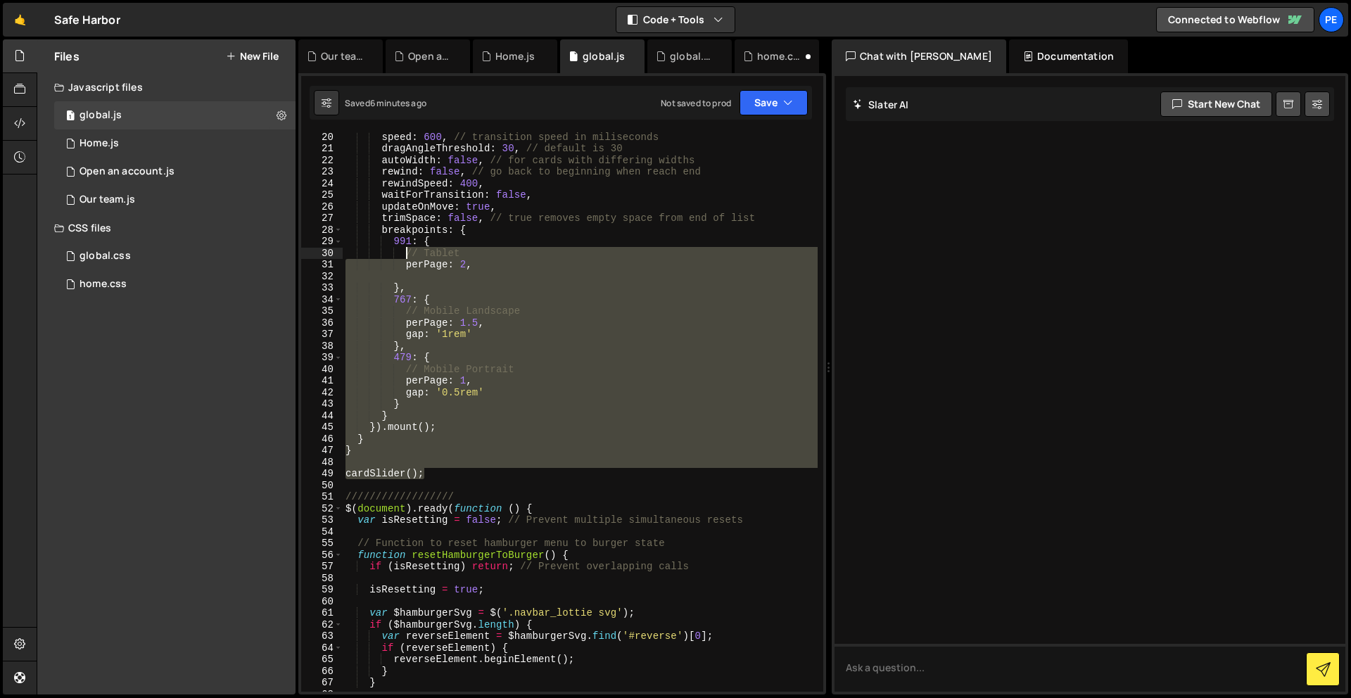
scroll to position [0, 0]
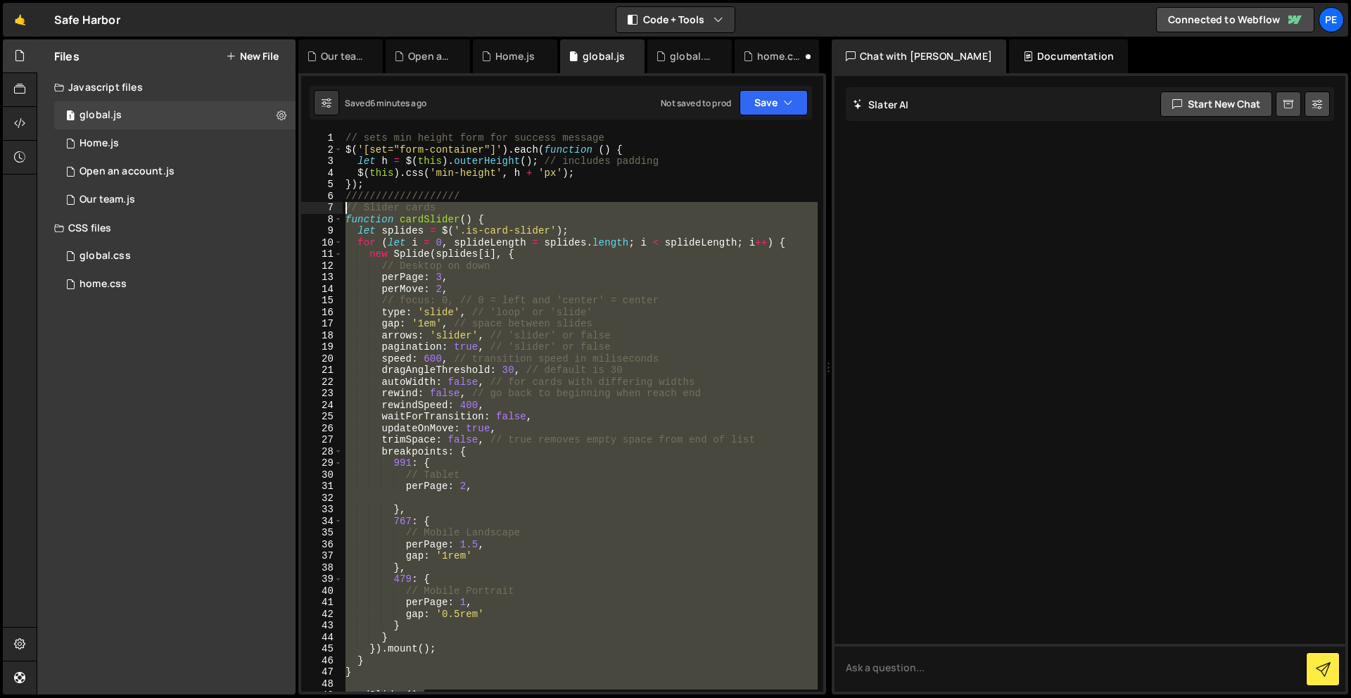
drag, startPoint x: 454, startPoint y: 280, endPoint x: 346, endPoint y: 209, distance: 129.6
click at [346, 209] on div "// sets min height form for success message $ ( '[set="form-container"]' ) . ea…" at bounding box center [580, 423] width 475 height 583
type textarea "// Slider cards function cardSlider() {"
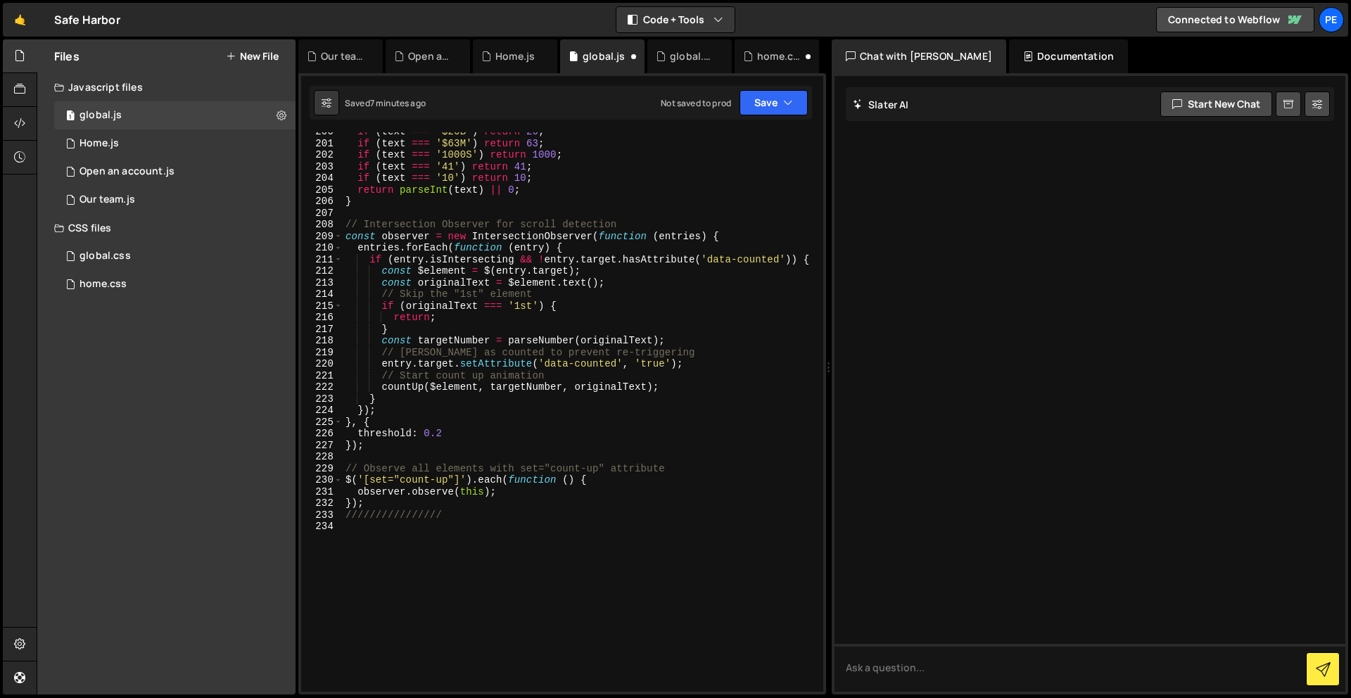
scroll to position [2439, 0]
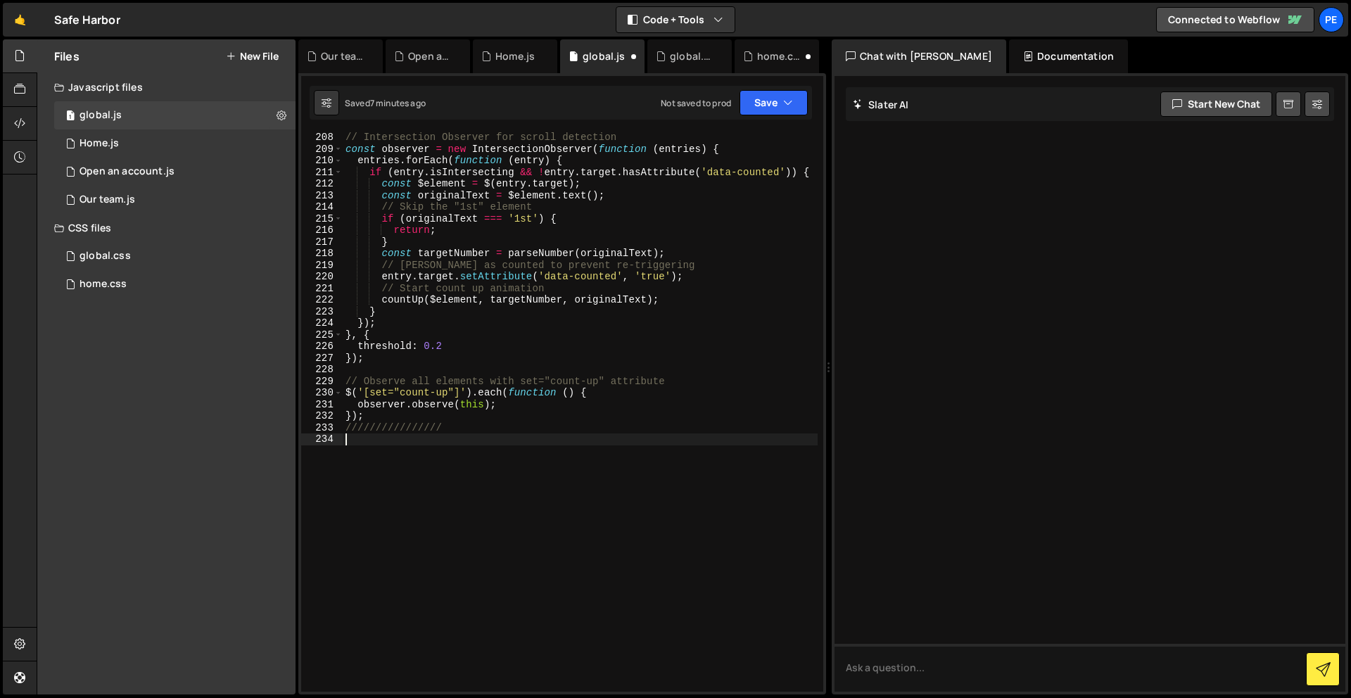
click at [448, 453] on div "// Intersection Observer for scroll detection const observer = new Intersection…" at bounding box center [580, 423] width 475 height 583
paste textarea "cardSlider();"
type textarea "cardSlider();"
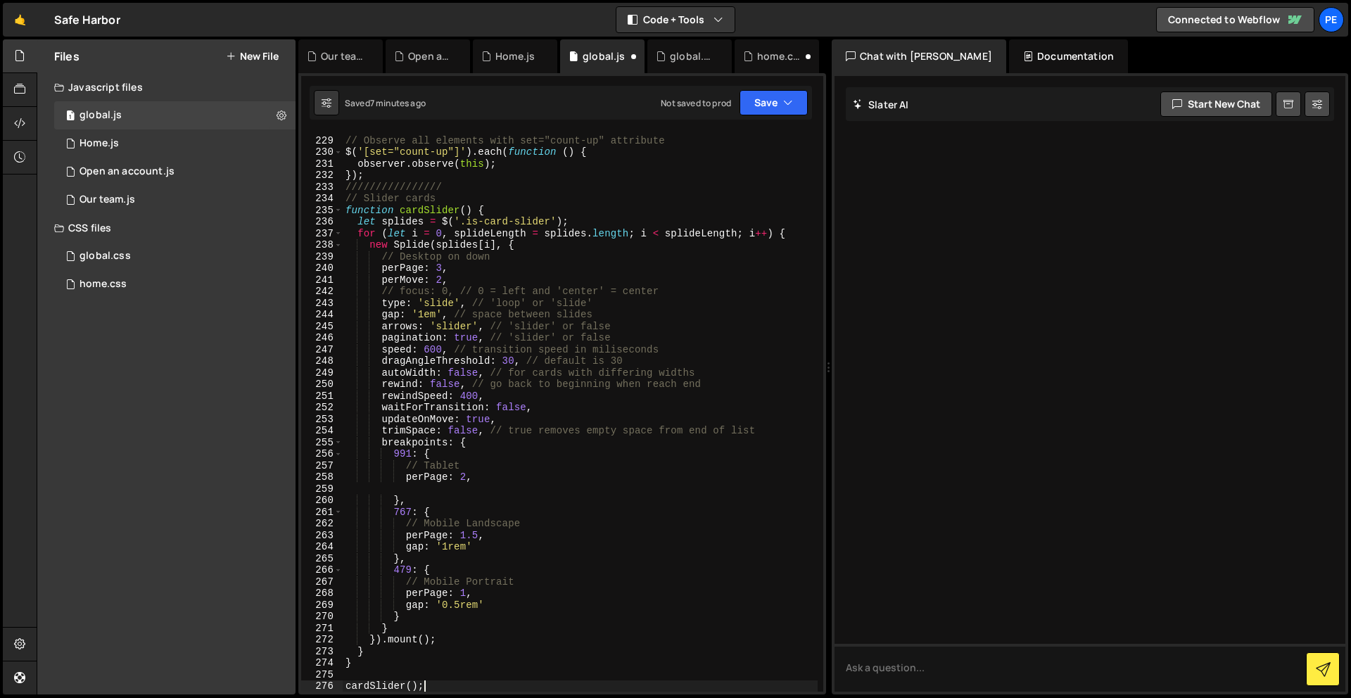
scroll to position [2680, 0]
click at [783, 99] on icon "button" at bounding box center [788, 103] width 10 height 14
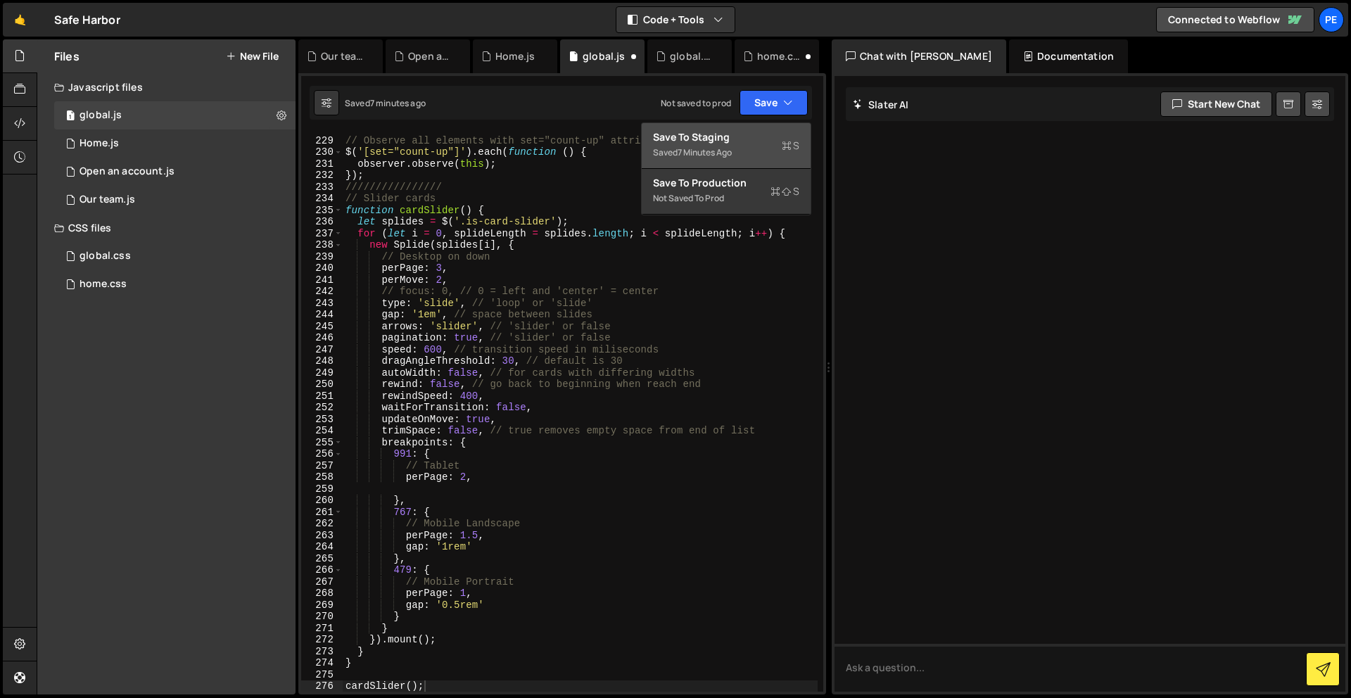
click at [770, 130] on div "Save to Staging S" at bounding box center [726, 137] width 146 height 14
